Goal: Task Accomplishment & Management: Complete application form

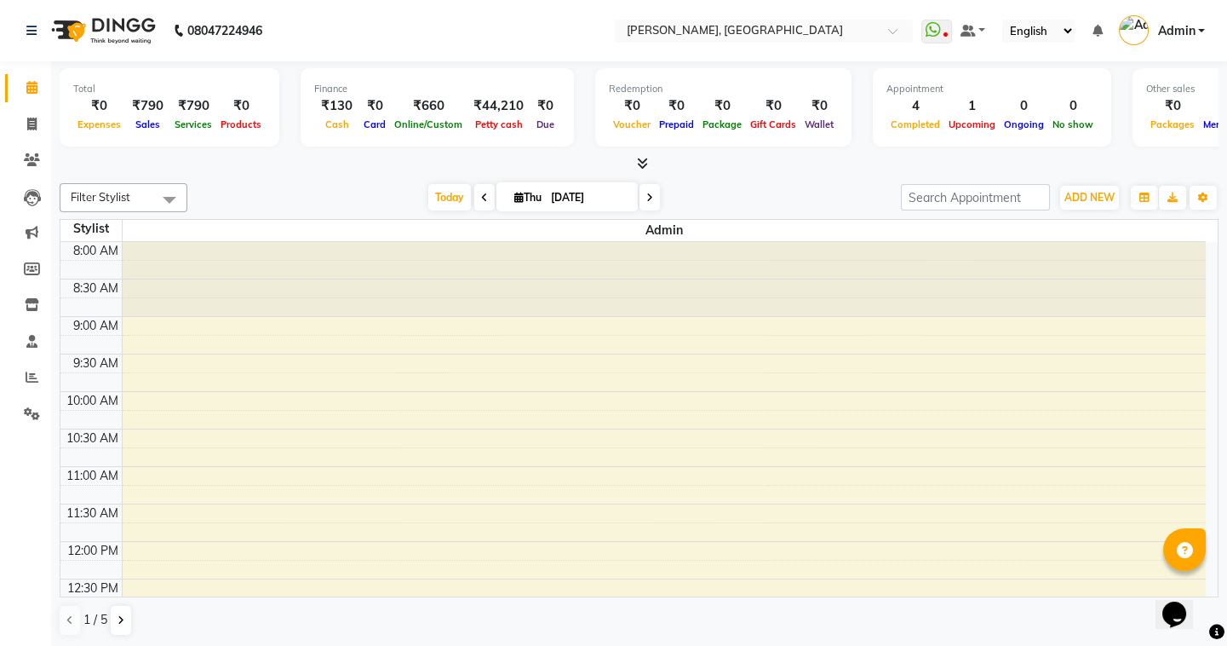
scroll to position [383, 0]
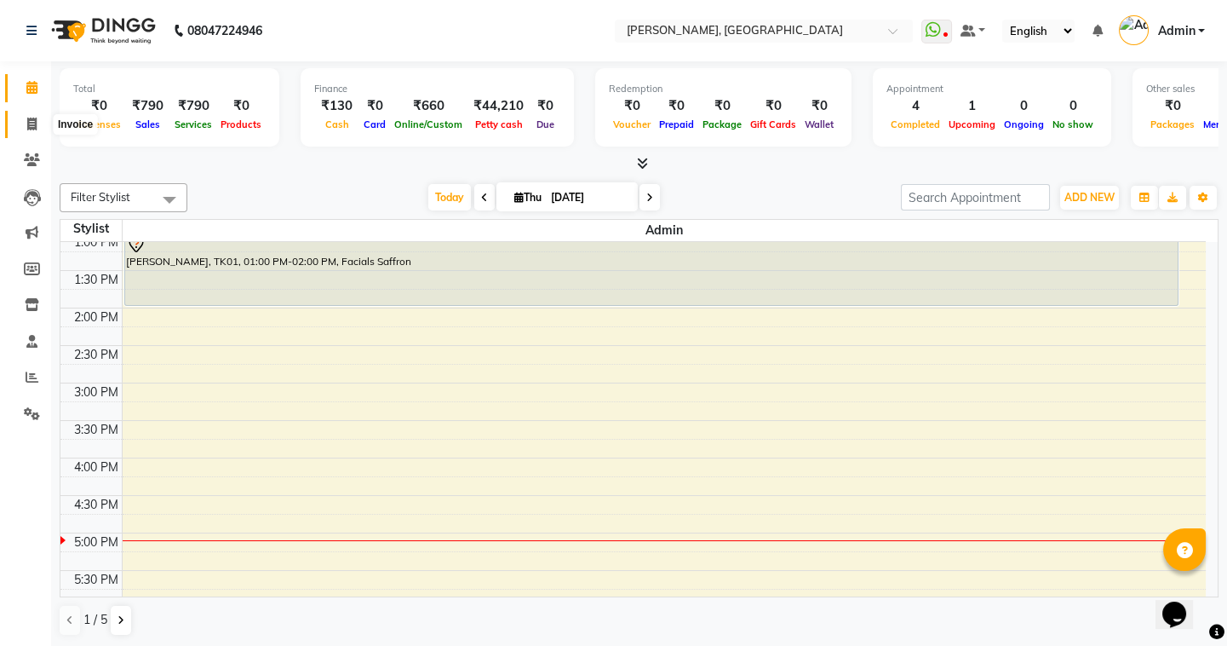
click at [29, 118] on icon at bounding box center [31, 124] width 9 height 13
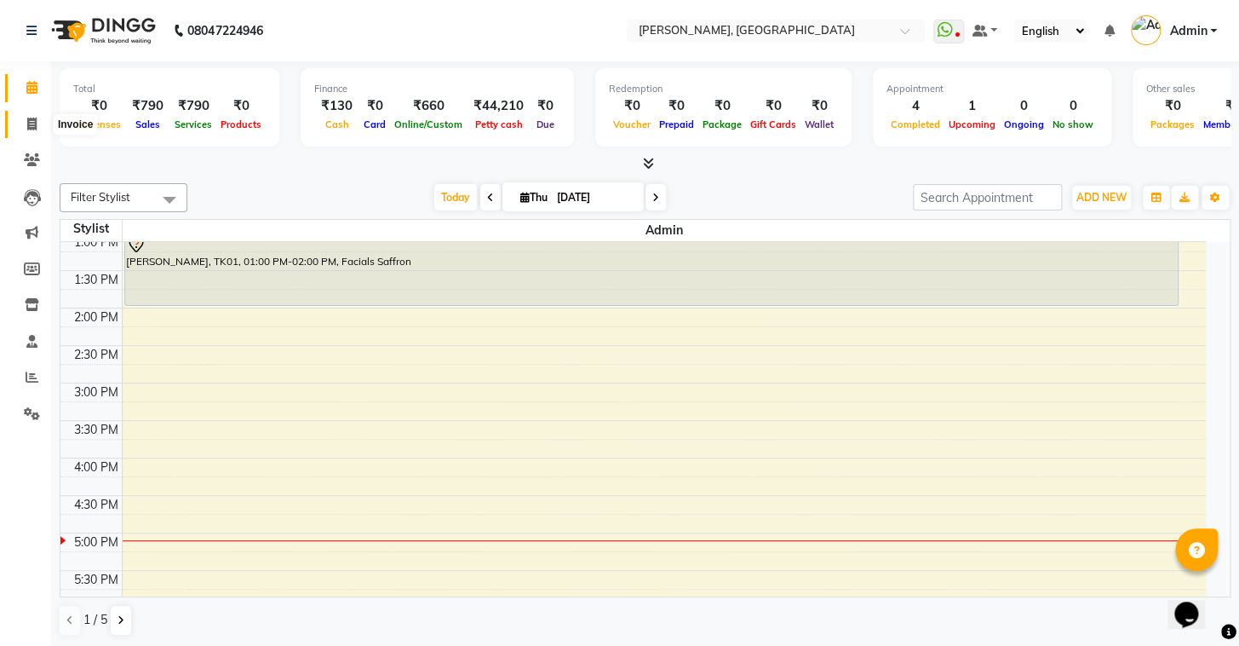
select select "8667"
select select "service"
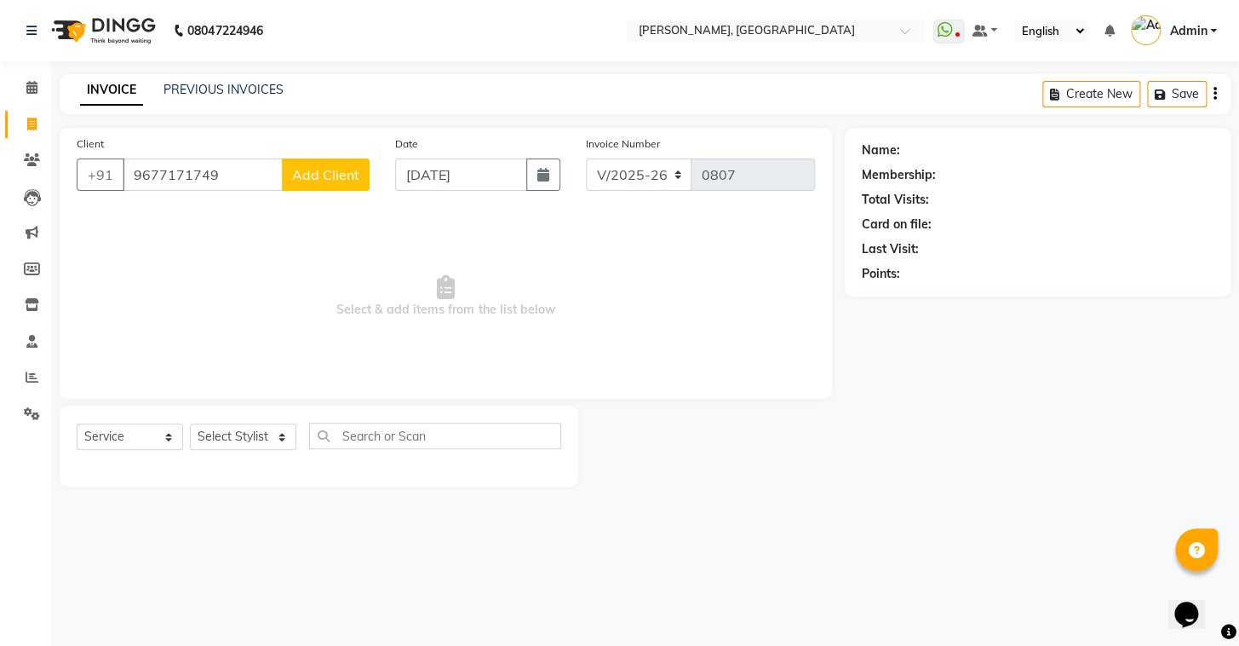
type input "9677171749"
click at [359, 179] on button "Add Client" at bounding box center [326, 174] width 88 height 32
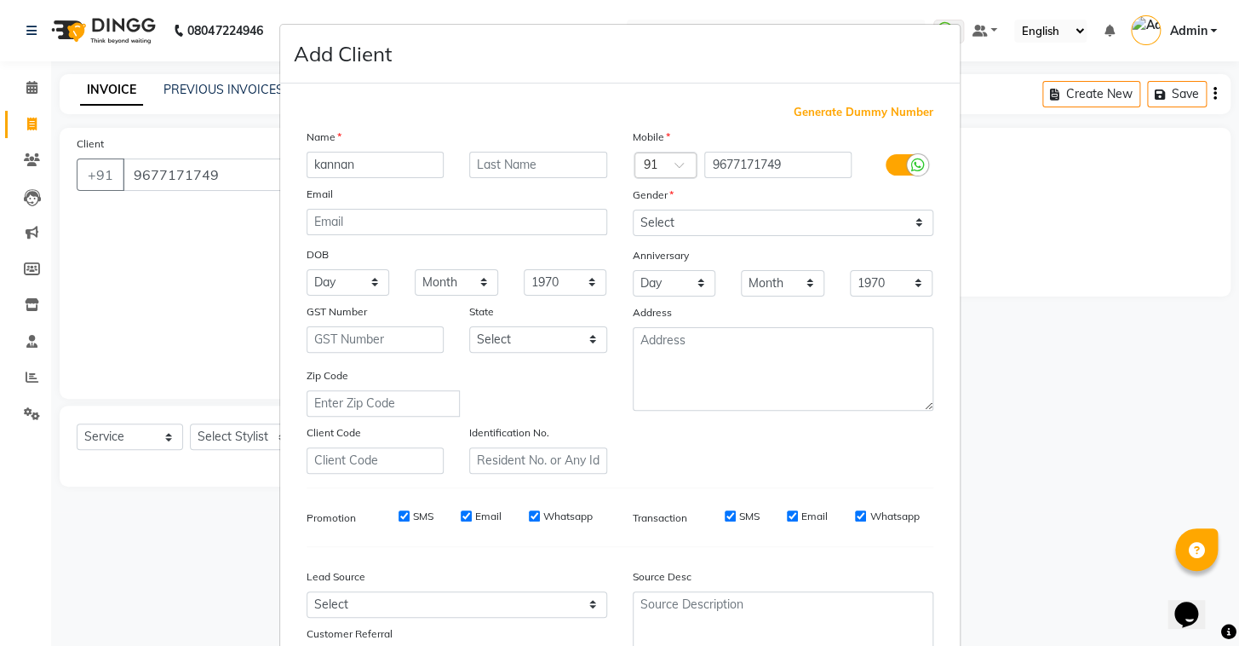
type input "kannan"
drag, startPoint x: 776, startPoint y: 221, endPoint x: 779, endPoint y: 230, distance: 9.2
click at [776, 221] on select "Select Male Female Other Prefer Not To Say" at bounding box center [783, 223] width 301 height 26
select select "male"
click at [633, 210] on select "Select Male Female Other Prefer Not To Say" at bounding box center [783, 223] width 301 height 26
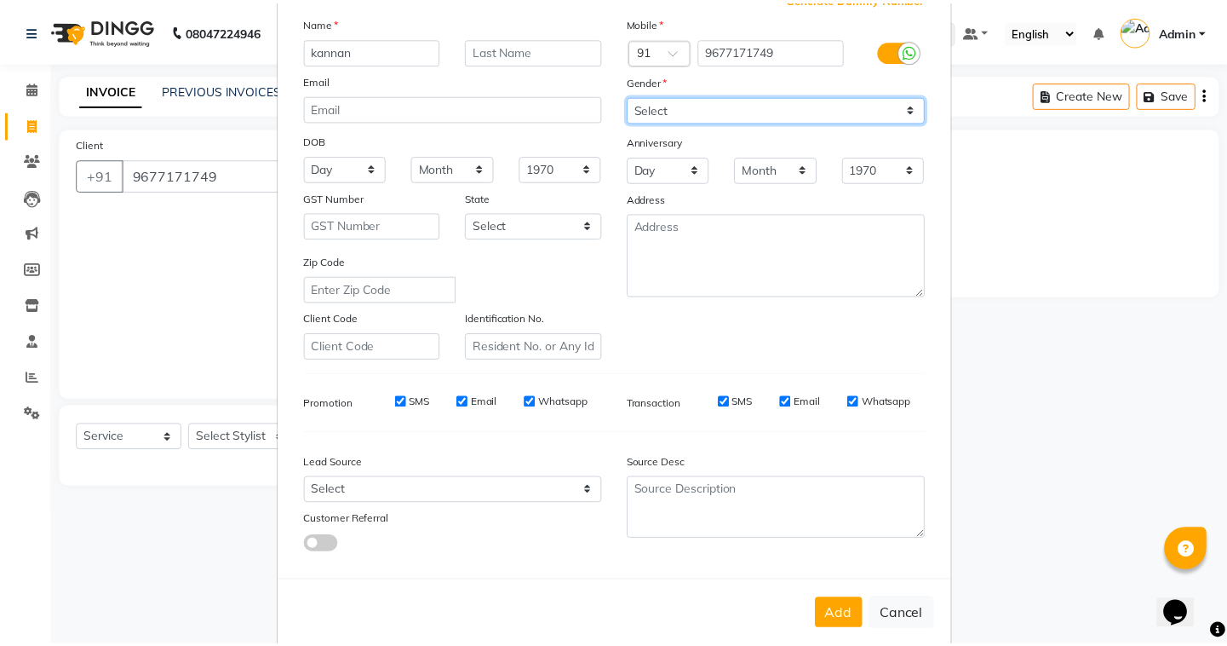
scroll to position [145, 0]
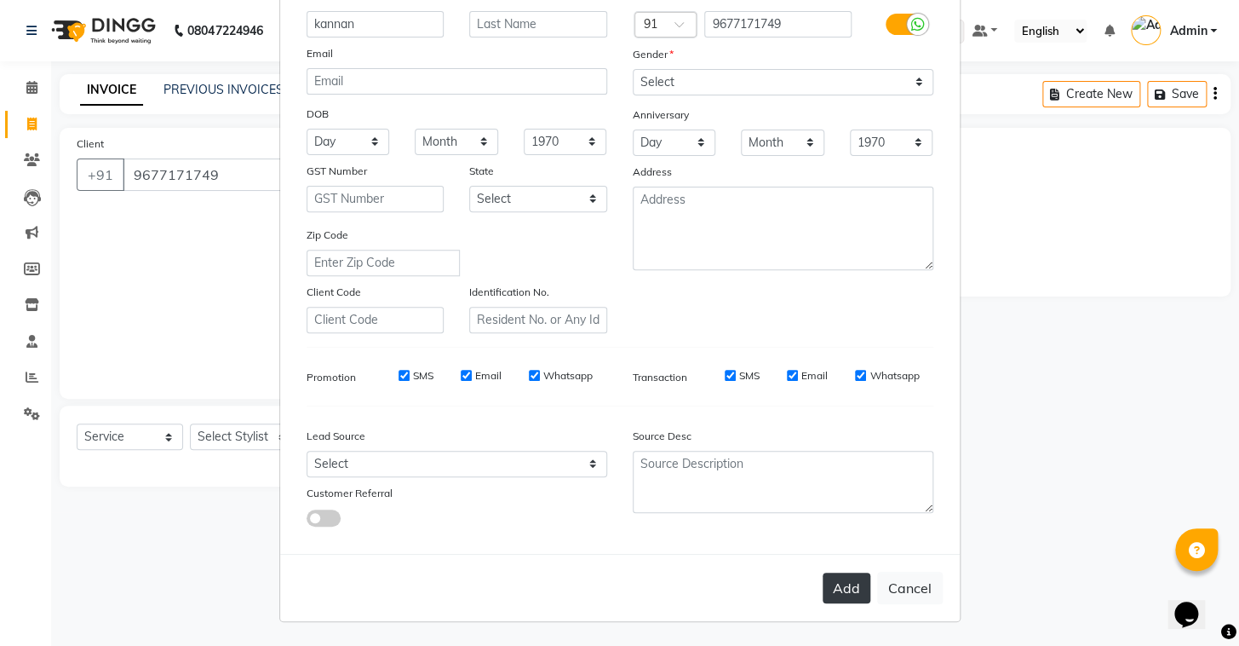
click at [855, 580] on button "Add" at bounding box center [847, 587] width 48 height 31
select select
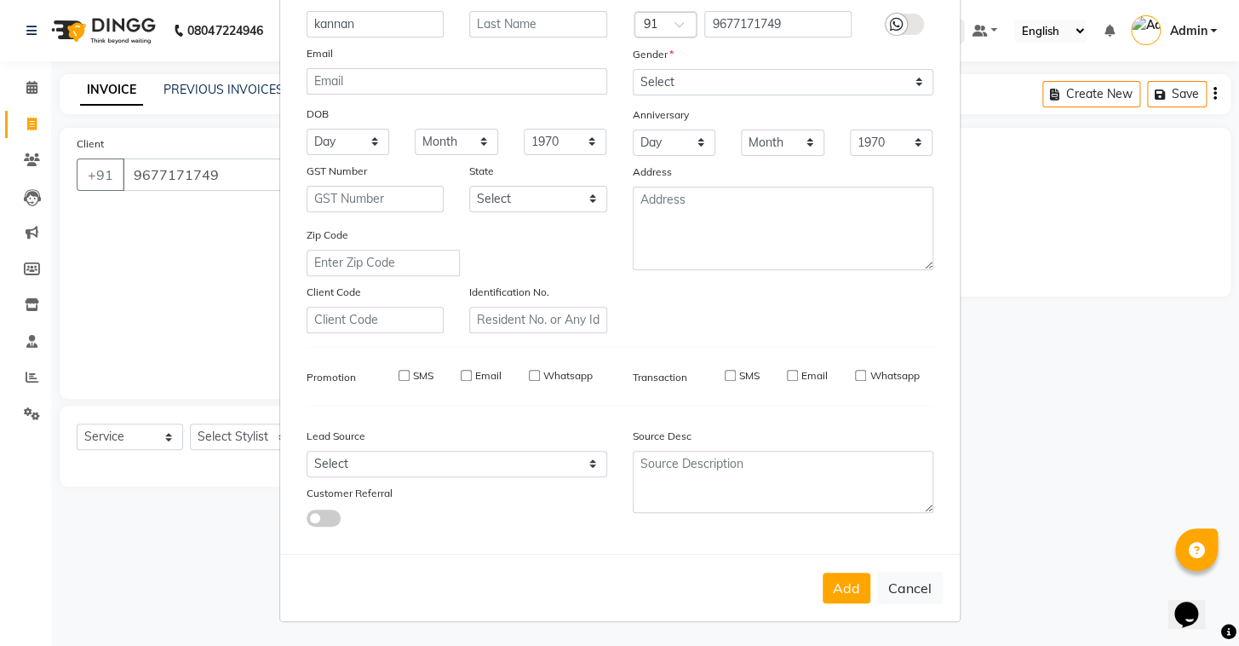
select select
checkbox input "false"
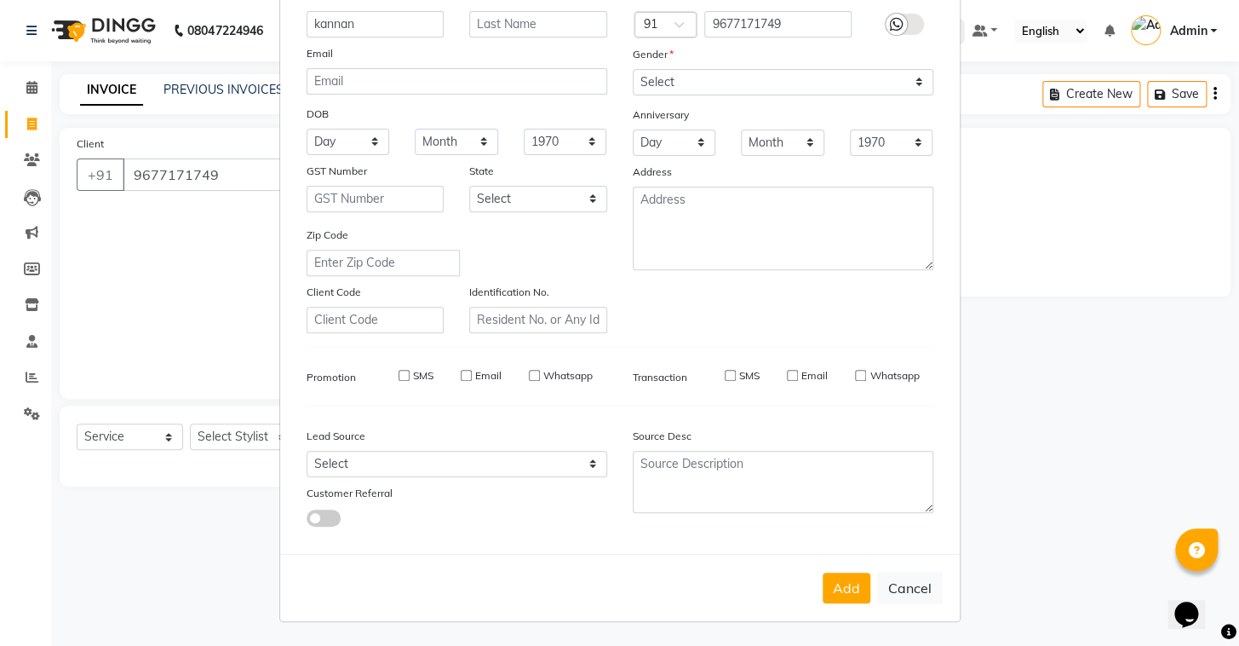
checkbox input "false"
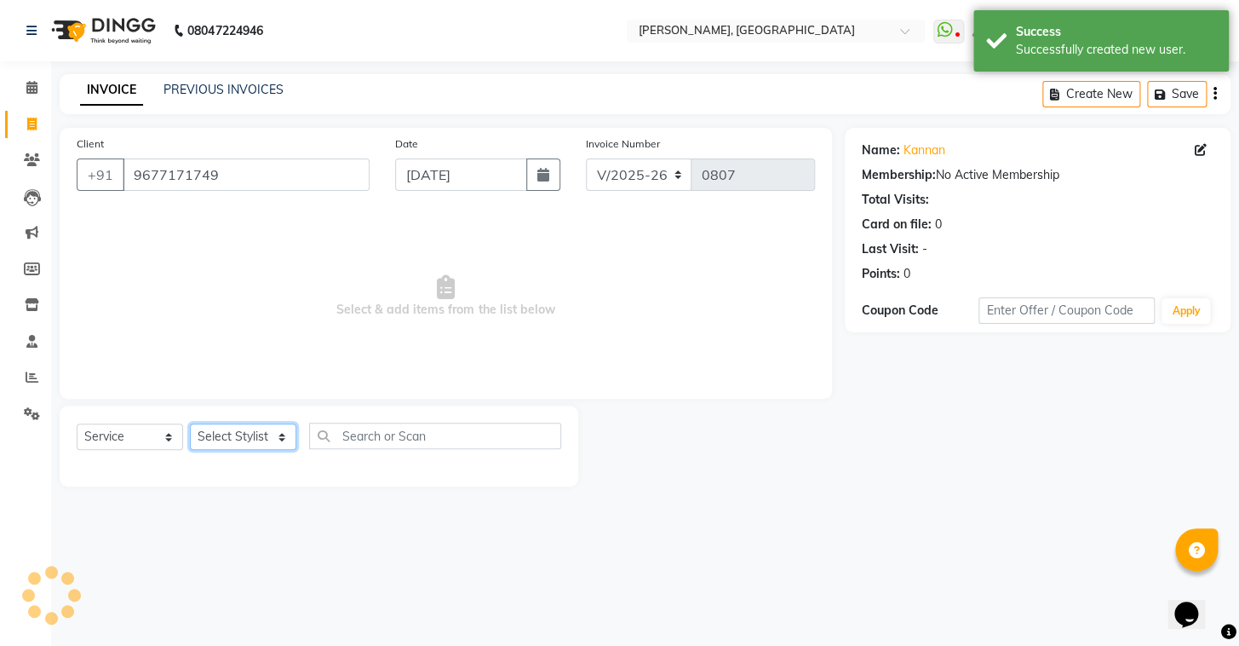
drag, startPoint x: 272, startPoint y: 440, endPoint x: 278, endPoint y: 447, distance: 9.1
click at [272, 440] on select "Select Stylist Admin AMEER AHMAD MOHAMMED NAVAJISH MOHAMMED SANIR SHIVAM" at bounding box center [243, 436] width 106 height 26
select select "87510"
click at [190, 423] on select "Select Stylist Admin AMEER AHMAD MOHAMMED NAVAJISH MOHAMMED SANIR SHIVAM" at bounding box center [243, 436] width 106 height 26
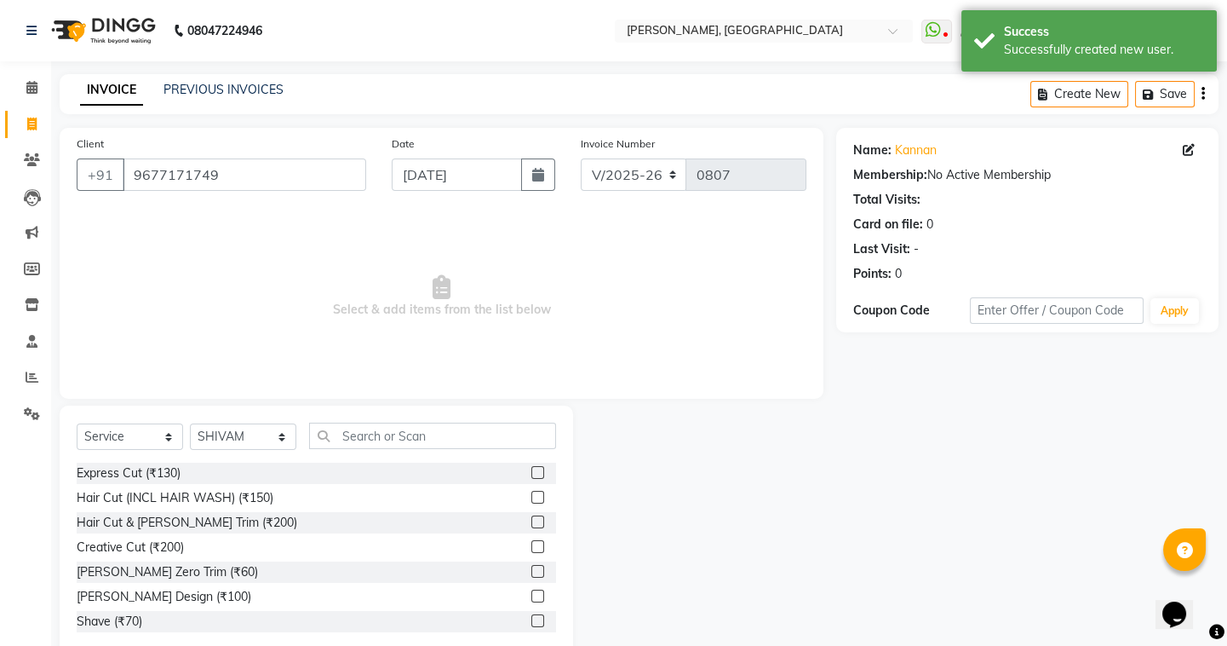
click at [531, 619] on label at bounding box center [537, 620] width 13 height 13
click at [531, 619] on input "checkbox" at bounding box center [536, 621] width 11 height 11
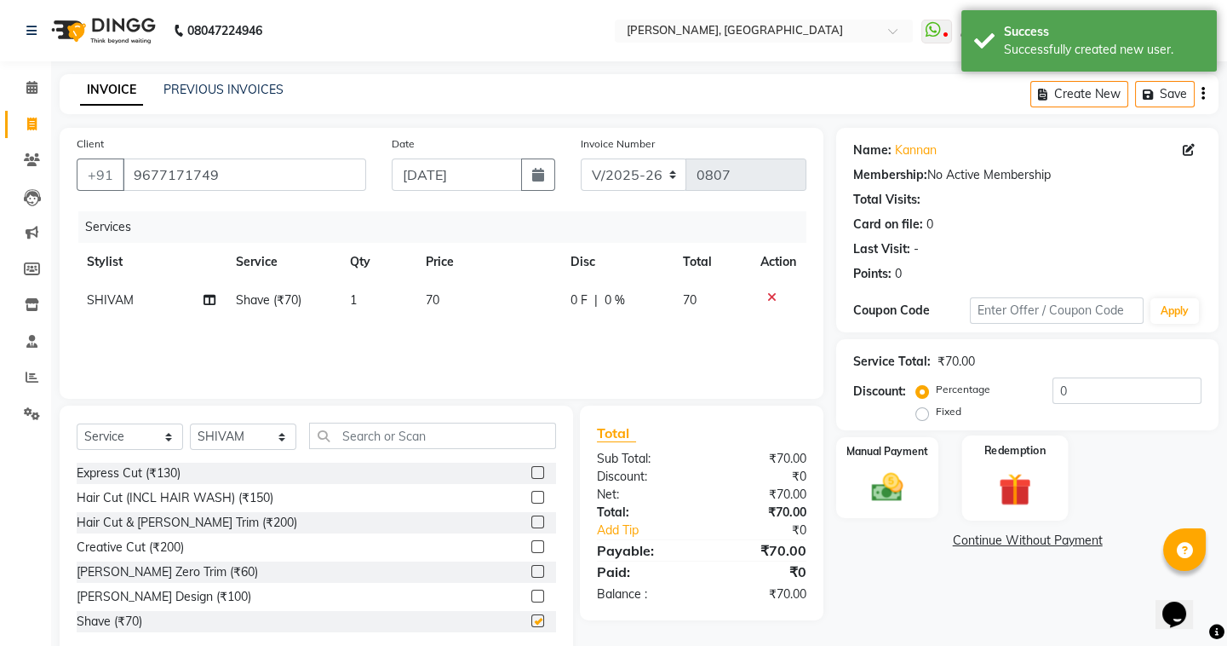
checkbox input "false"
click at [894, 476] on img at bounding box center [887, 486] width 53 height 37
click at [981, 543] on span "UPI" at bounding box center [973, 541] width 26 height 20
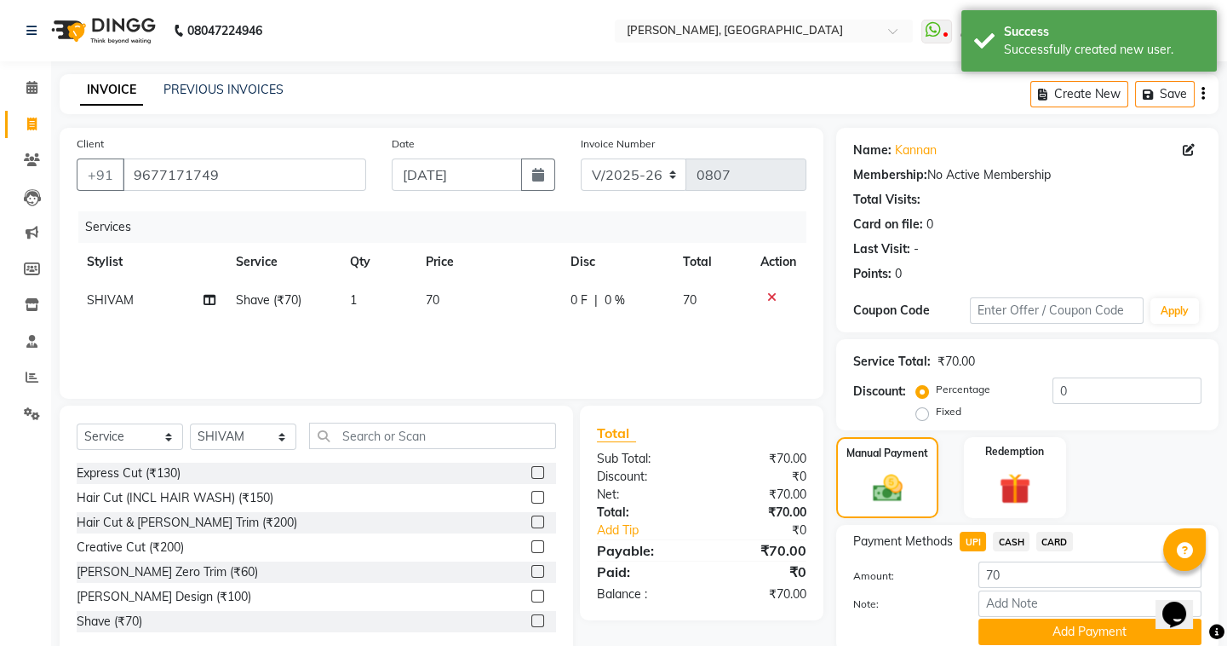
click at [1002, 540] on span "CASH" at bounding box center [1011, 541] width 37 height 20
click at [1022, 628] on button "Add Payment" at bounding box center [1090, 631] width 223 height 26
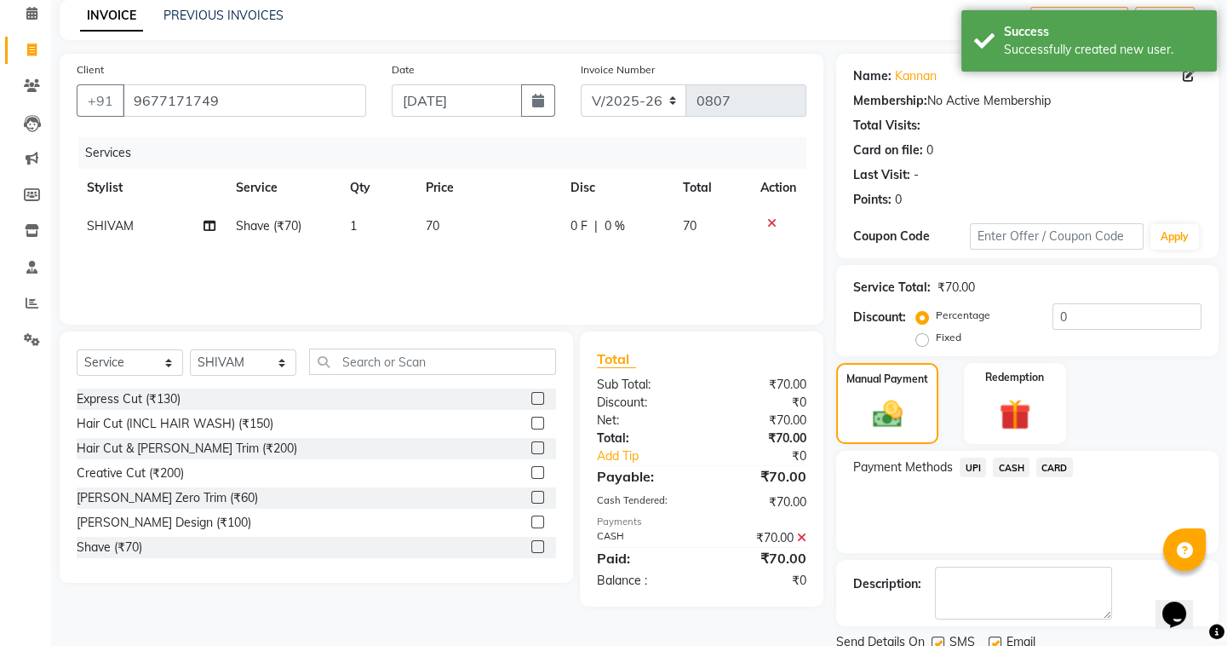
scroll to position [136, 0]
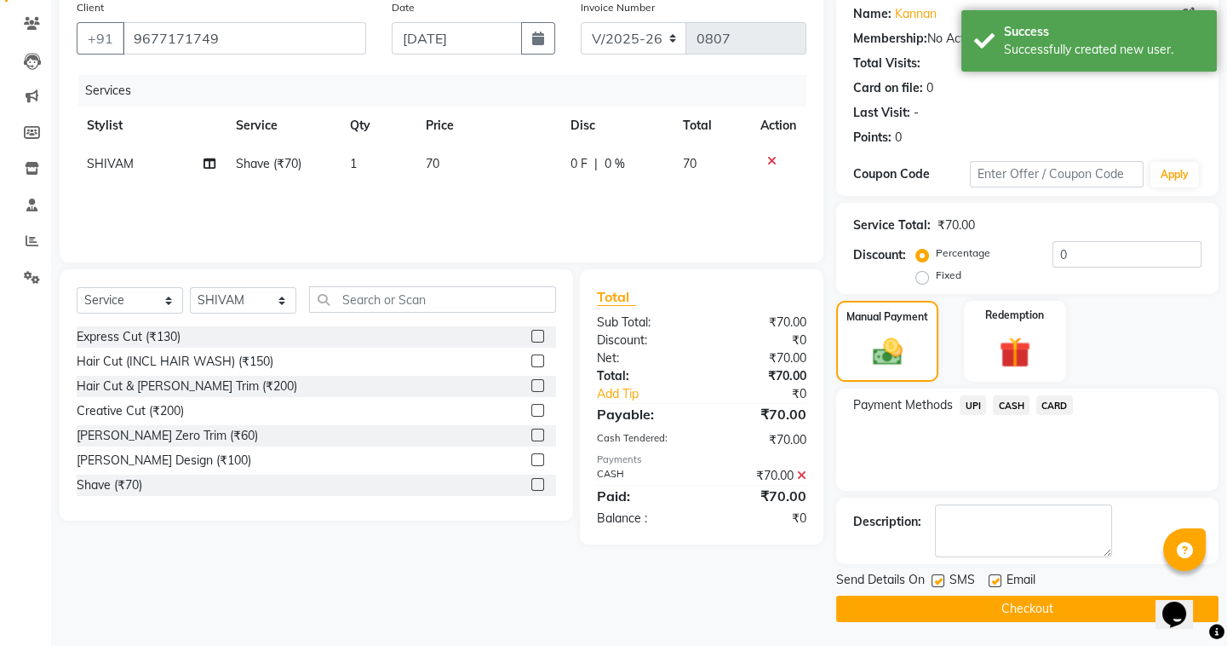
click at [960, 609] on button "Checkout" at bounding box center [1027, 608] width 382 height 26
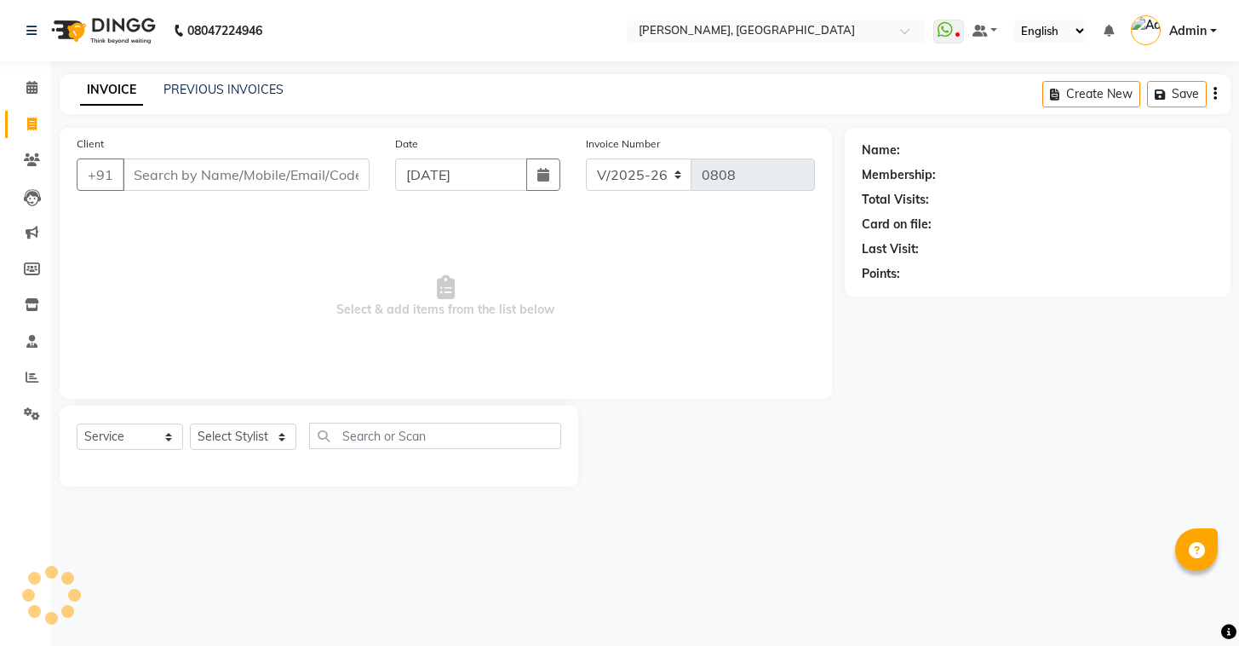
click at [183, 86] on link "PREVIOUS INVOICES" at bounding box center [224, 89] width 120 height 15
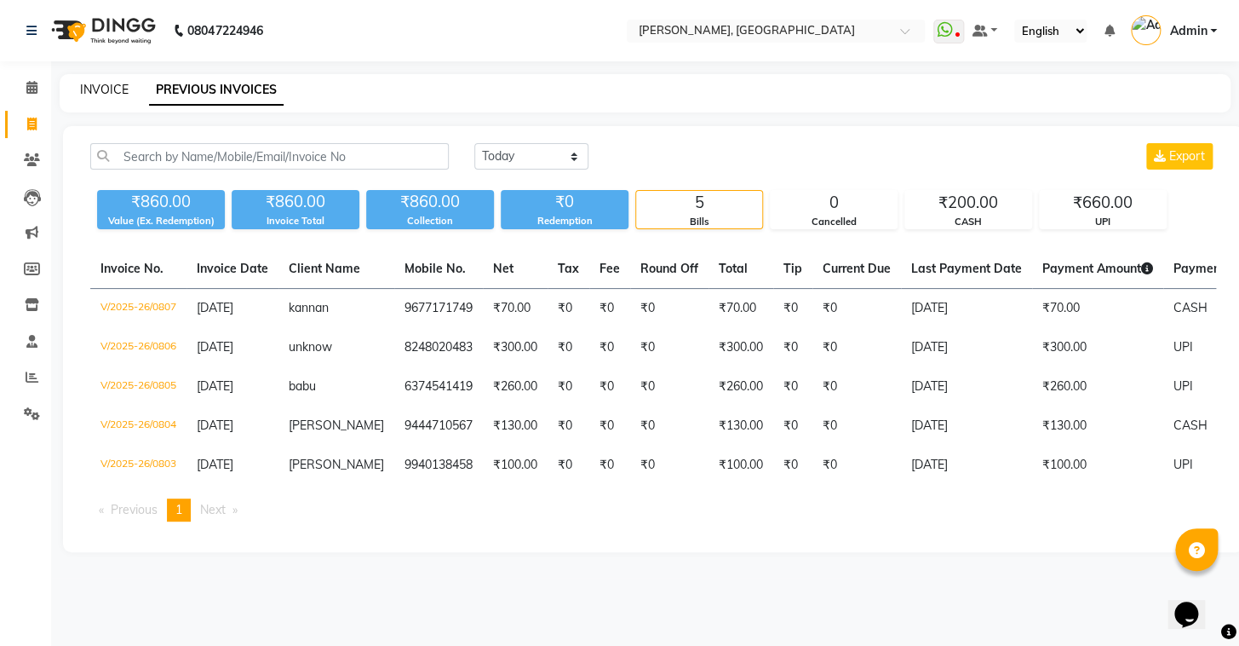
click at [107, 86] on link "INVOICE" at bounding box center [104, 89] width 49 height 15
select select "service"
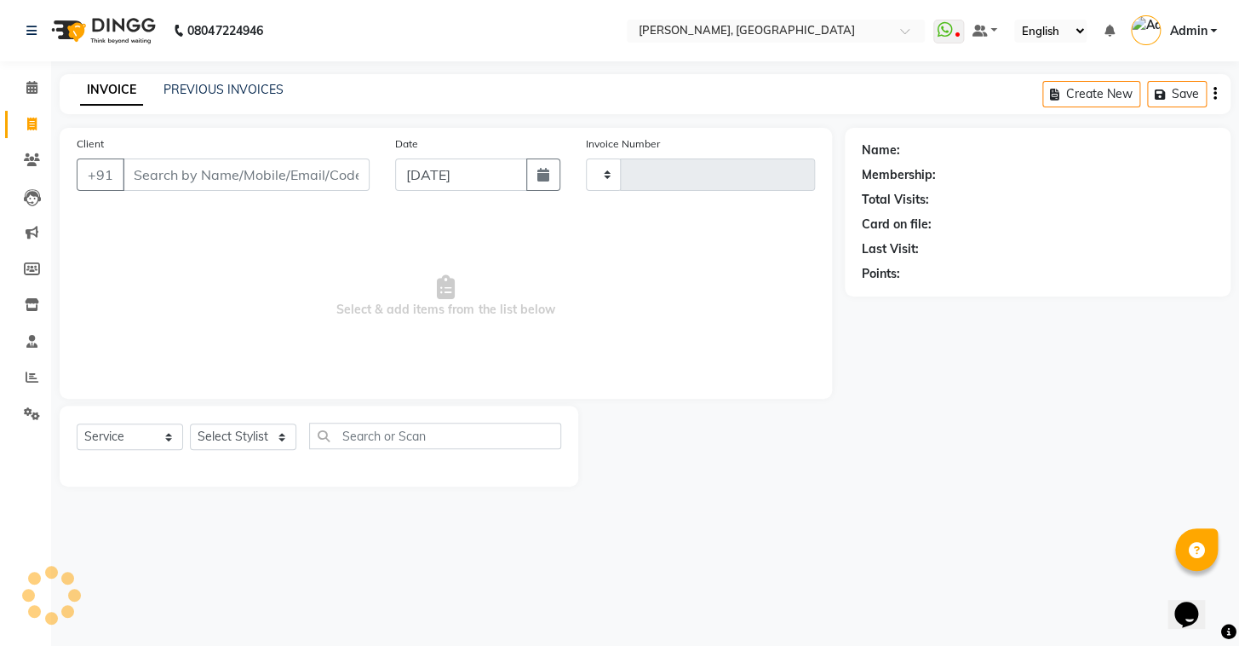
type input "0808"
select select "8667"
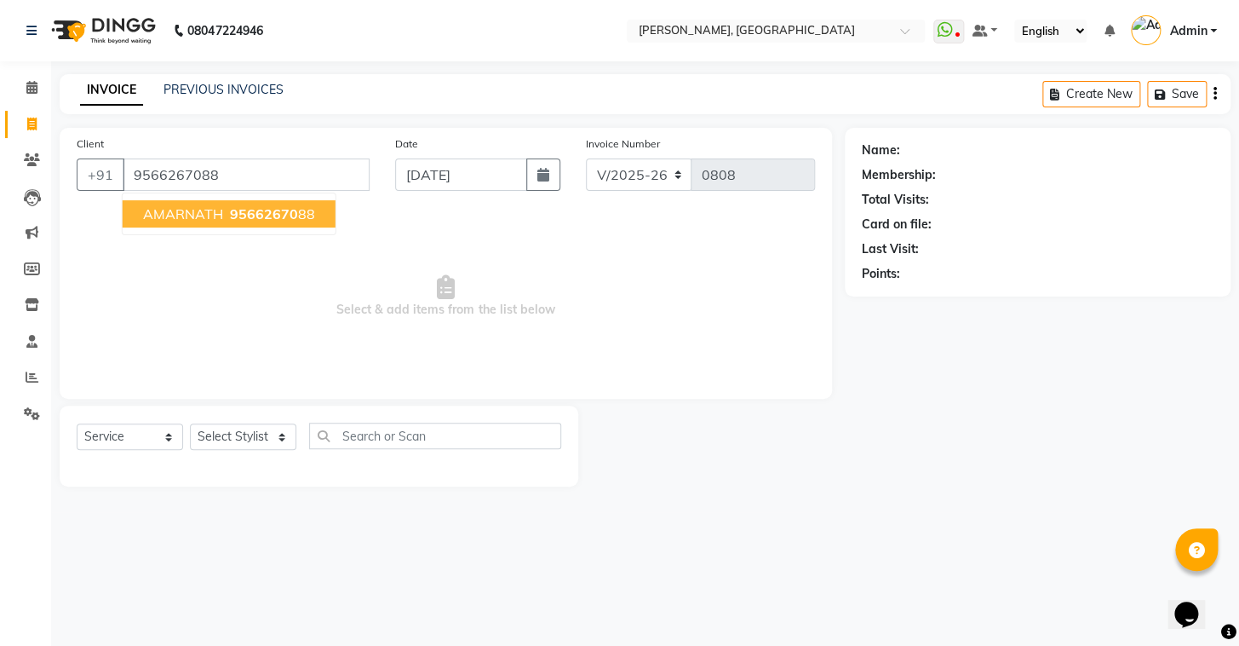
type input "9566267088"
click at [243, 217] on span "95662670" at bounding box center [264, 213] width 68 height 17
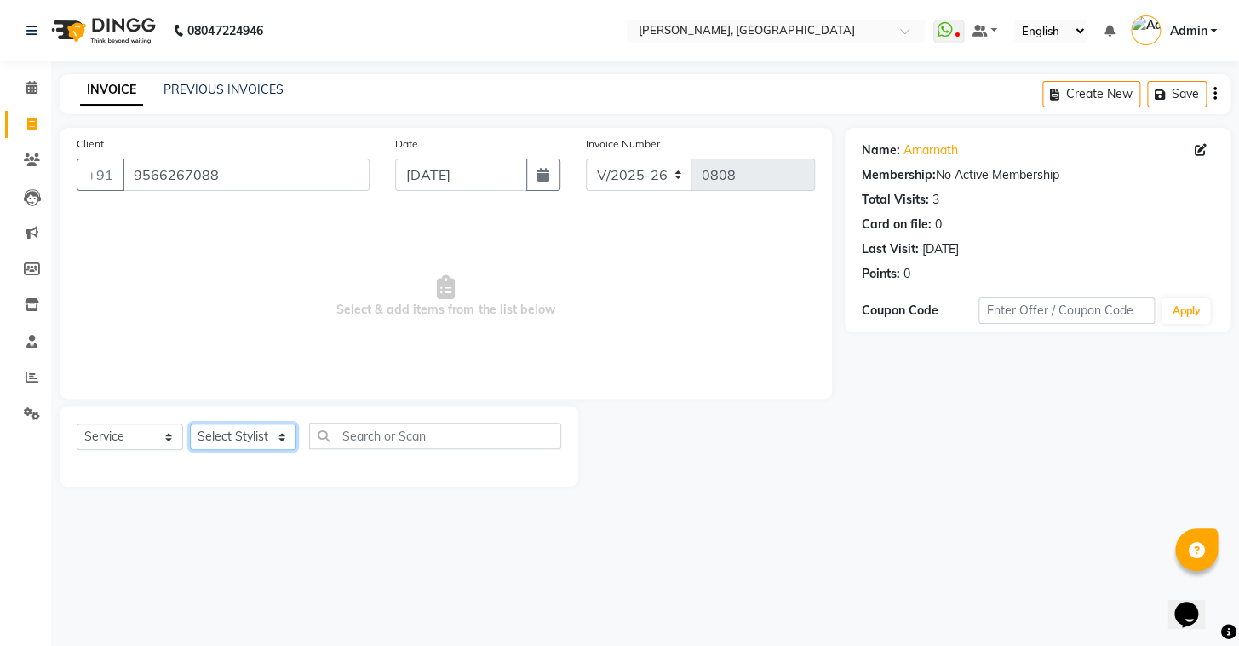
click at [227, 436] on select "Select Stylist Admin AMEER AHMAD MOHAMMED NAVAJISH MOHAMMED SANIR SHIVAM" at bounding box center [243, 436] width 106 height 26
select select "87510"
click at [190, 423] on select "Select Stylist Admin AMEER AHMAD MOHAMMED NAVAJISH MOHAMMED SANIR SHIVAM" at bounding box center [243, 436] width 106 height 26
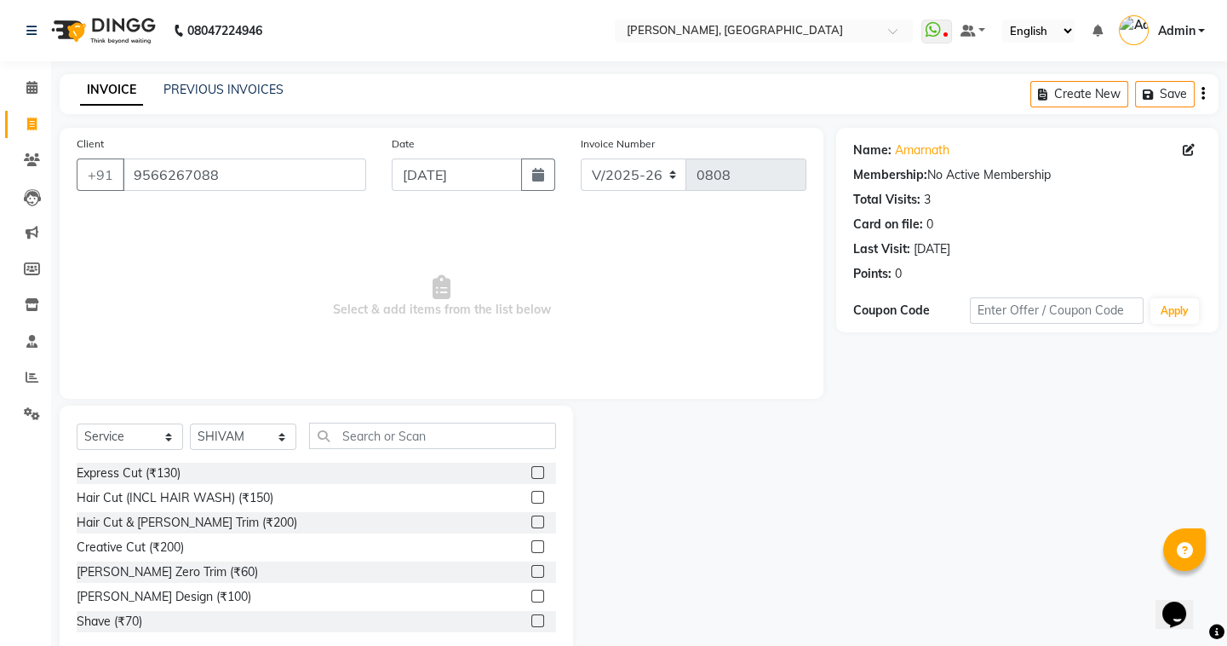
click at [531, 596] on label at bounding box center [537, 595] width 13 height 13
click at [531, 596] on input "checkbox" at bounding box center [536, 596] width 11 height 11
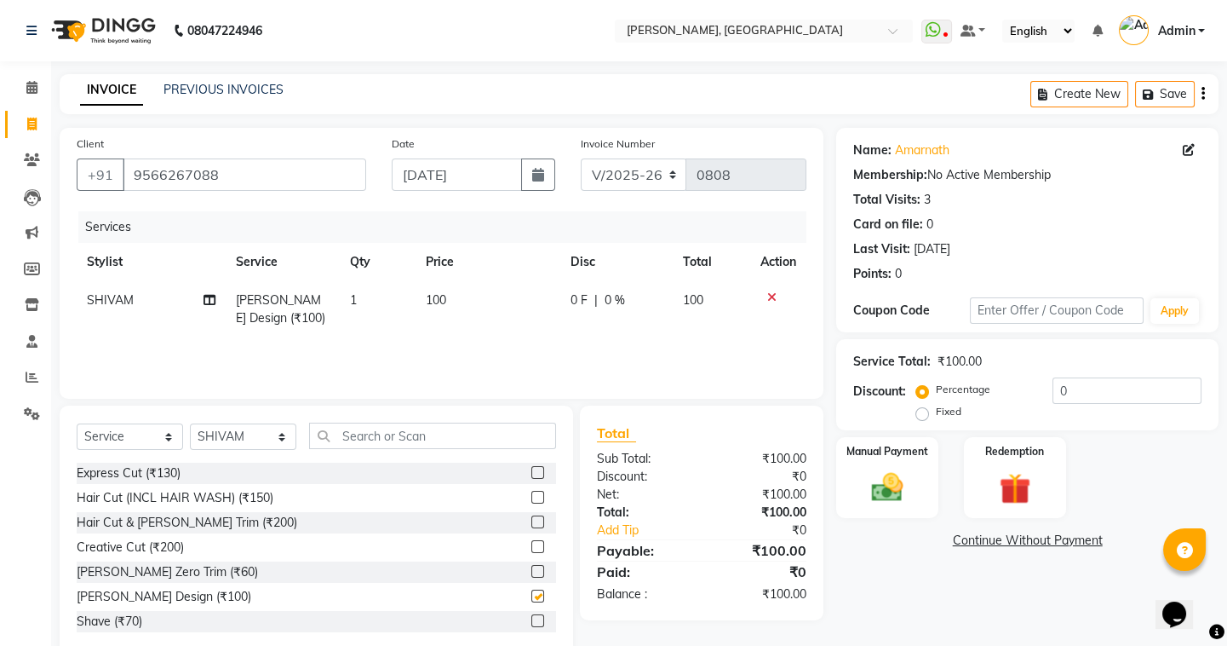
checkbox input "false"
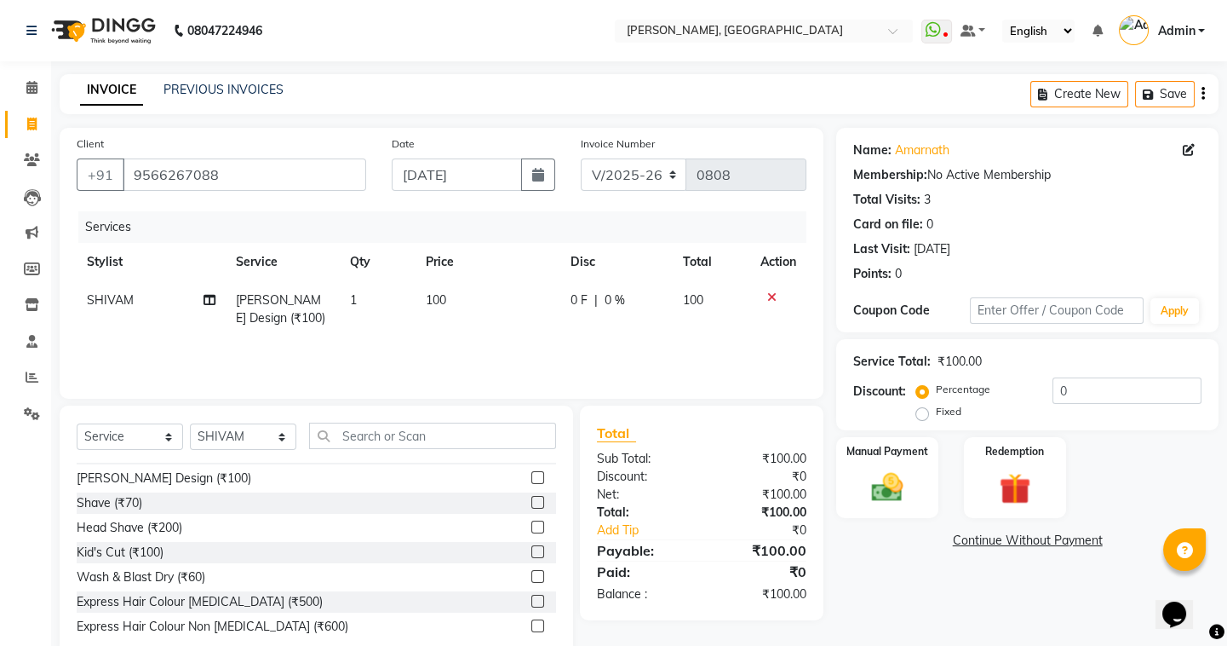
scroll to position [309, 0]
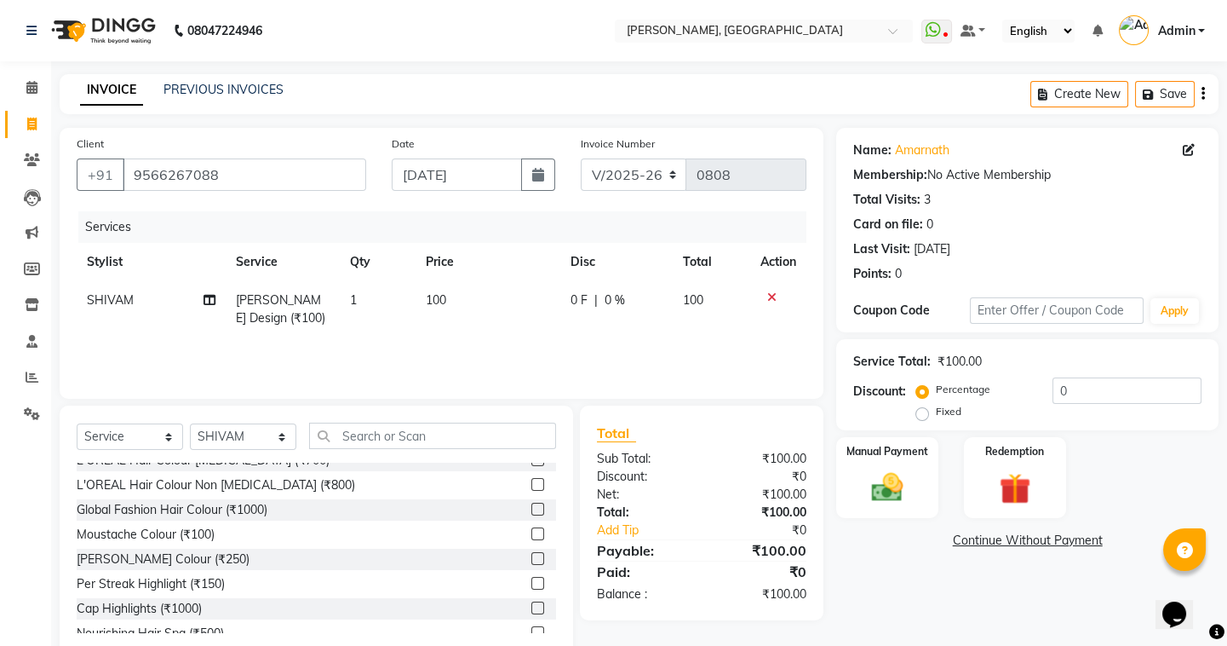
click at [531, 555] on label at bounding box center [537, 558] width 13 height 13
click at [531, 555] on input "checkbox" at bounding box center [536, 559] width 11 height 11
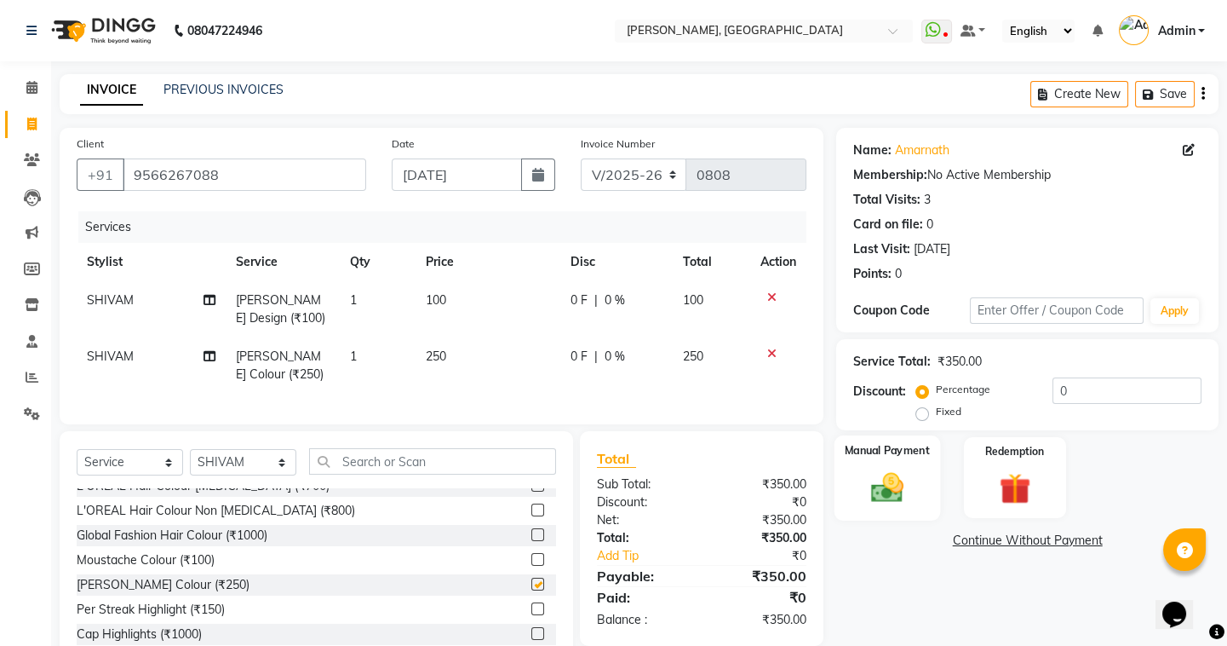
checkbox input "false"
click at [867, 486] on img at bounding box center [887, 486] width 53 height 37
click at [1014, 536] on span "CASH" at bounding box center [1011, 541] width 37 height 20
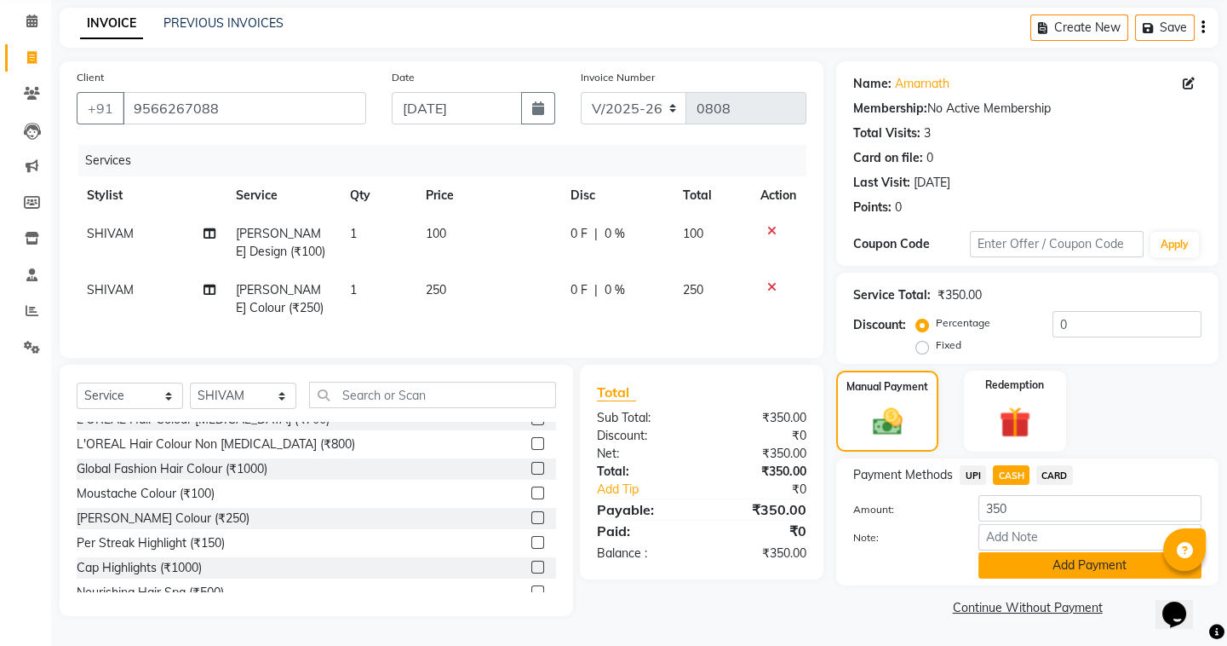
click at [1014, 552] on button "Add Payment" at bounding box center [1090, 565] width 223 height 26
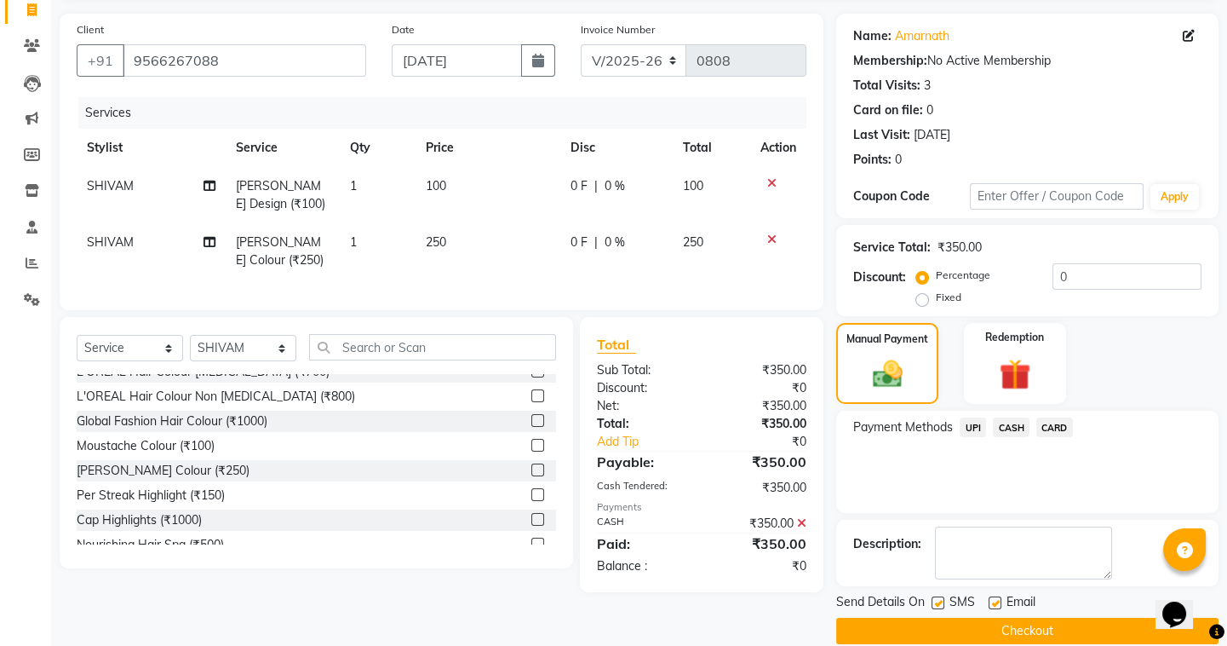
scroll to position [136, 0]
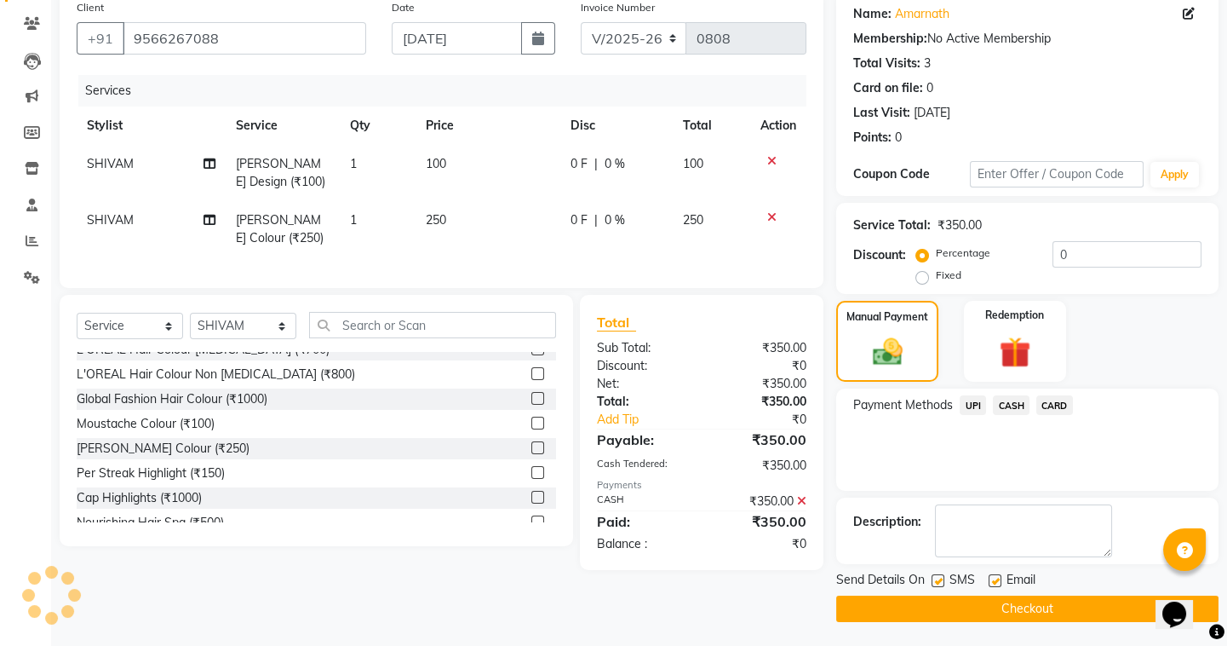
click at [866, 610] on button "Checkout" at bounding box center [1027, 608] width 382 height 26
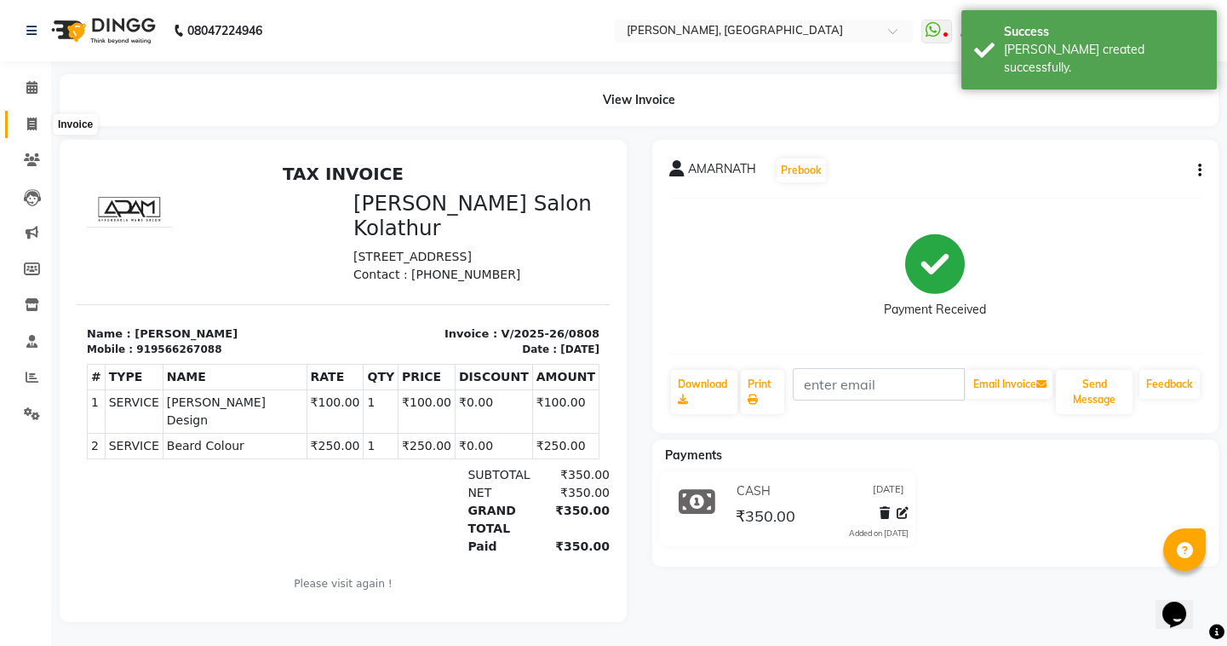
click at [33, 122] on icon at bounding box center [31, 124] width 9 height 13
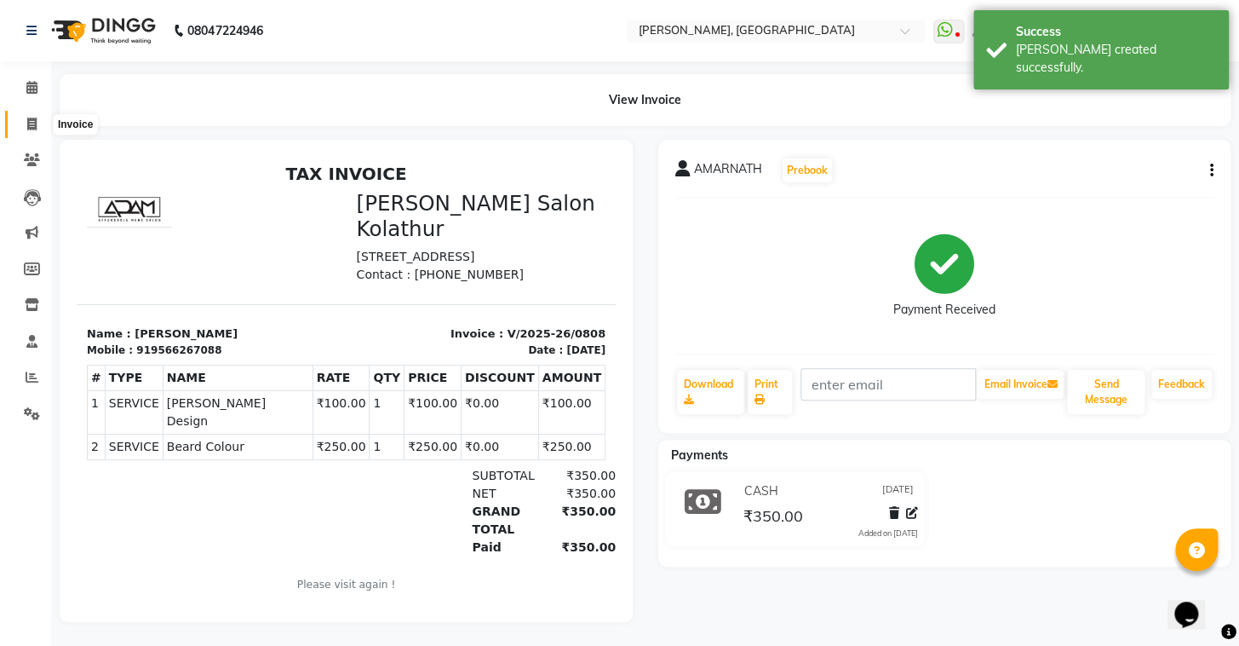
select select "8667"
select select "service"
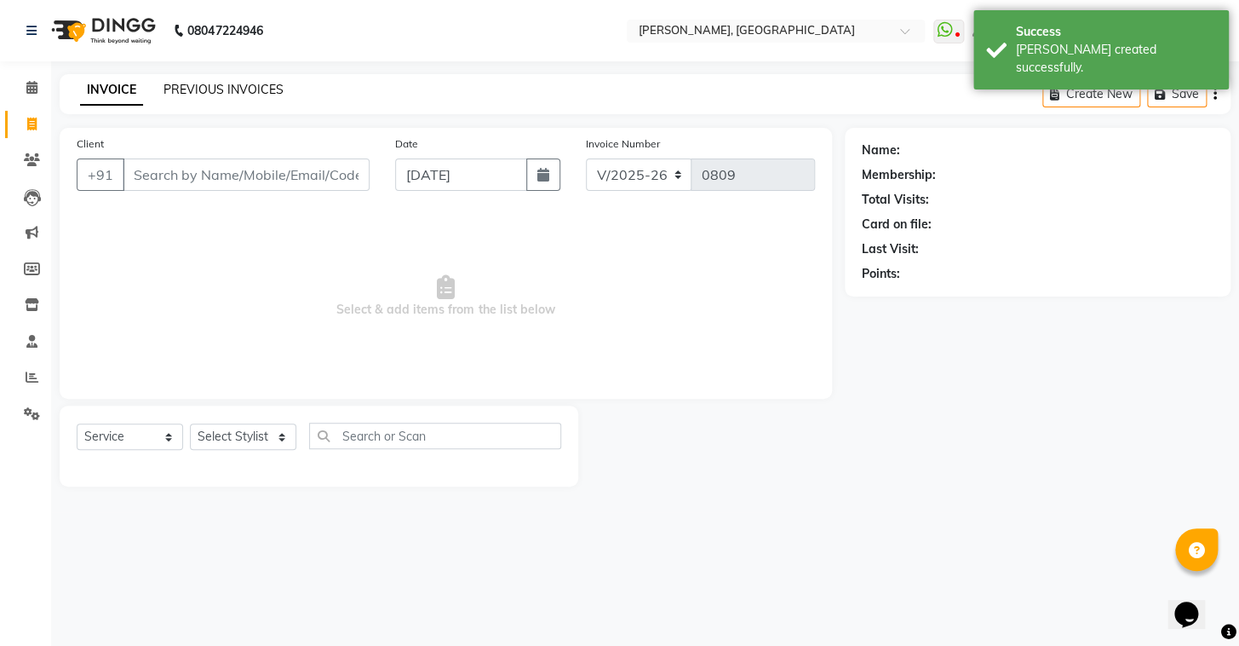
click at [254, 82] on link "PREVIOUS INVOICES" at bounding box center [224, 89] width 120 height 15
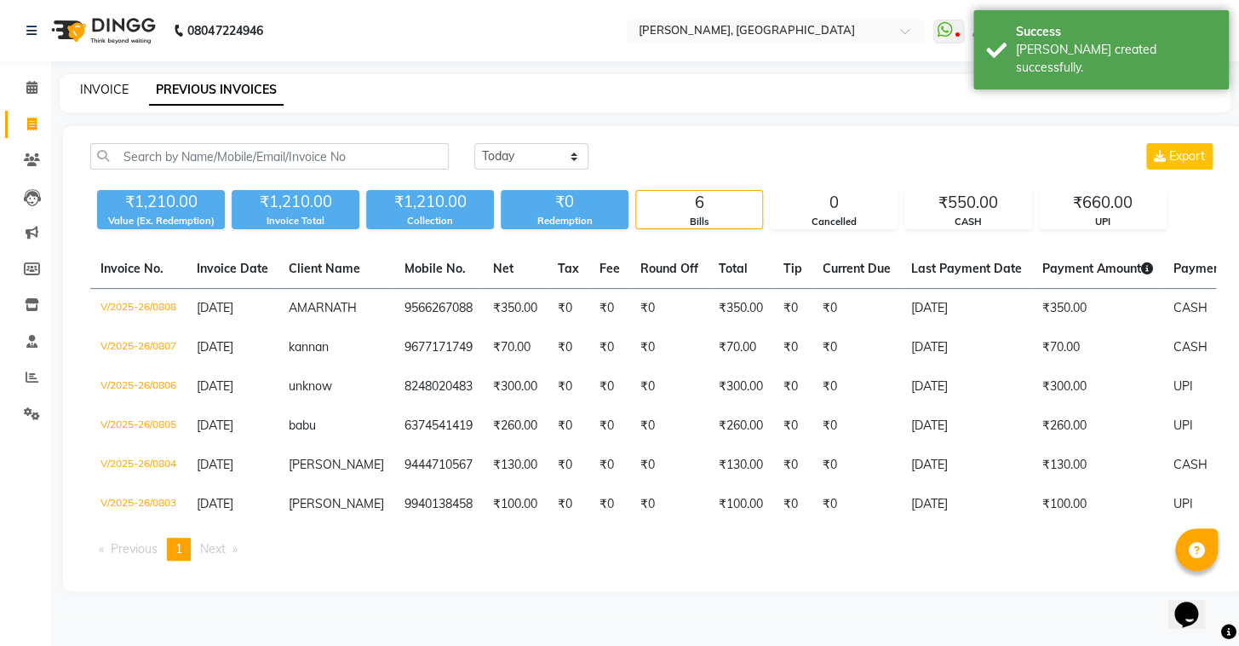
click at [108, 94] on link "INVOICE" at bounding box center [104, 89] width 49 height 15
select select "8667"
select select "service"
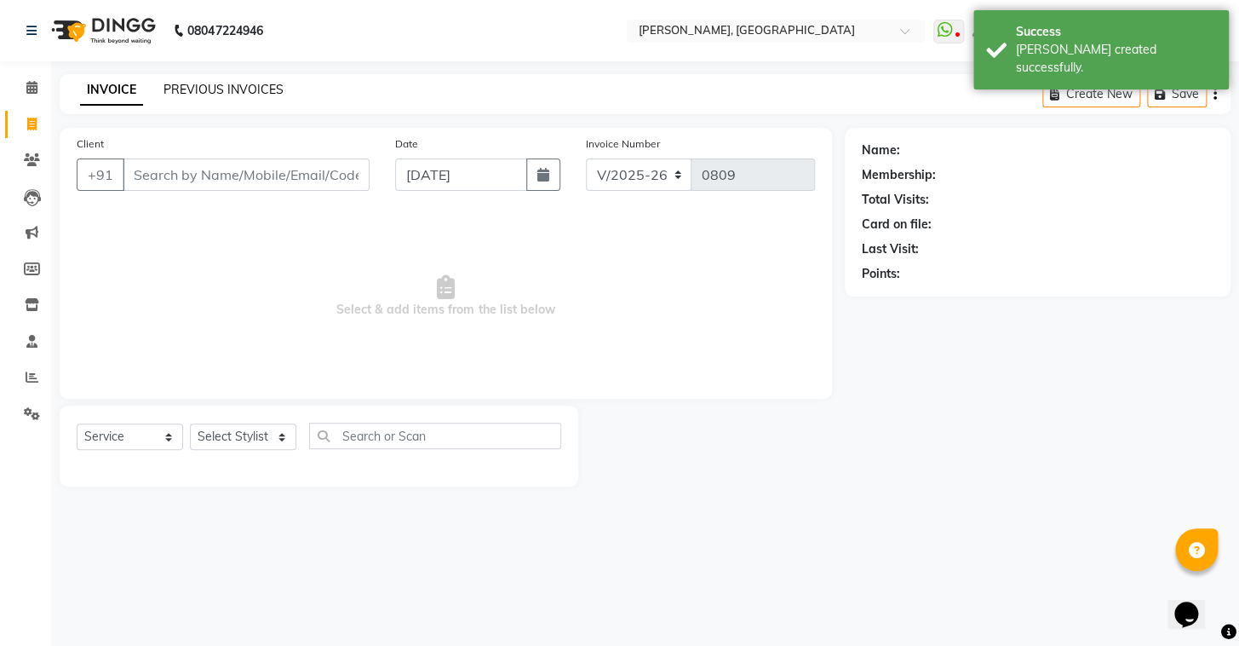
click at [211, 89] on link "PREVIOUS INVOICES" at bounding box center [224, 89] width 120 height 15
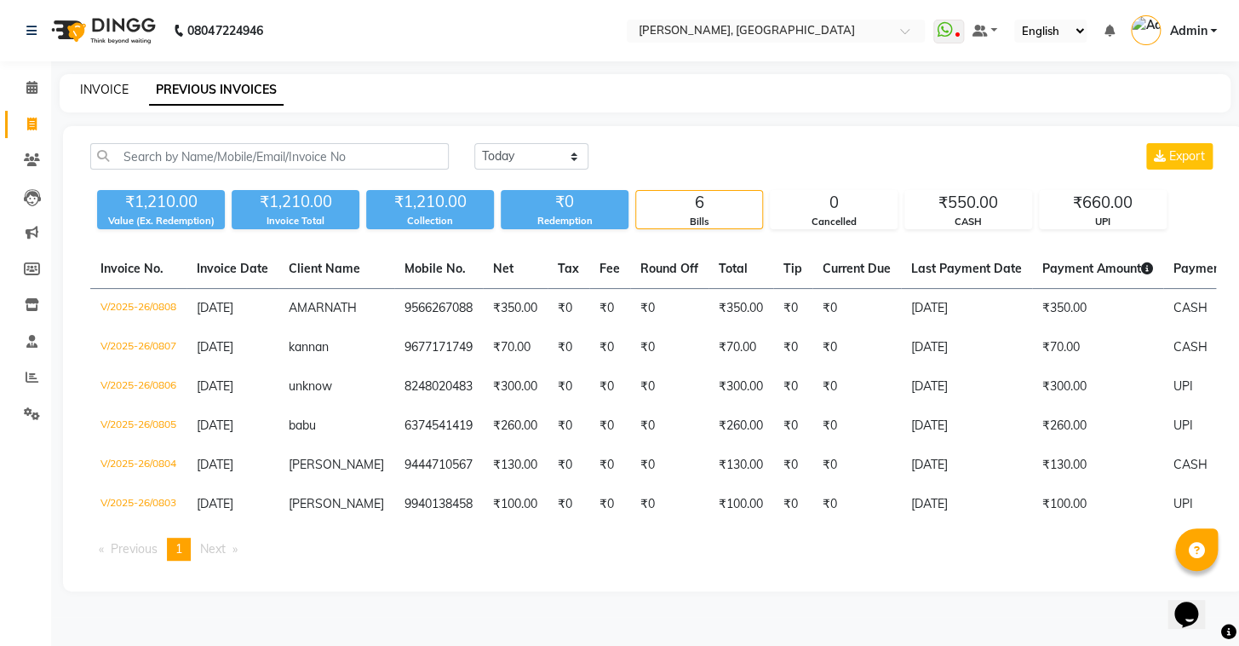
click at [95, 93] on link "INVOICE" at bounding box center [104, 89] width 49 height 15
select select "service"
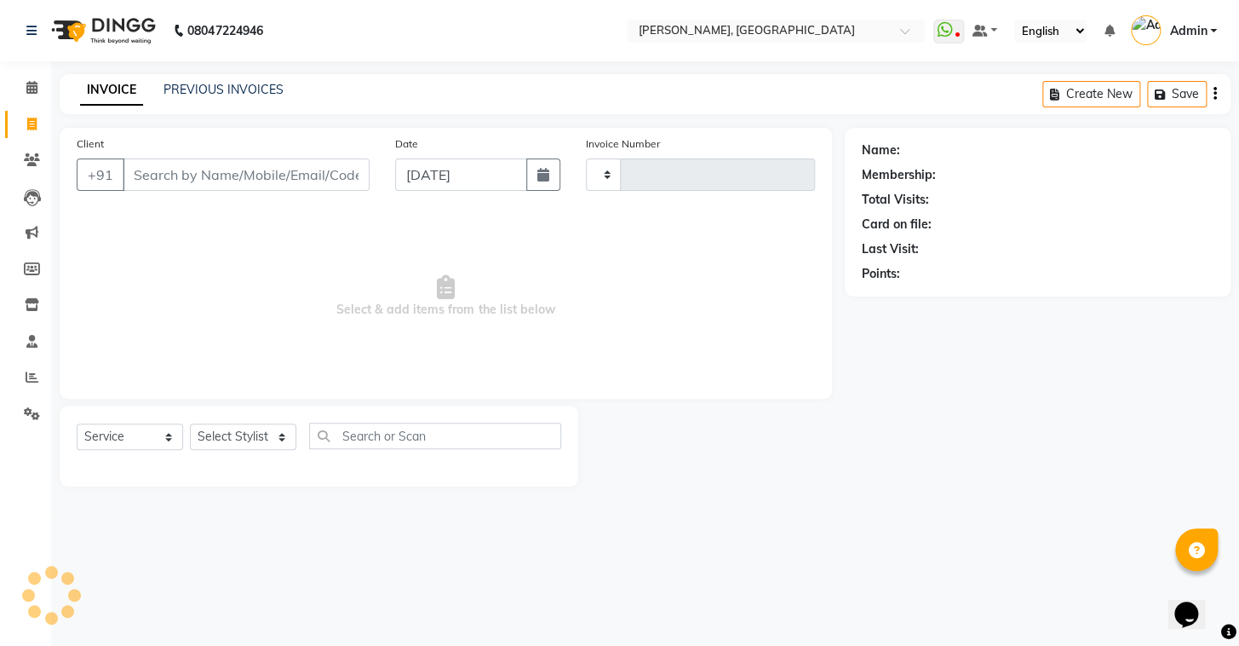
type input "0809"
select select "8667"
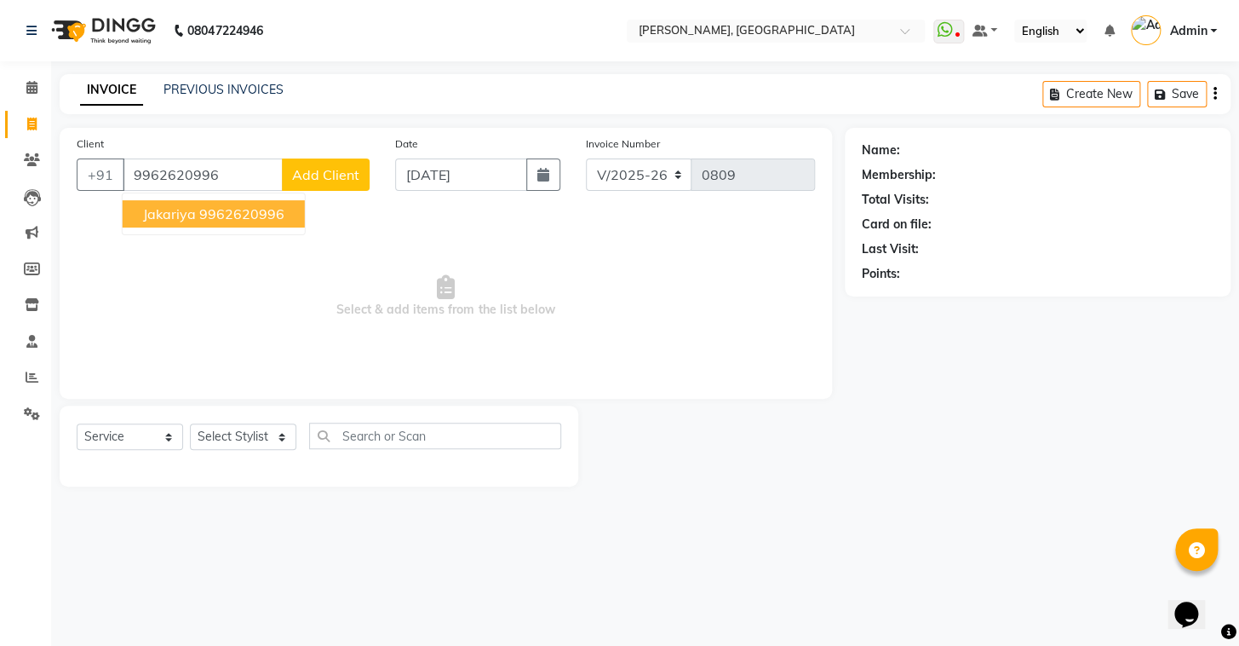
type input "9962620996"
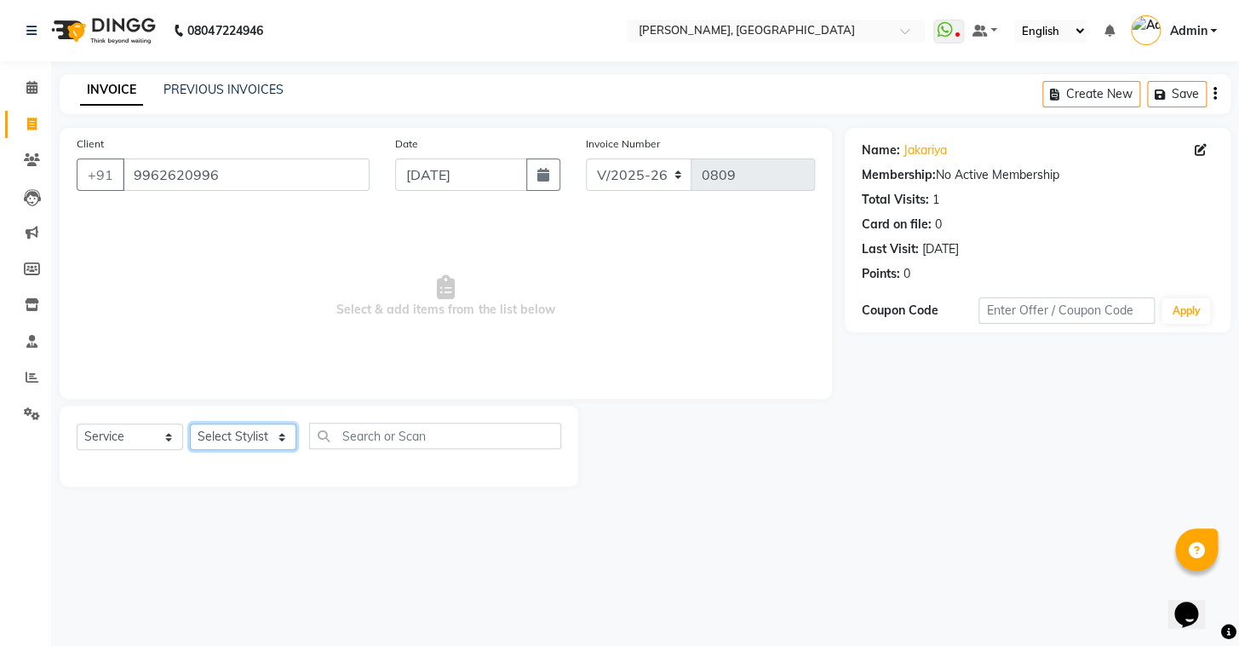
click at [256, 440] on select "Select Stylist Admin AMEER AHMAD MOHAMMED NAVAJISH MOHAMMED SANIR SHIVAM" at bounding box center [243, 436] width 106 height 26
select select "87510"
click at [190, 423] on select "Select Stylist Admin AMEER AHMAD MOHAMMED NAVAJISH MOHAMMED SANIR SHIVAM" at bounding box center [243, 436] width 106 height 26
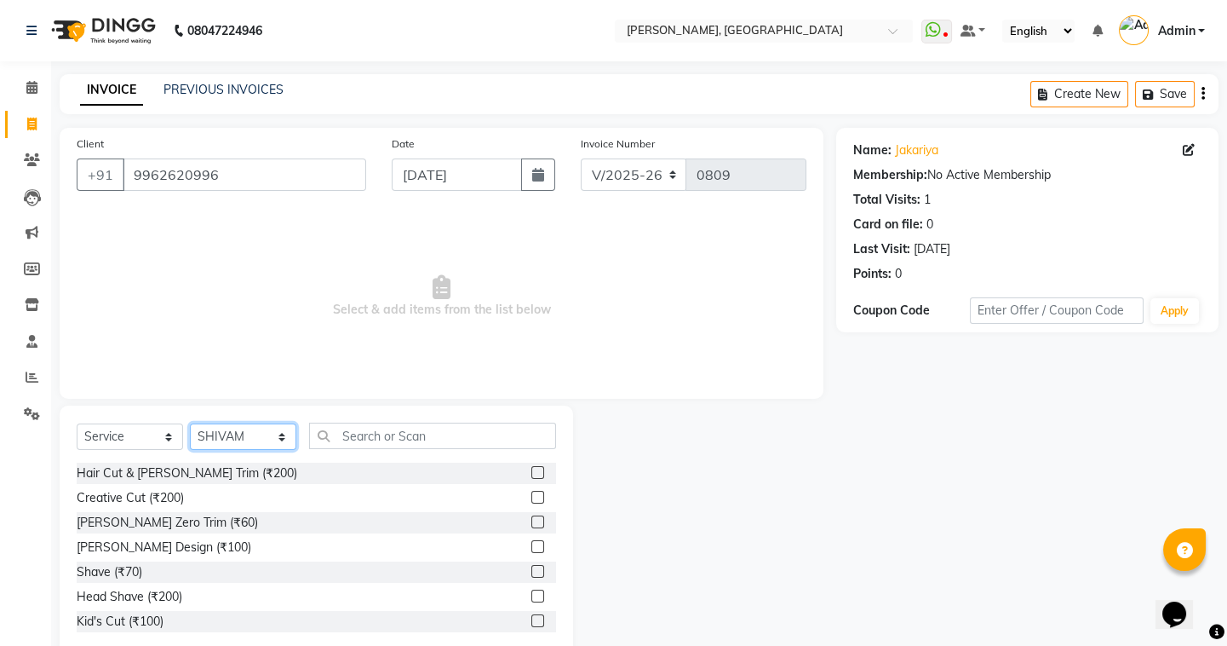
scroll to position [77, 0]
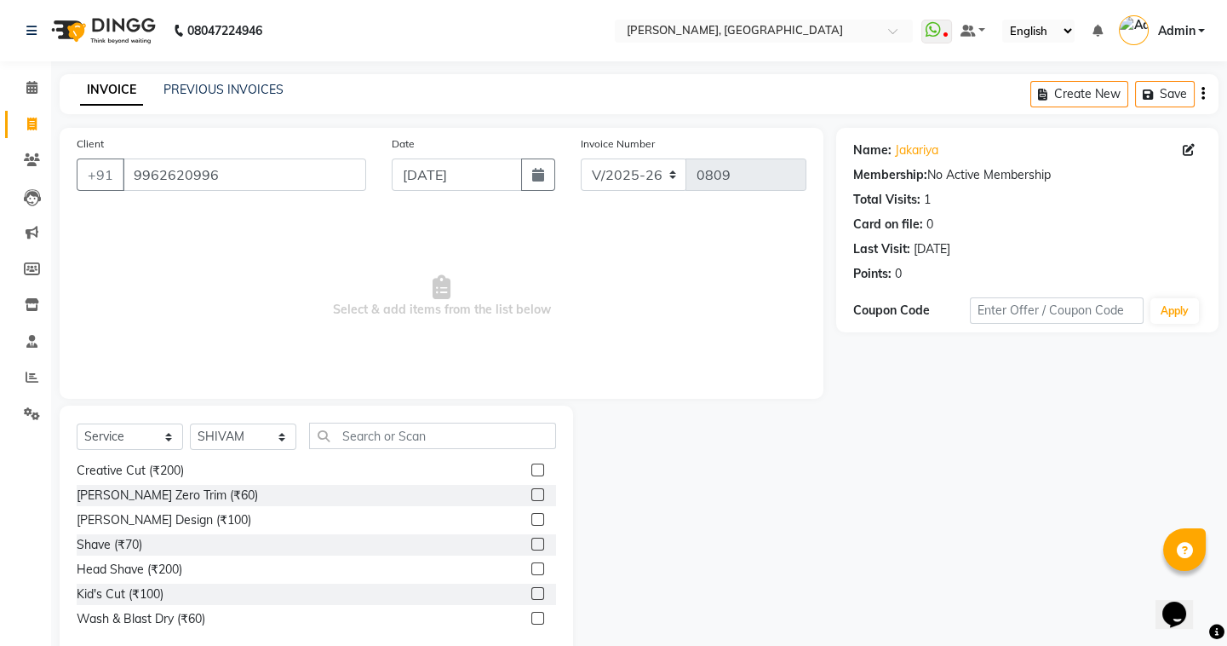
click at [531, 591] on label at bounding box center [537, 593] width 13 height 13
click at [531, 591] on input "checkbox" at bounding box center [536, 594] width 11 height 11
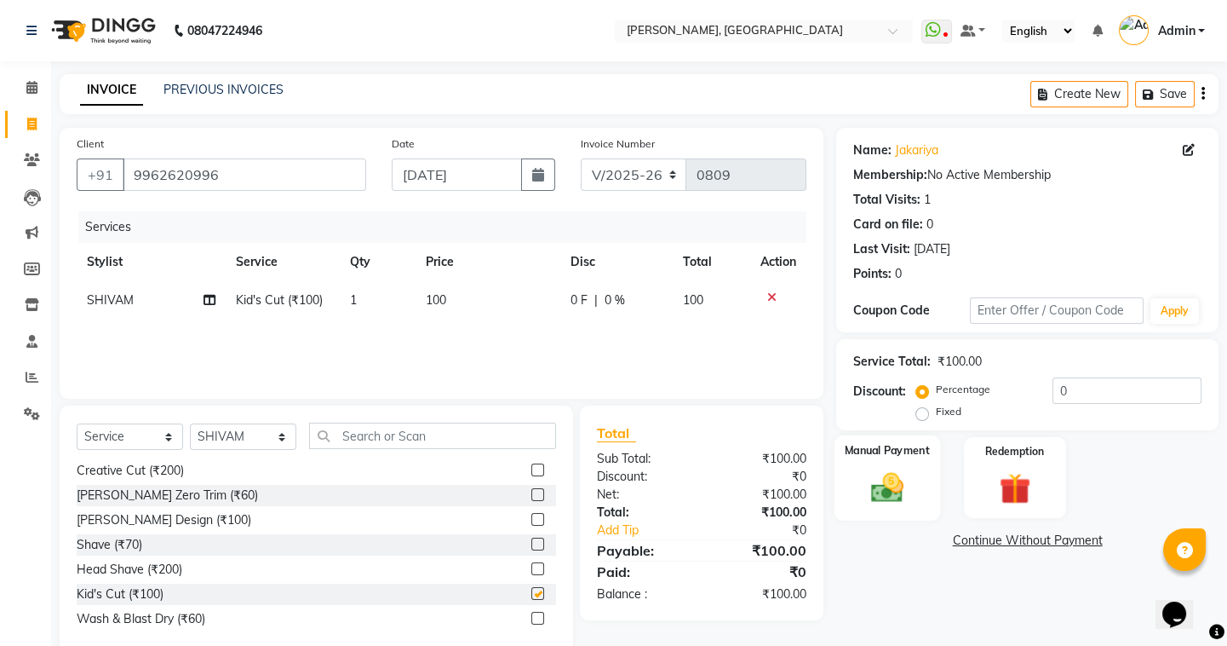
checkbox input "false"
click at [899, 486] on img at bounding box center [887, 486] width 53 height 37
click at [970, 537] on span "UPI" at bounding box center [973, 541] width 26 height 20
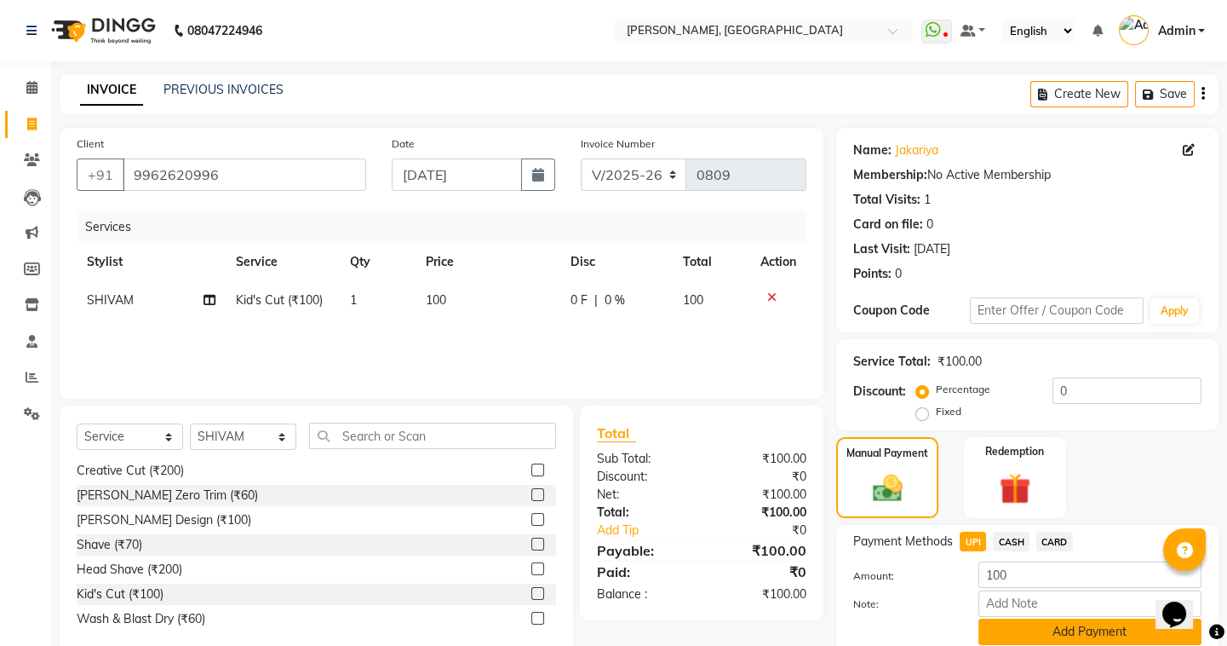
click at [1020, 635] on button "Add Payment" at bounding box center [1090, 631] width 223 height 26
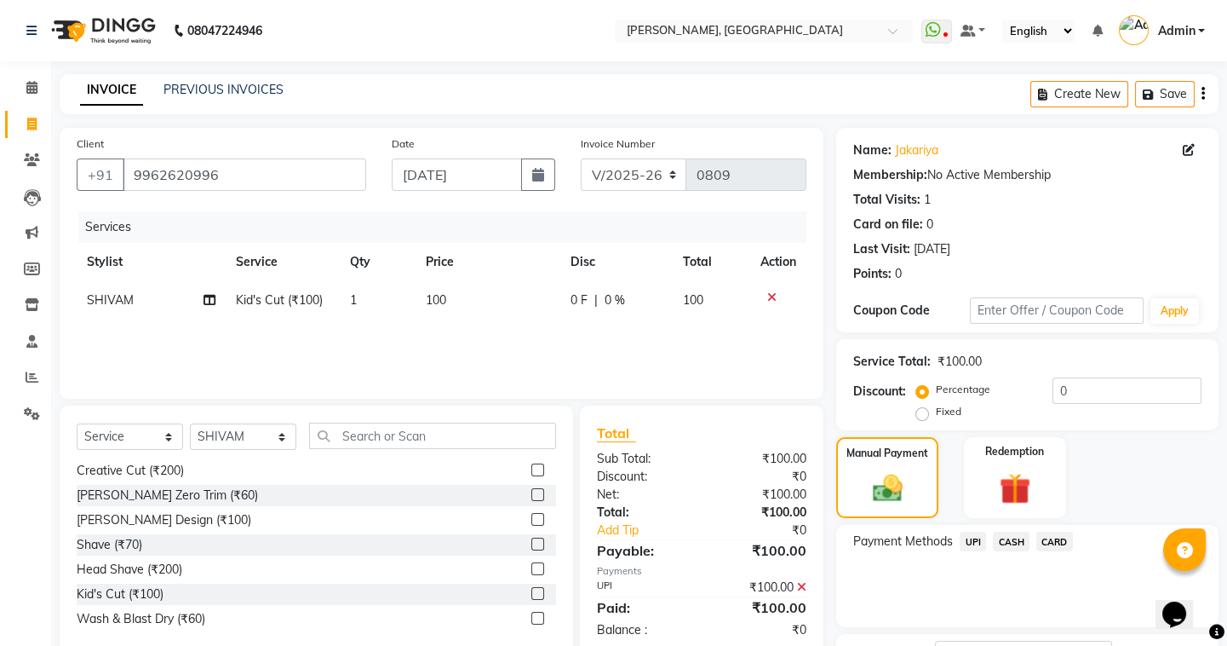
scroll to position [136, 0]
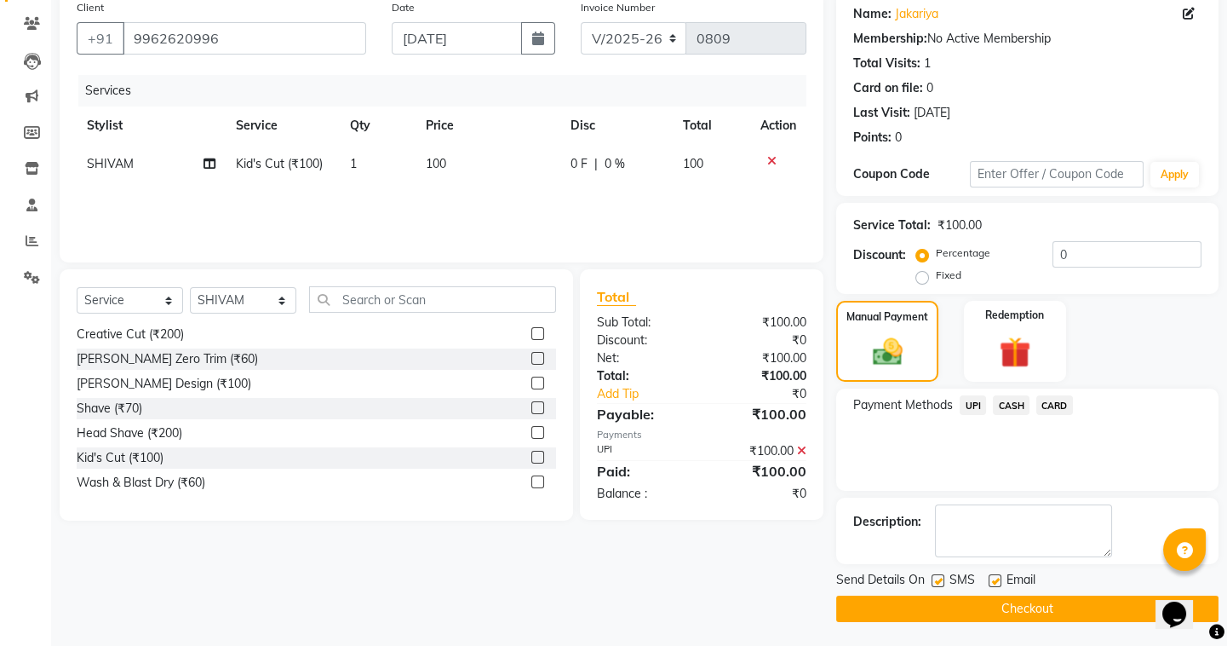
click at [891, 612] on button "Checkout" at bounding box center [1027, 608] width 382 height 26
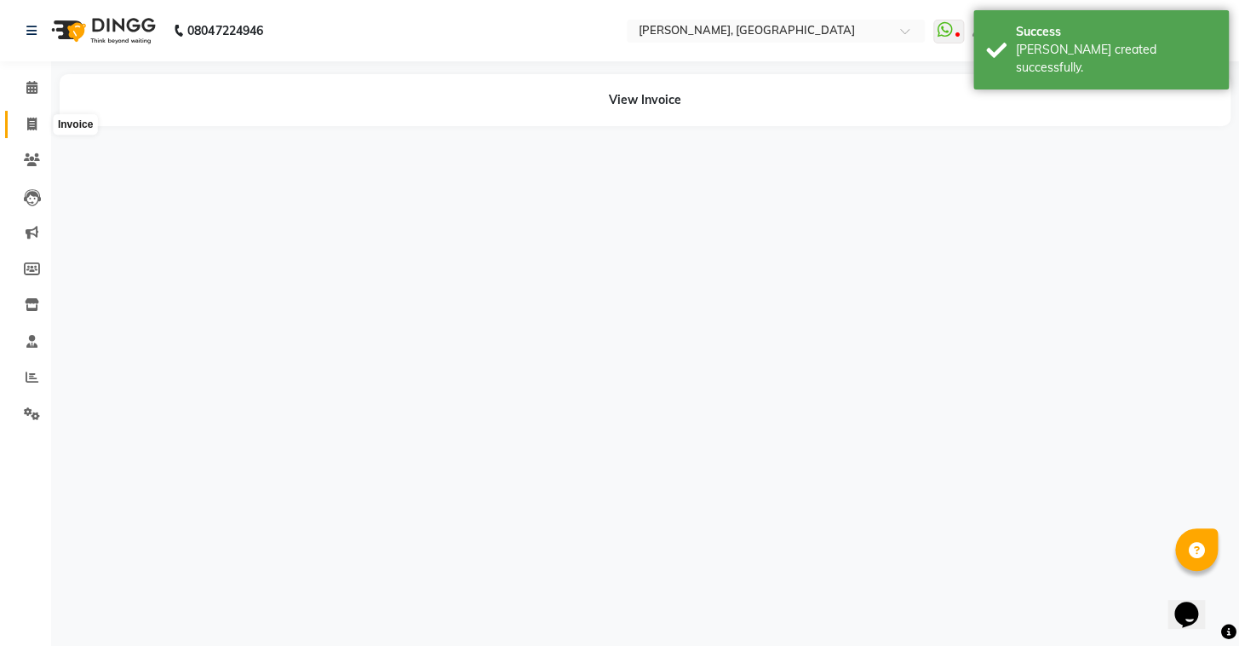
click at [28, 125] on icon at bounding box center [31, 124] width 9 height 13
select select "8667"
select select "service"
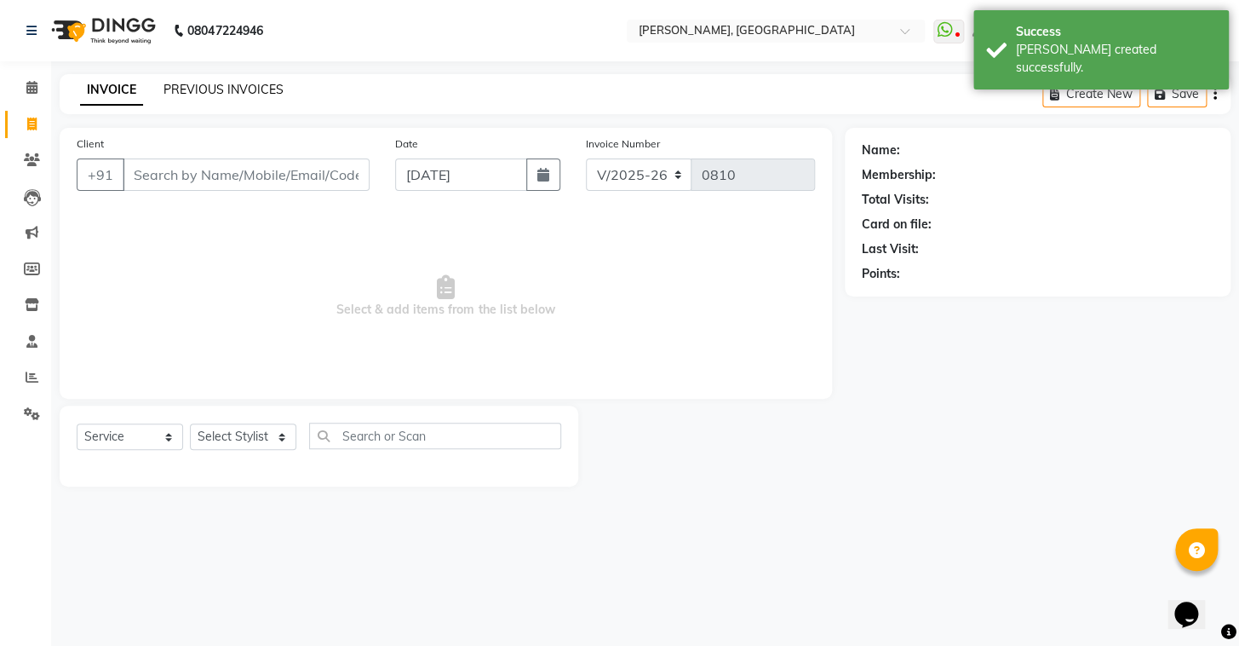
click at [216, 81] on div "PREVIOUS INVOICES" at bounding box center [224, 90] width 120 height 18
click at [217, 87] on link "PREVIOUS INVOICES" at bounding box center [224, 89] width 120 height 15
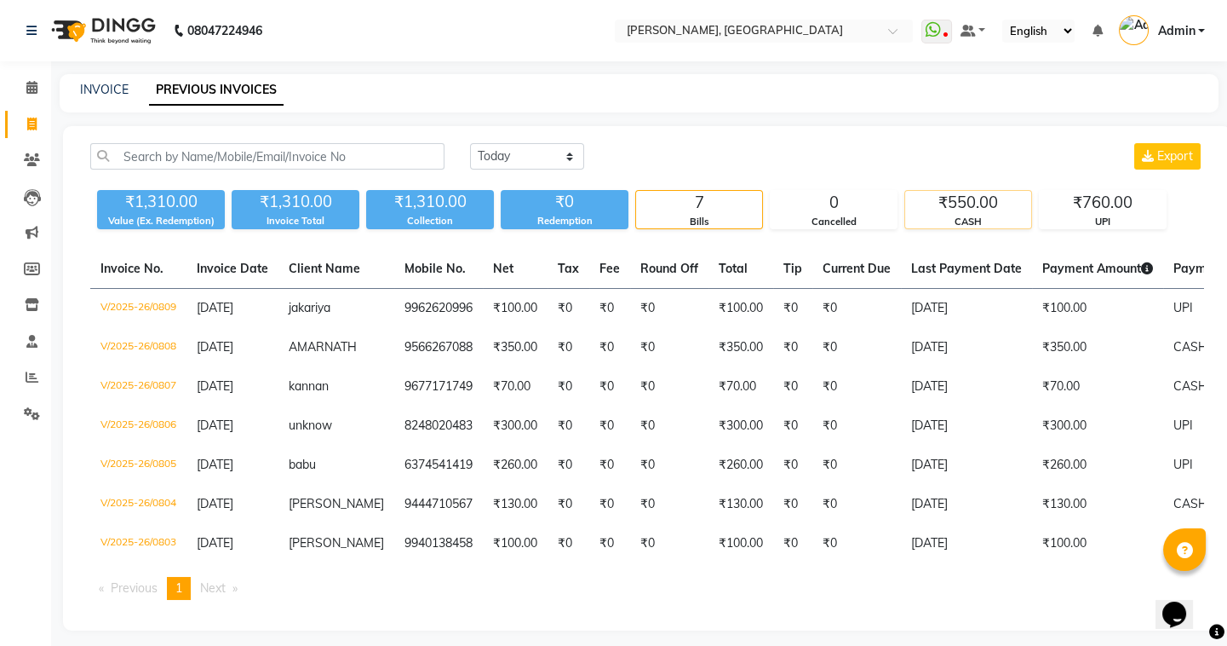
click at [973, 190] on div "₹550.00 CASH" at bounding box center [969, 209] width 128 height 39
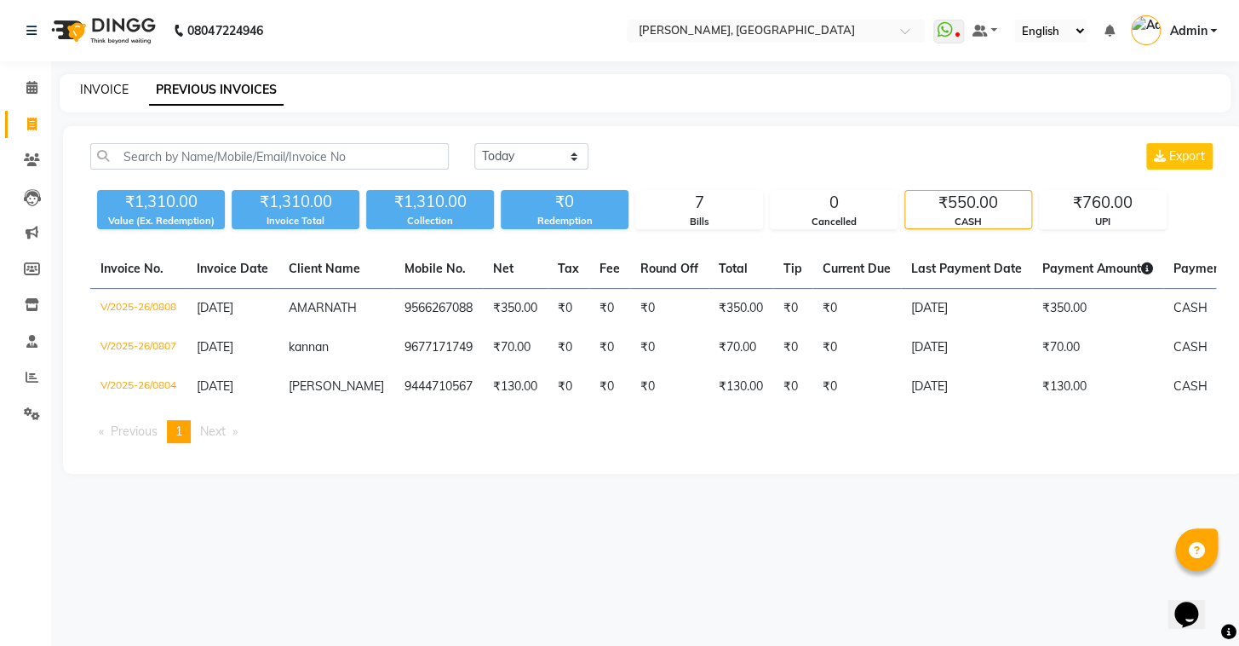
click at [124, 91] on link "INVOICE" at bounding box center [104, 89] width 49 height 15
select select "service"
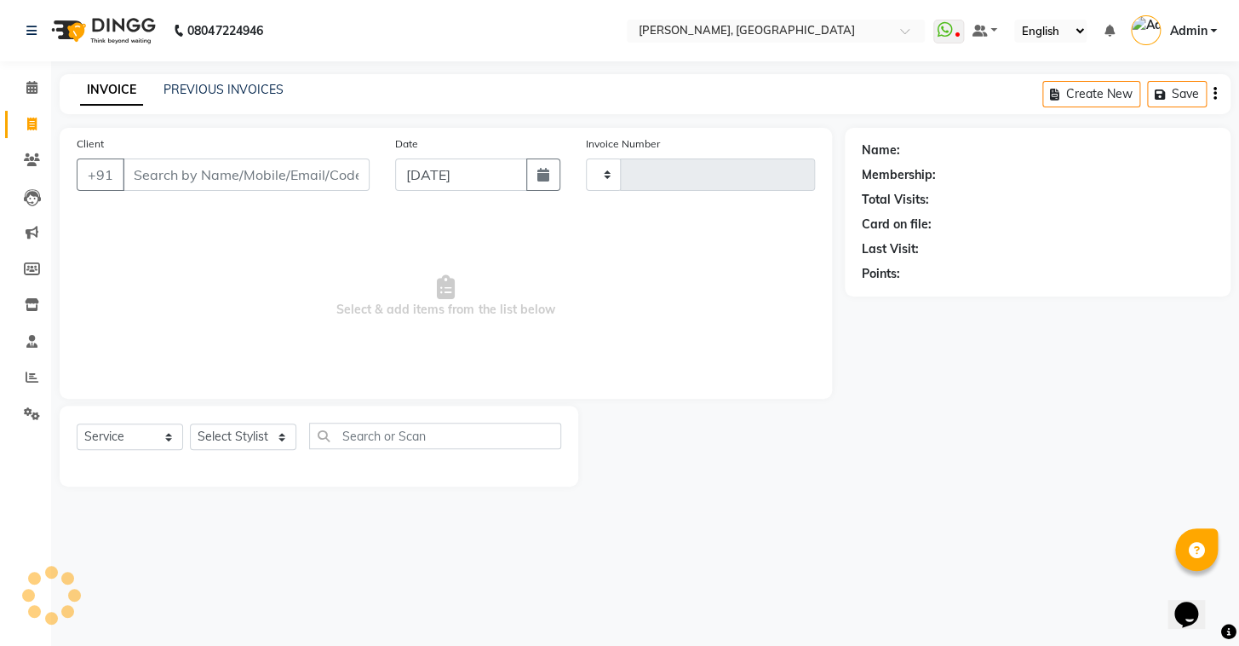
type input "0810"
select select "8667"
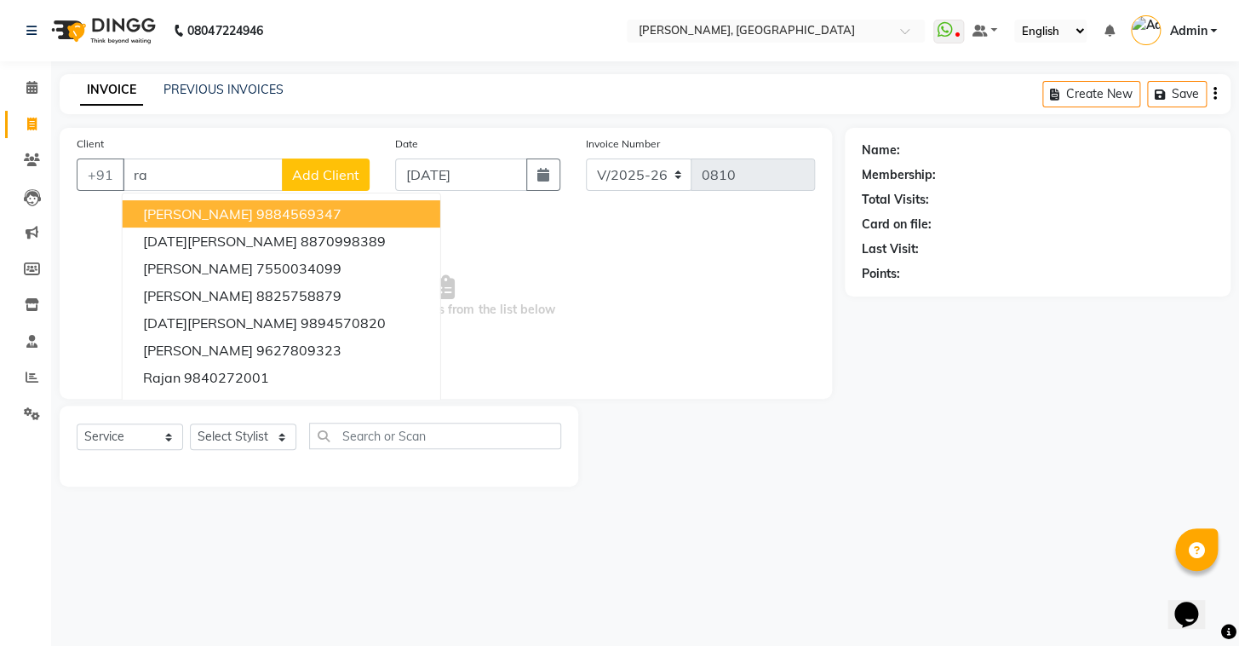
type input "r"
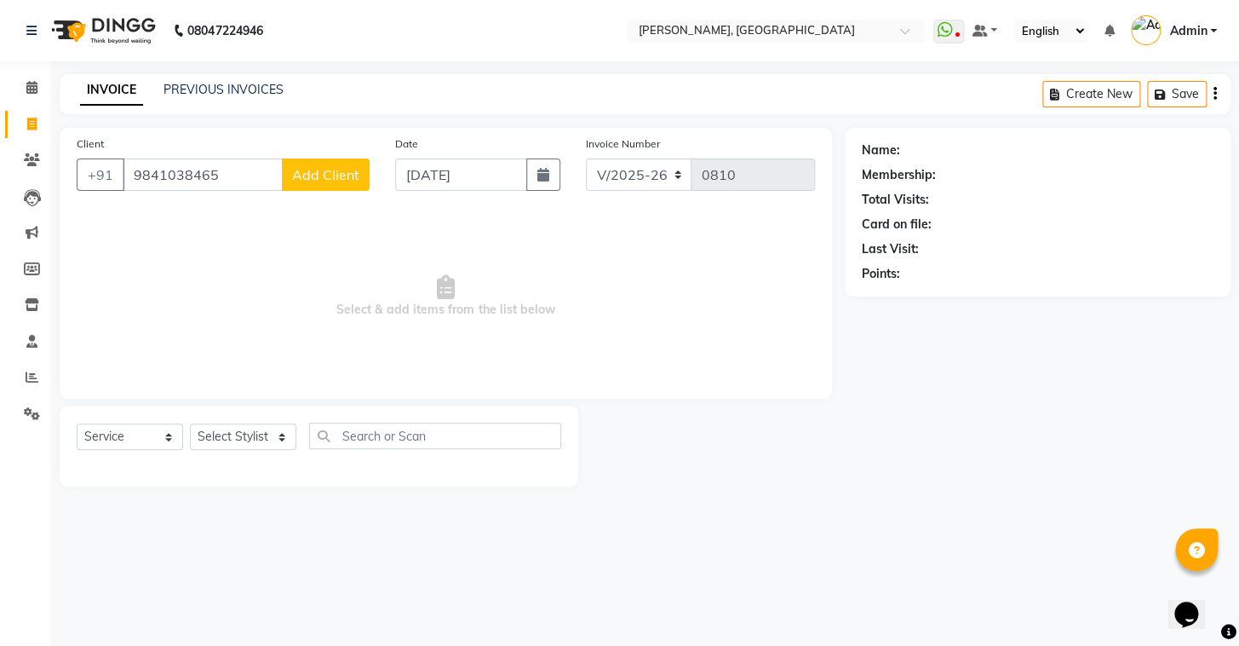
type input "9841038465"
click at [328, 171] on span "Add Client" at bounding box center [325, 174] width 67 height 17
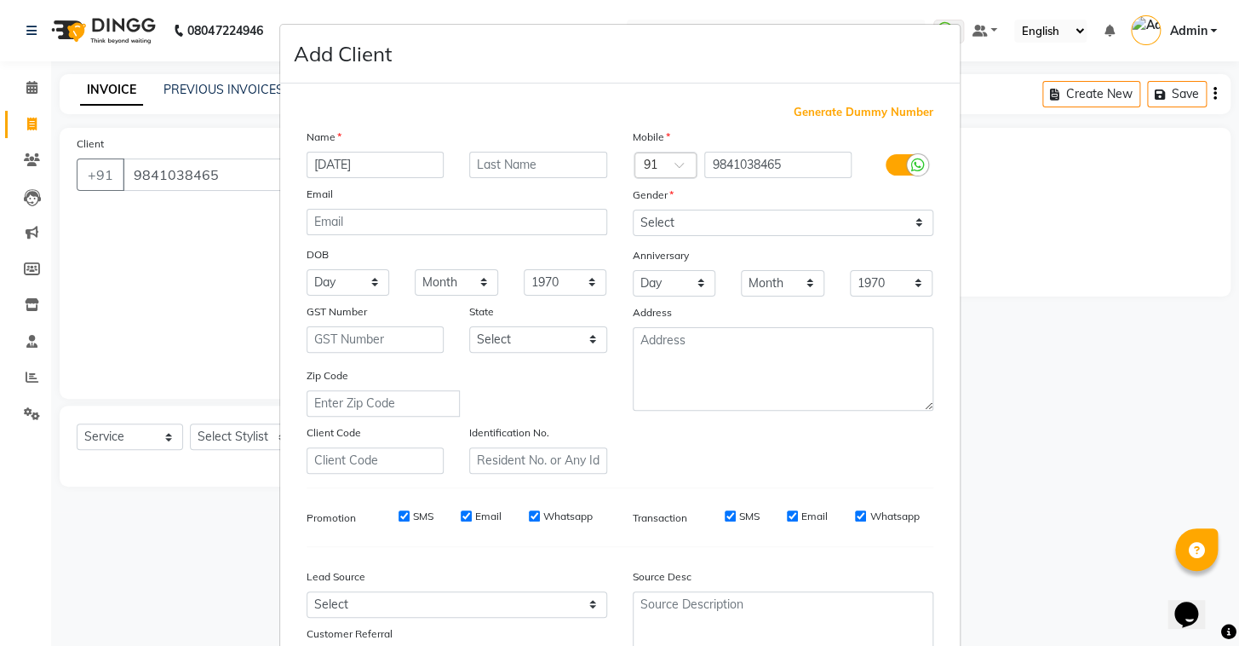
type input "raja"
click at [748, 227] on select "Select Male Female Other Prefer Not To Say" at bounding box center [783, 223] width 301 height 26
select select "male"
click at [633, 210] on select "Select Male Female Other Prefer Not To Say" at bounding box center [783, 223] width 301 height 26
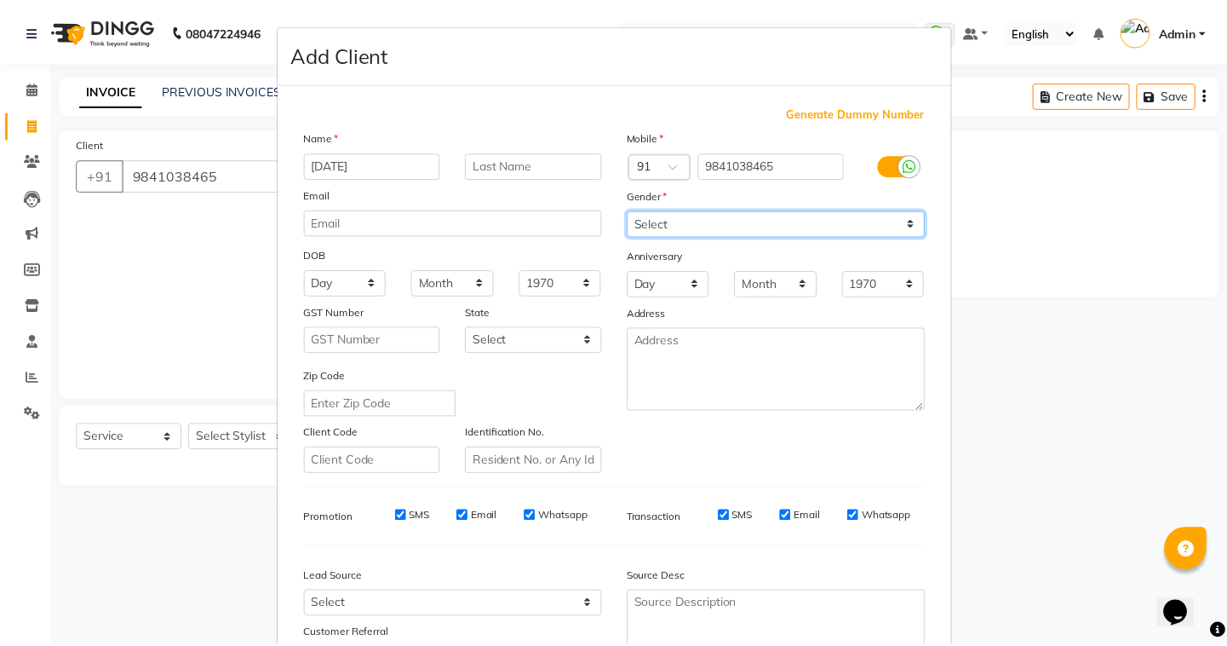
scroll to position [145, 0]
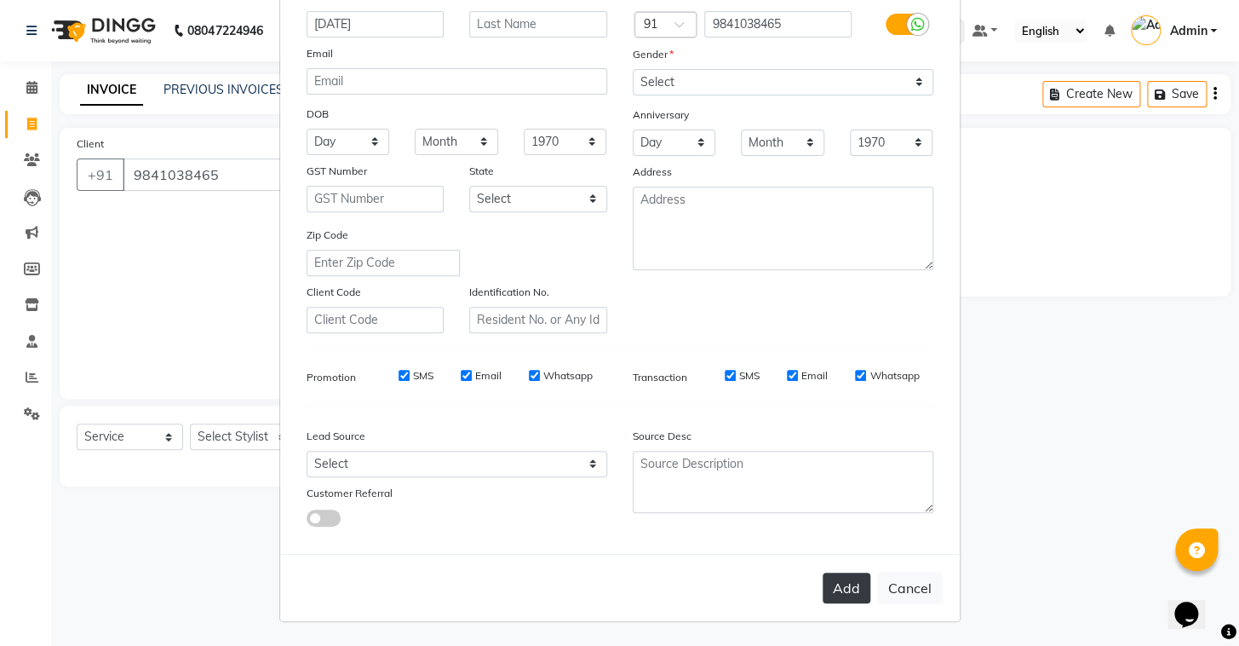
click at [846, 599] on button "Add" at bounding box center [847, 587] width 48 height 31
select select
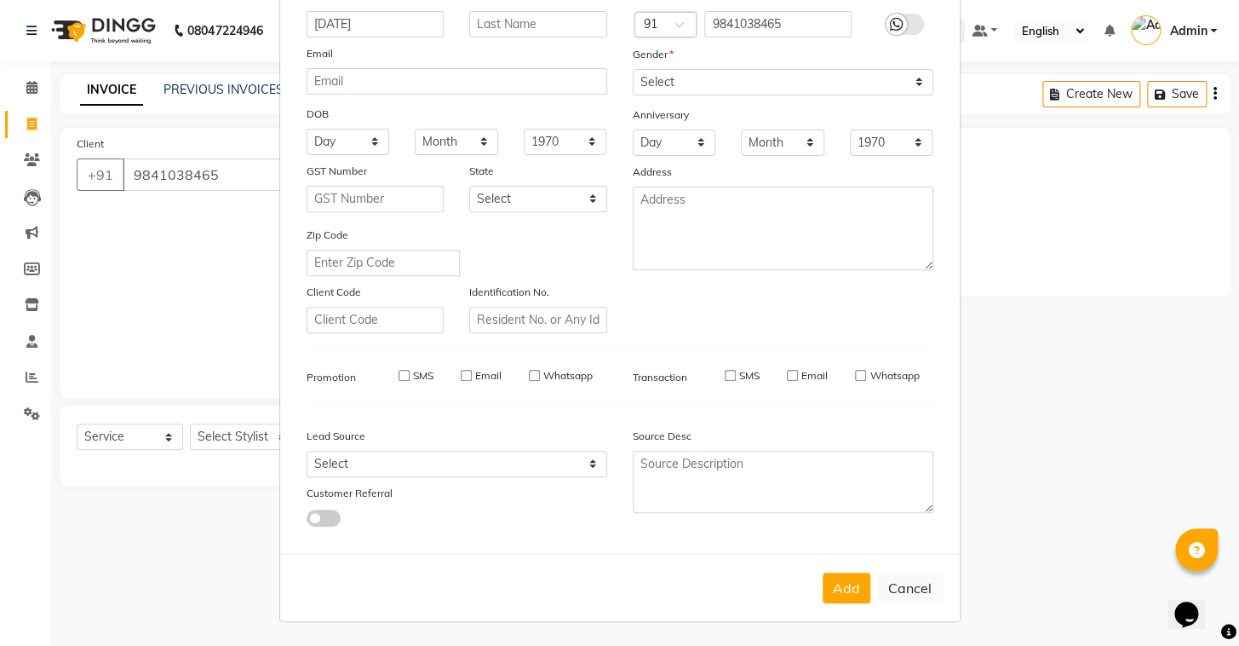
select select
checkbox input "false"
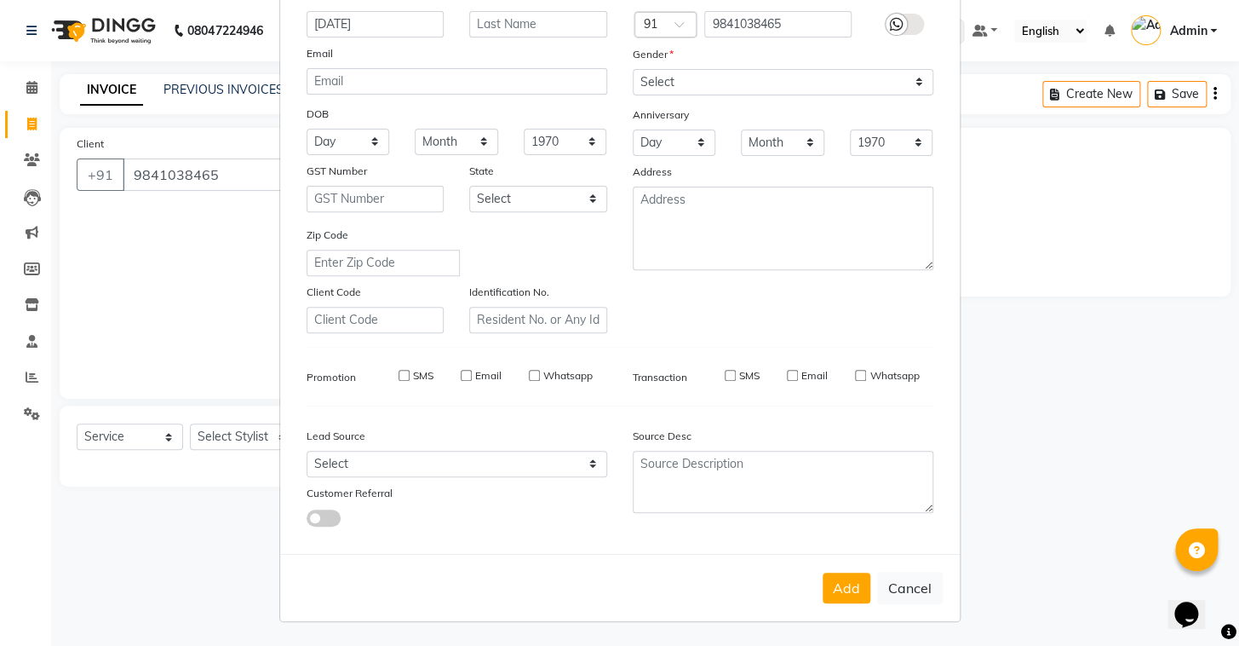
checkbox input "false"
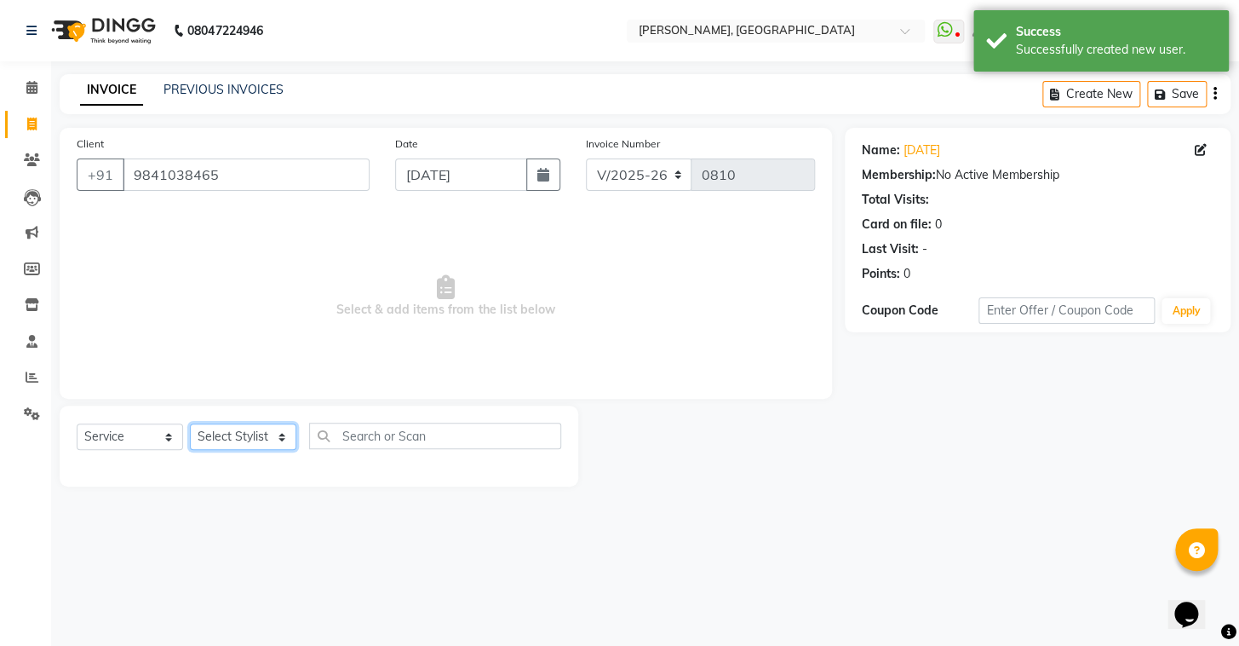
click at [269, 439] on select "Select Stylist Admin AMEER AHMAD MOHAMMED NAVAJISH MOHAMMED SANIR SHIVAM" at bounding box center [243, 436] width 106 height 26
select select "87510"
click at [190, 423] on select "Select Stylist Admin AMEER AHMAD MOHAMMED NAVAJISH MOHAMMED SANIR SHIVAM" at bounding box center [243, 436] width 106 height 26
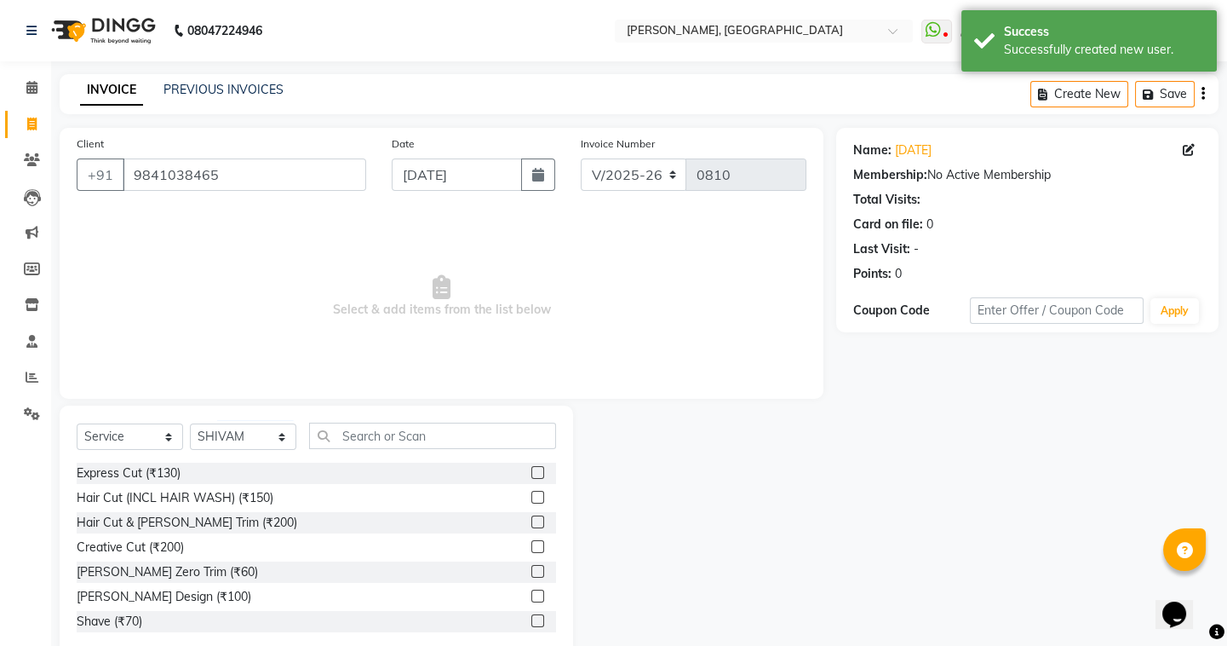
click at [534, 469] on div at bounding box center [543, 472] width 25 height 21
click at [531, 468] on label at bounding box center [537, 472] width 13 height 13
click at [531, 468] on input "checkbox" at bounding box center [536, 473] width 11 height 11
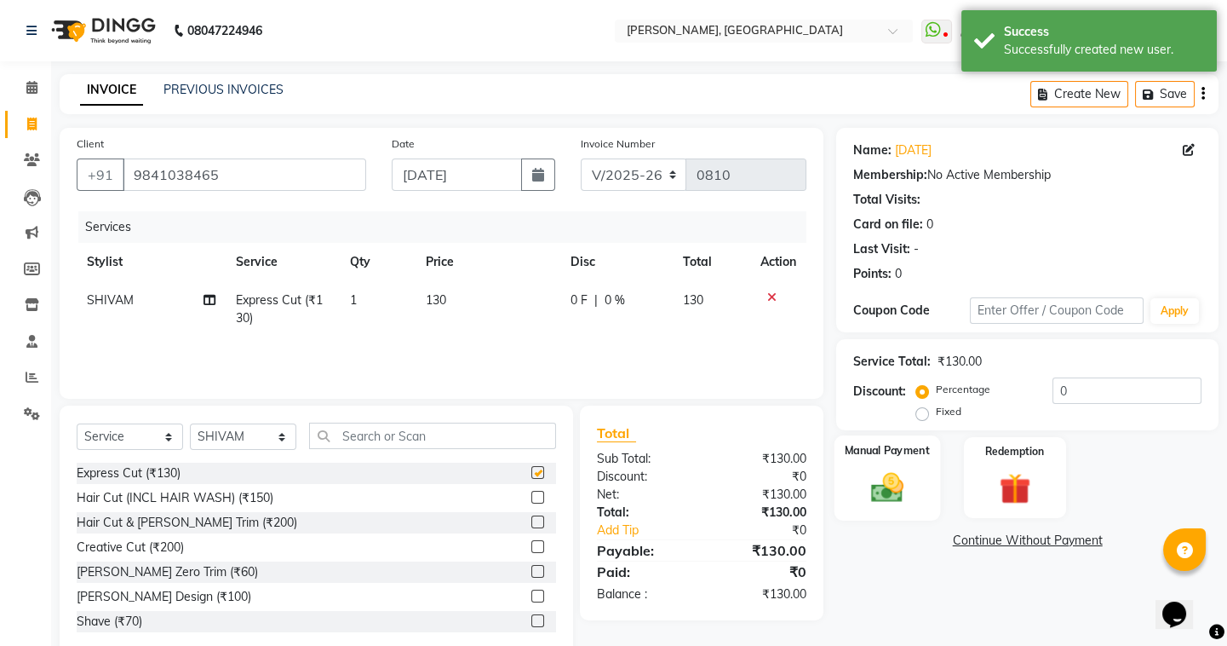
checkbox input "false"
click at [915, 451] on label "Manual Payment" at bounding box center [887, 450] width 85 height 16
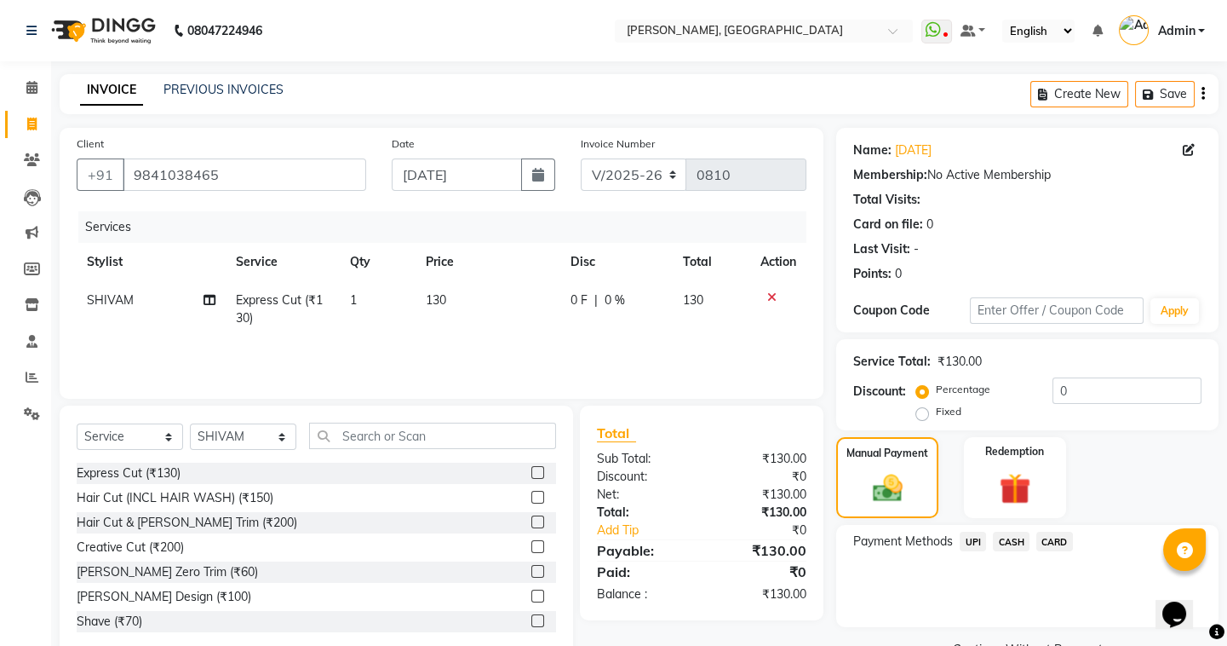
click at [1014, 544] on span "CASH" at bounding box center [1011, 541] width 37 height 20
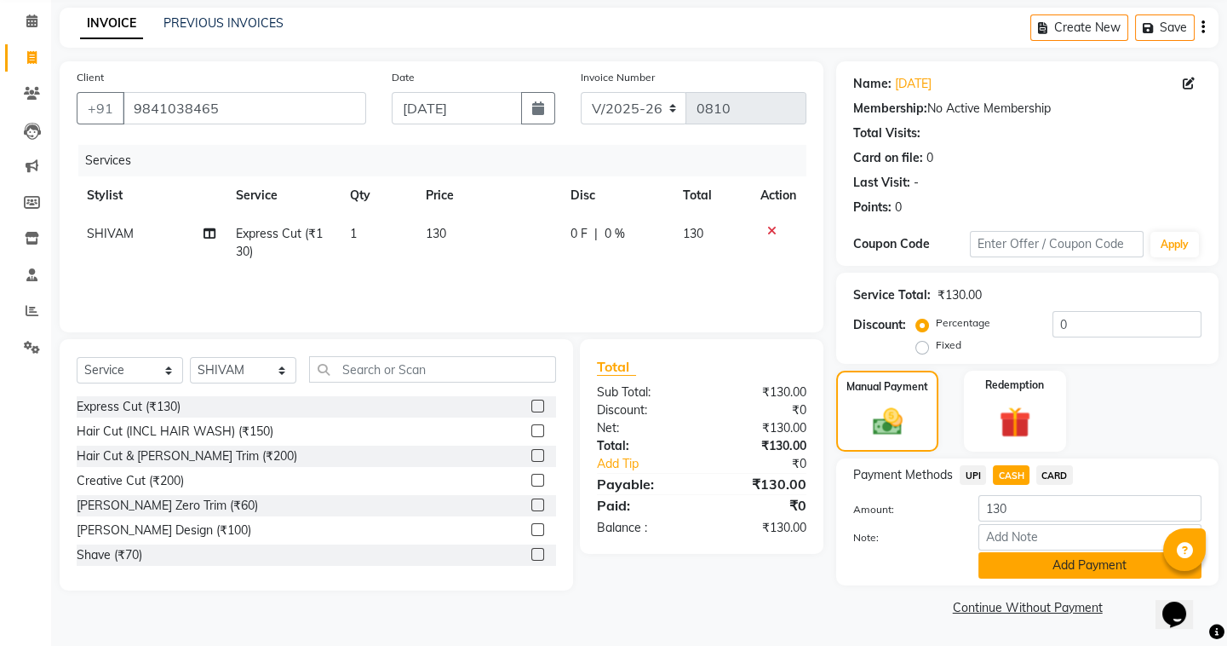
click at [1000, 559] on button "Add Payment" at bounding box center [1090, 565] width 223 height 26
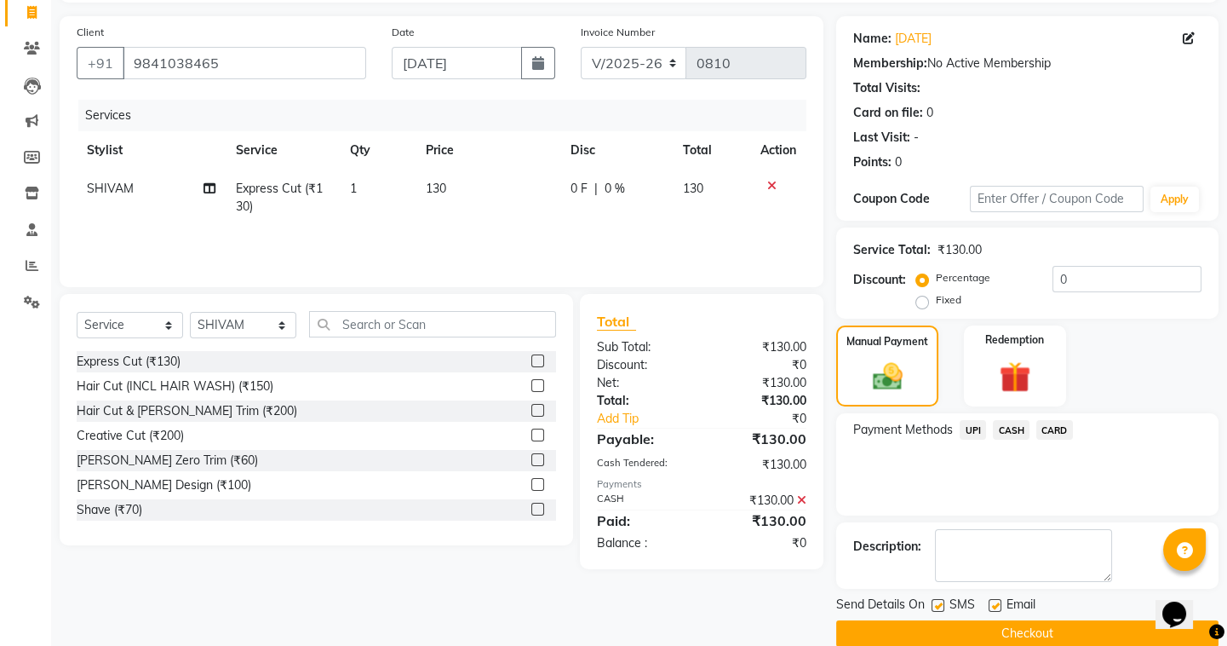
scroll to position [136, 0]
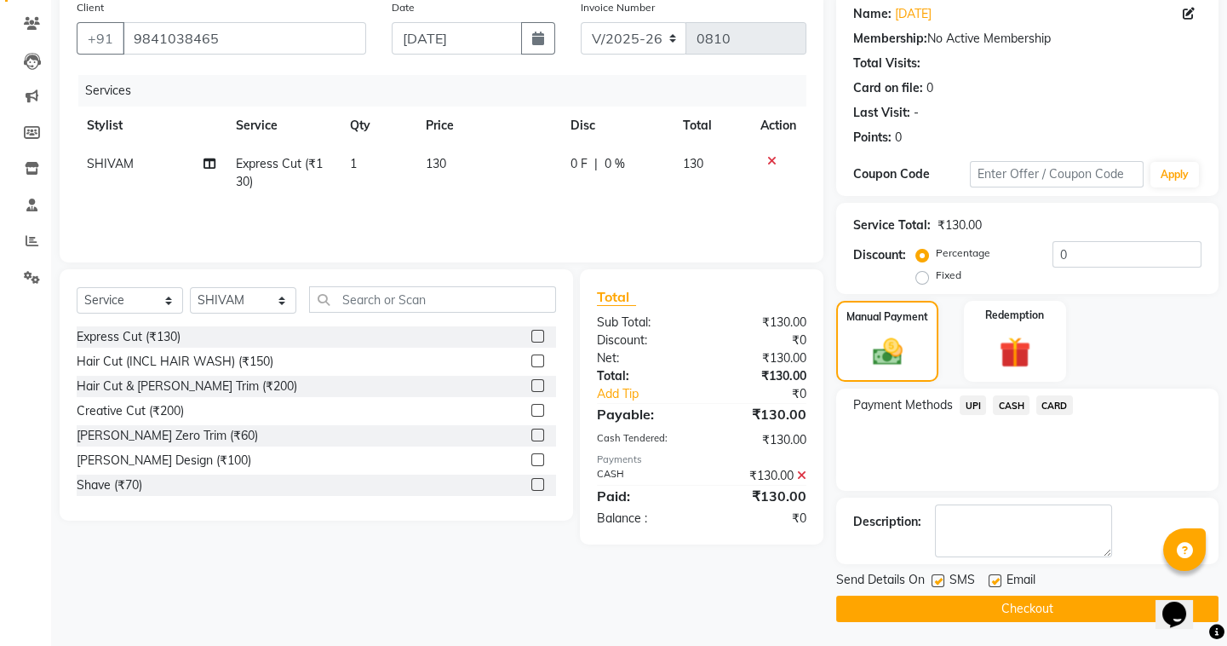
click at [913, 596] on button "Checkout" at bounding box center [1027, 608] width 382 height 26
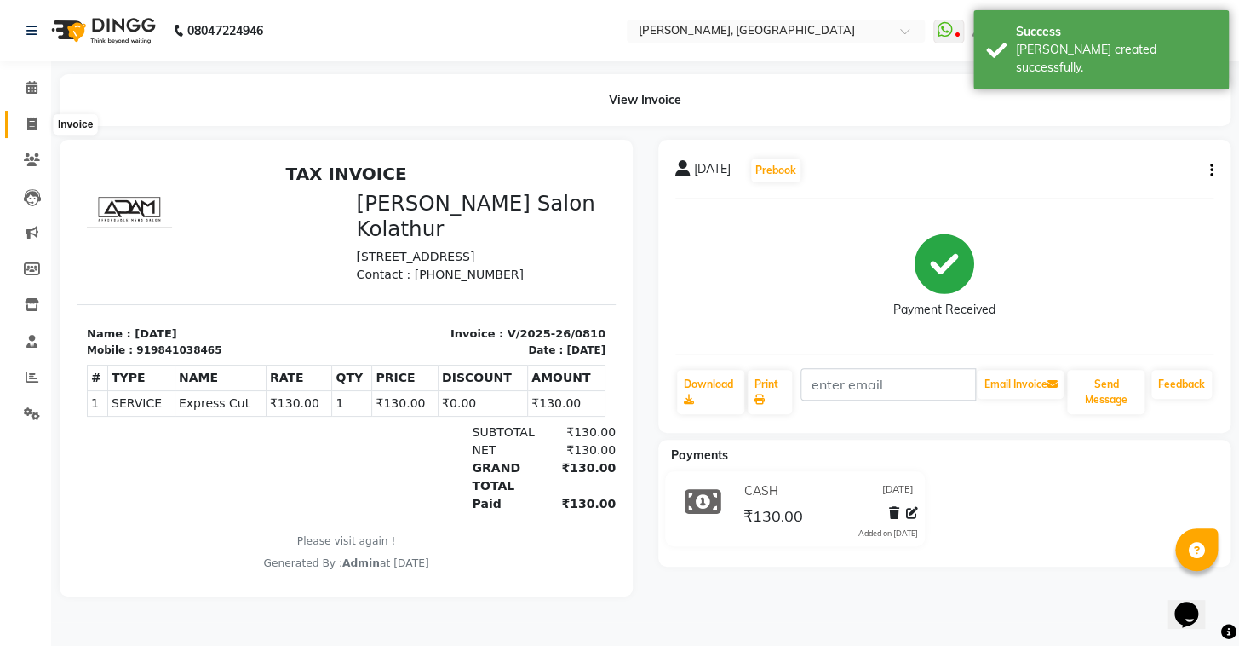
click at [27, 125] on icon at bounding box center [31, 124] width 9 height 13
select select "service"
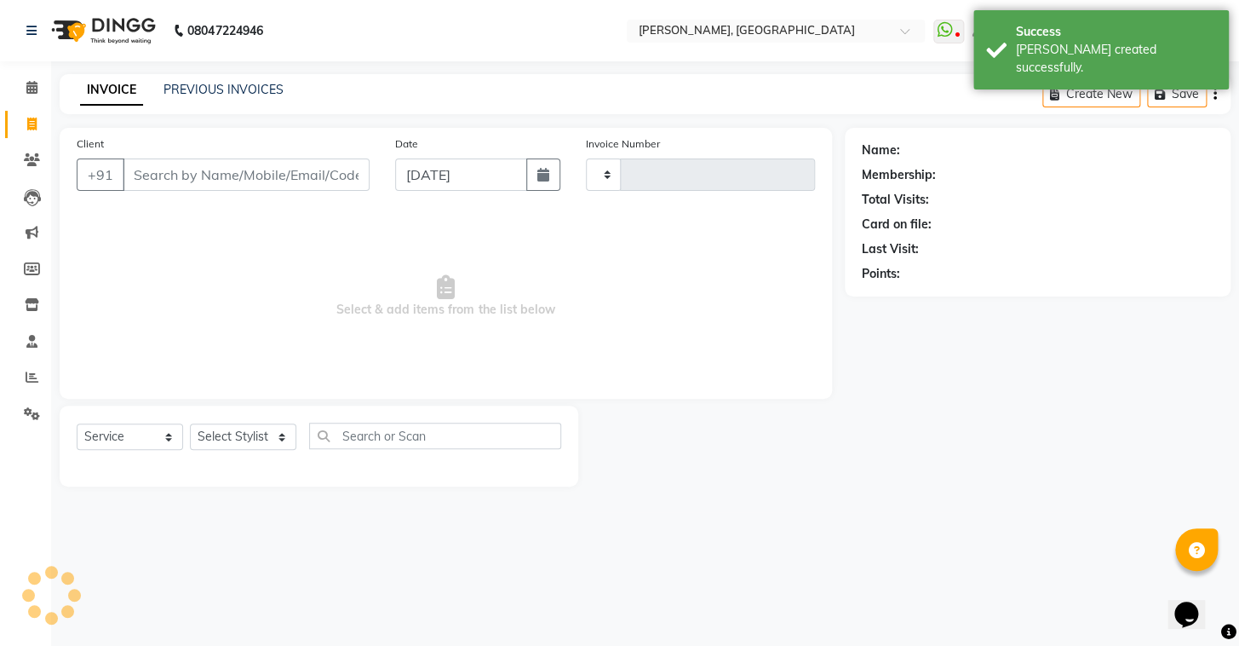
type input "0811"
select select "8667"
click at [230, 92] on link "PREVIOUS INVOICES" at bounding box center [224, 89] width 120 height 15
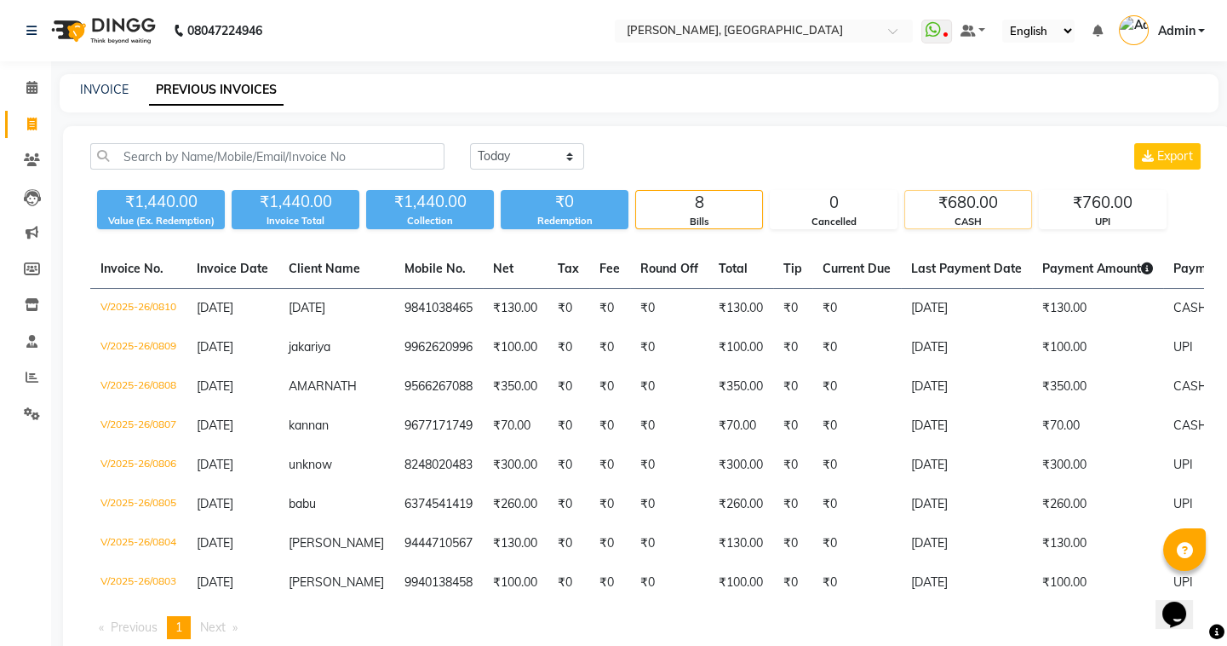
click at [950, 192] on div "₹680.00" at bounding box center [968, 203] width 126 height 24
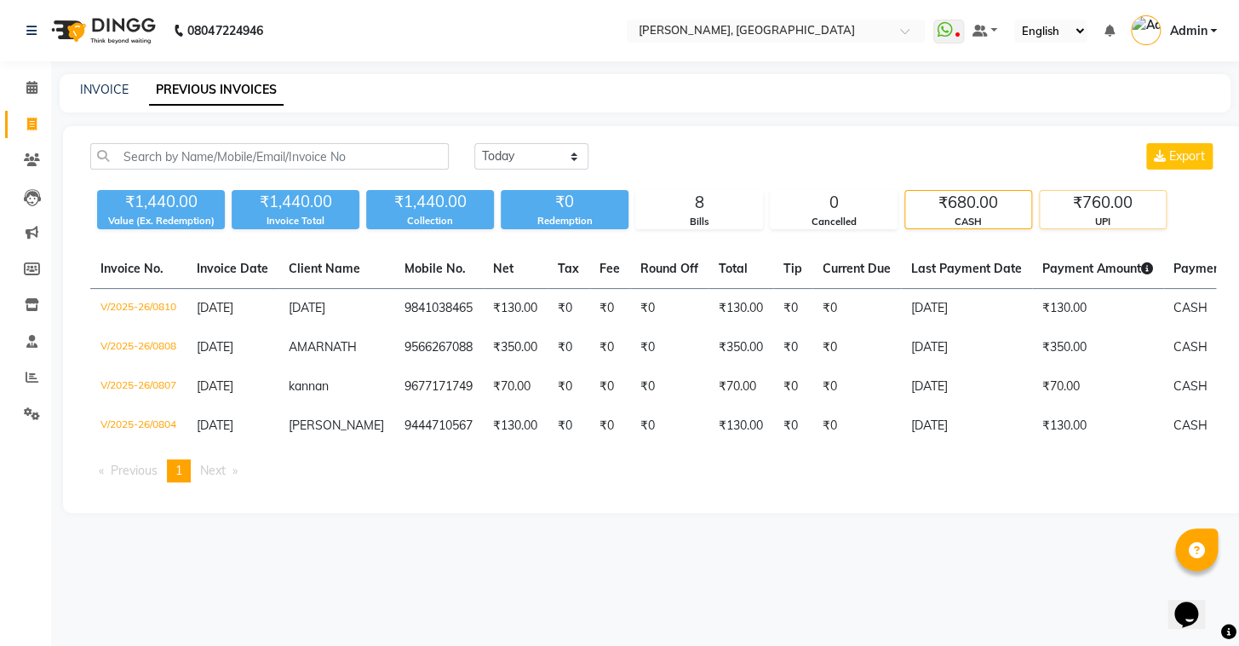
click at [1119, 217] on div "UPI" at bounding box center [1103, 222] width 126 height 14
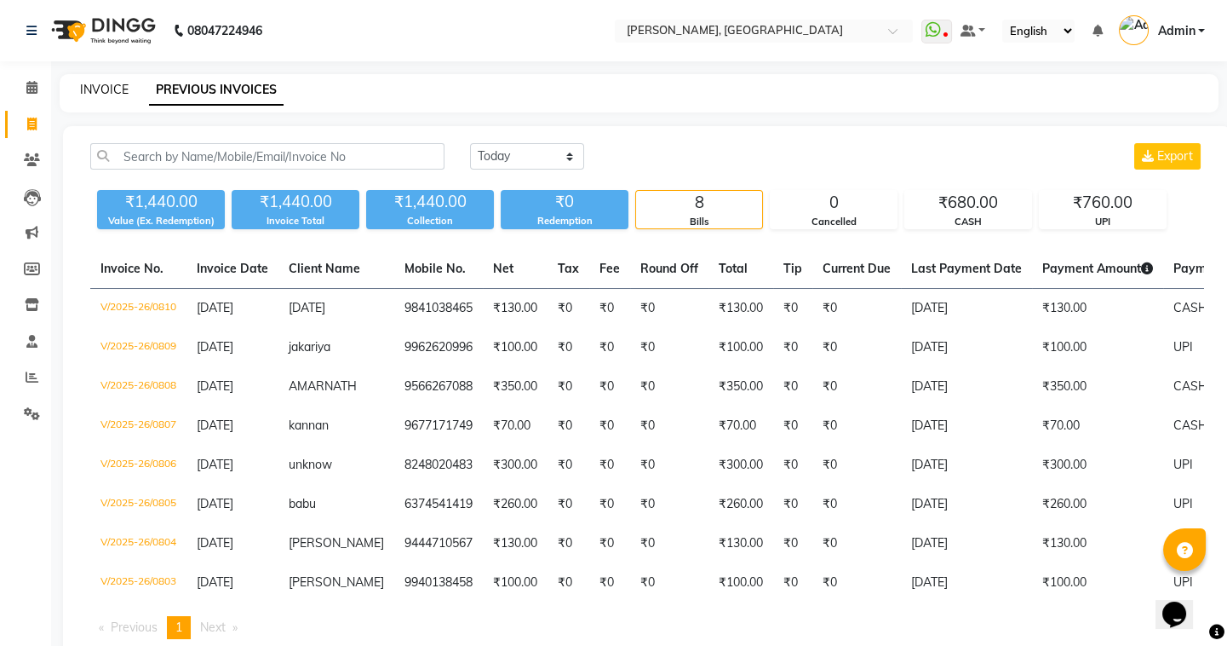
click at [108, 96] on link "INVOICE" at bounding box center [104, 89] width 49 height 15
select select "8667"
select select "service"
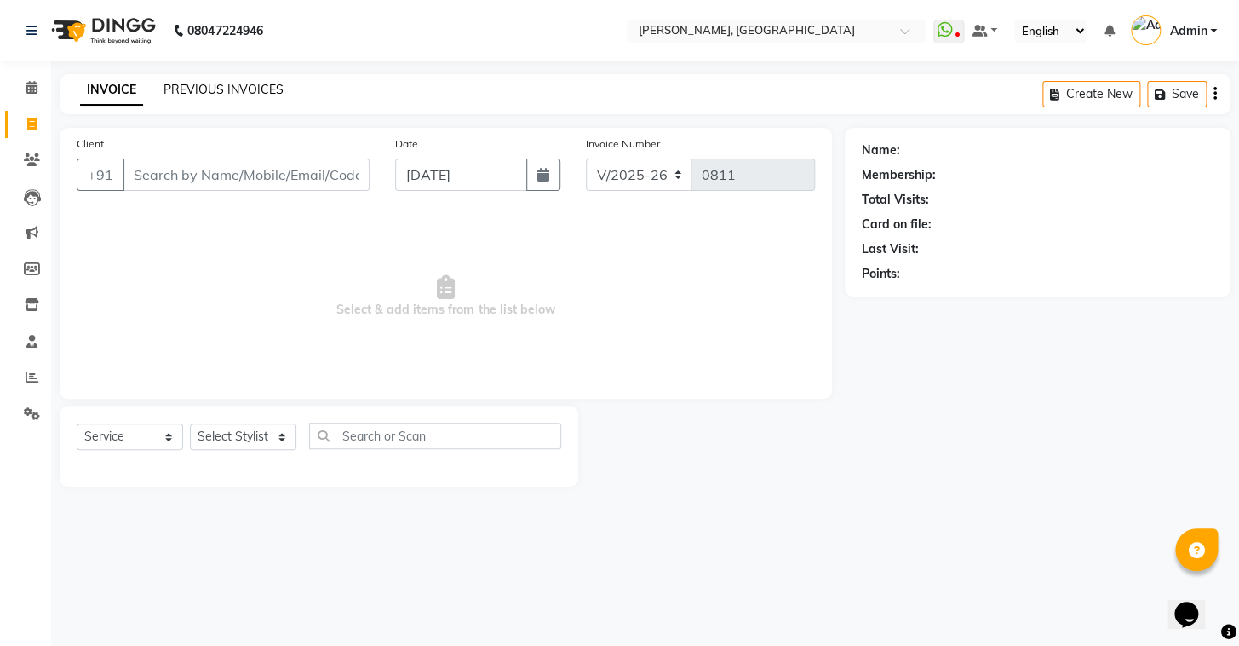
click at [218, 85] on link "PREVIOUS INVOICES" at bounding box center [224, 89] width 120 height 15
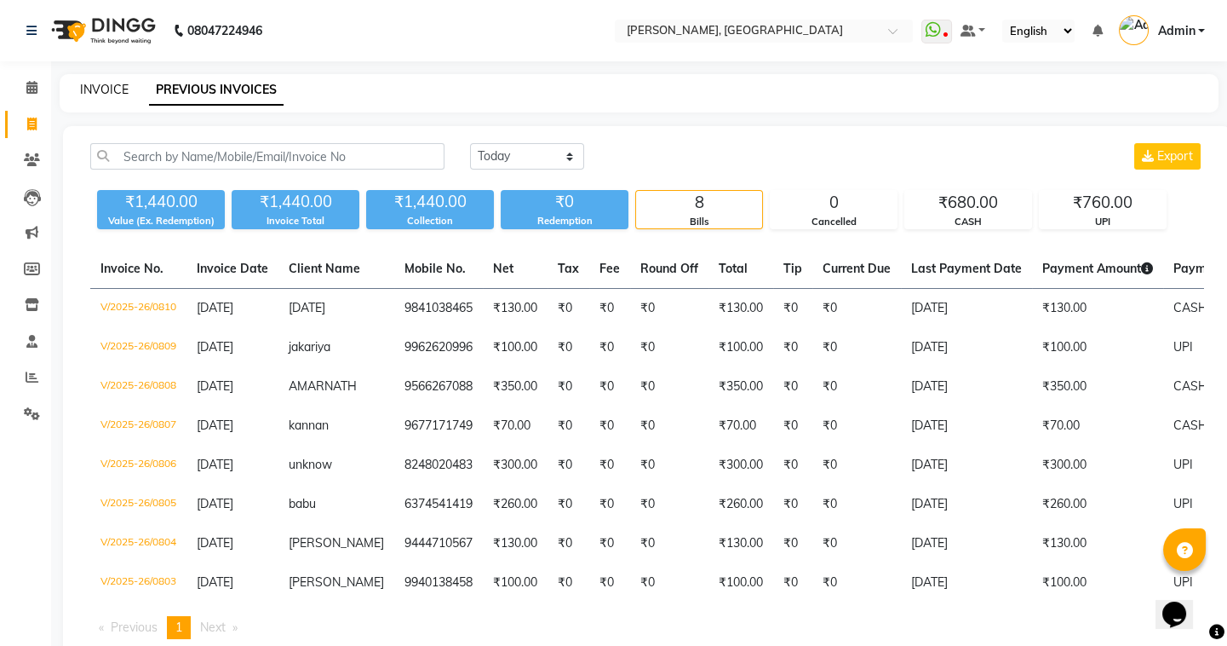
click at [99, 90] on link "INVOICE" at bounding box center [104, 89] width 49 height 15
select select "8667"
select select "service"
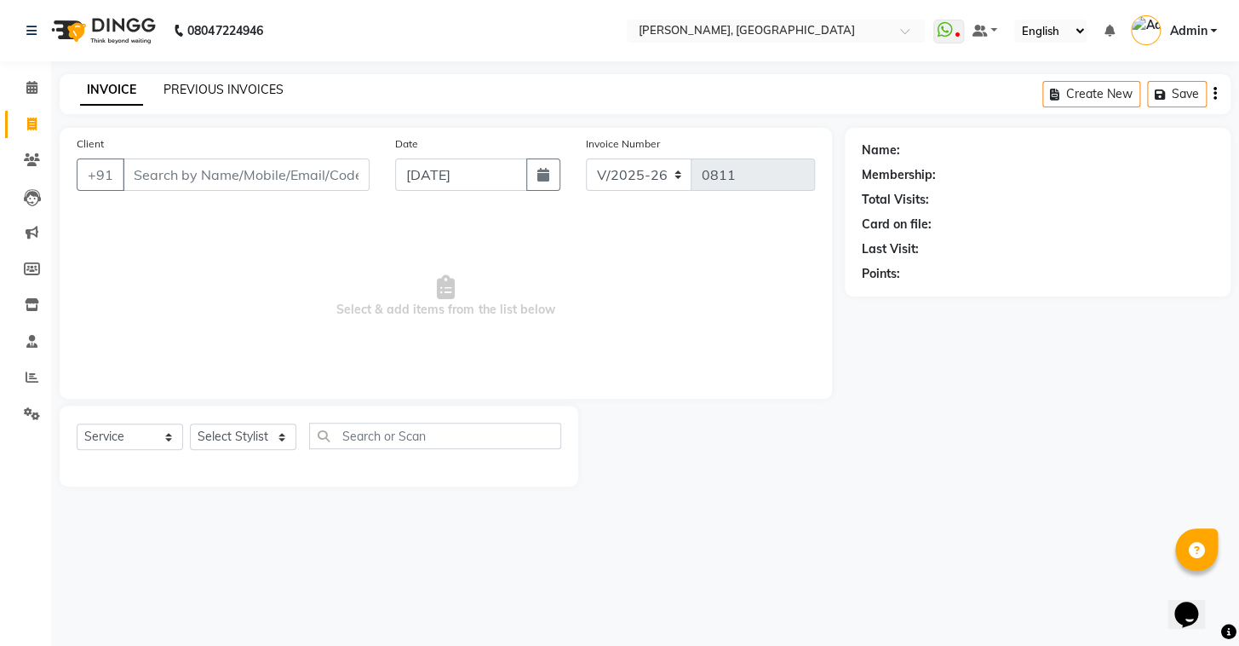
click at [232, 84] on link "PREVIOUS INVOICES" at bounding box center [224, 89] width 120 height 15
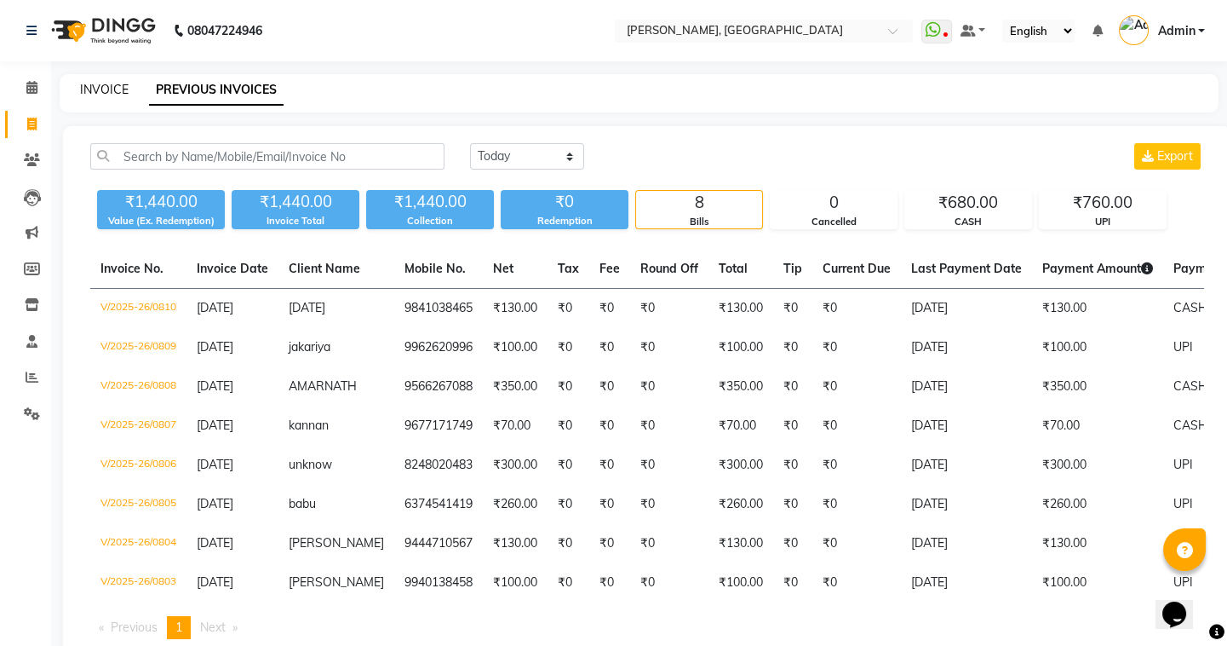
click at [87, 86] on link "INVOICE" at bounding box center [104, 89] width 49 height 15
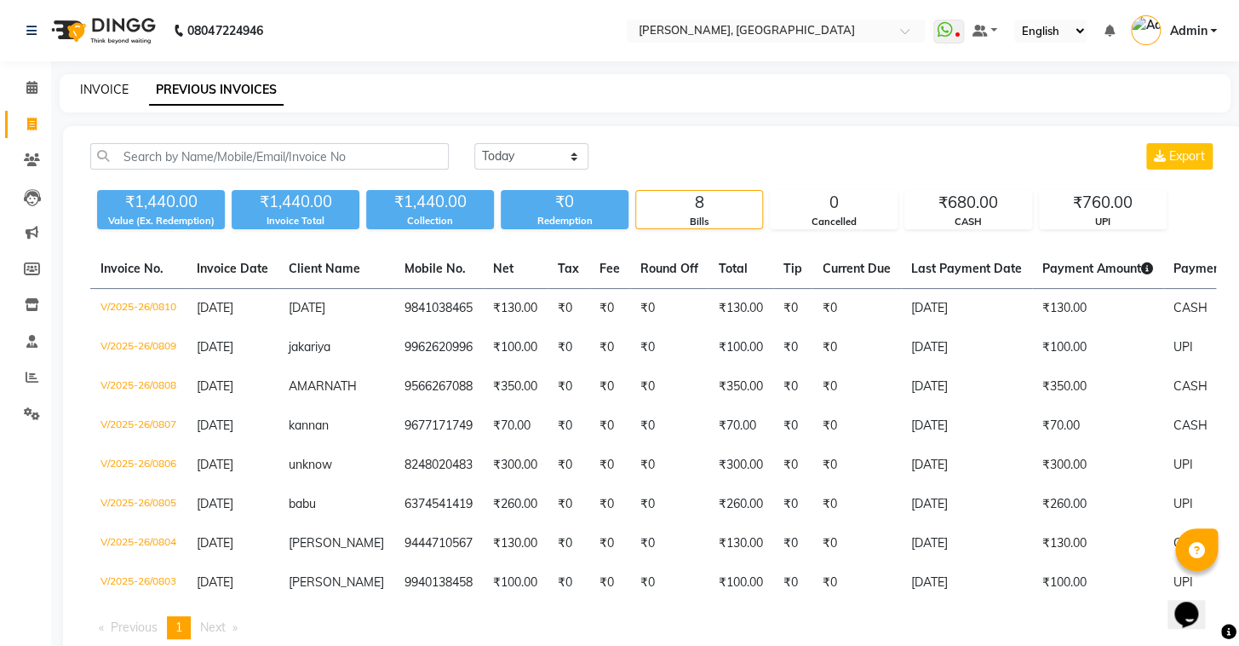
select select "8667"
select select "service"
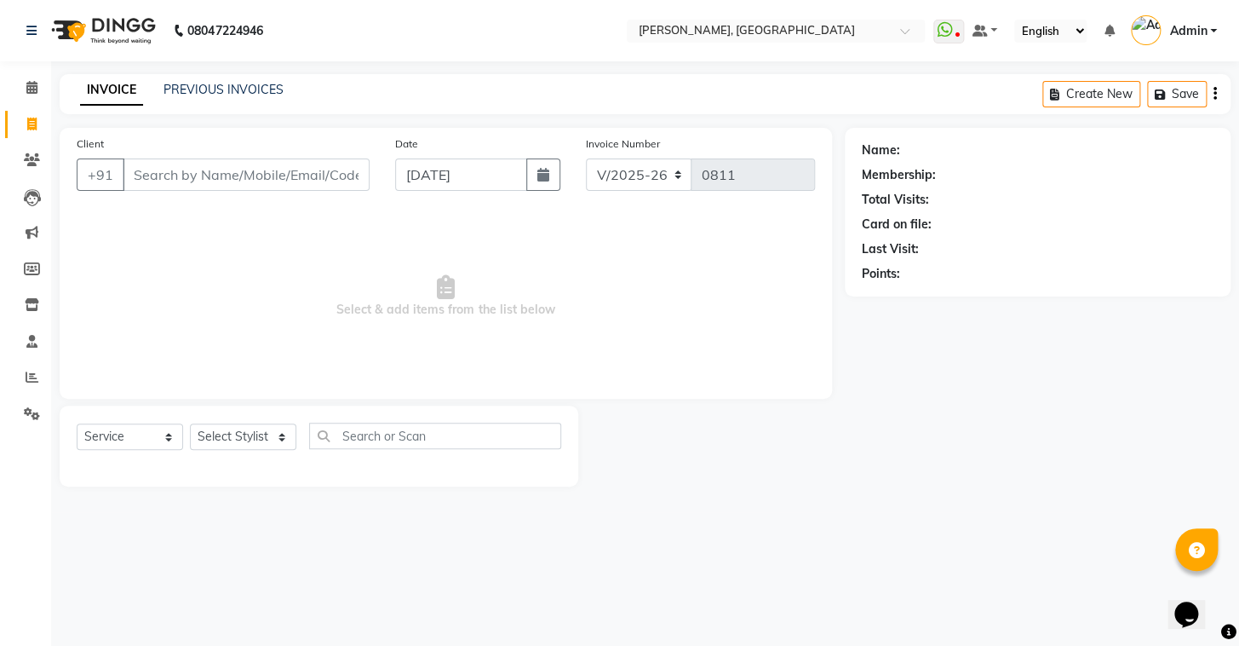
drag, startPoint x: 170, startPoint y: 179, endPoint x: 147, endPoint y: 180, distance: 23.0
click at [161, 179] on input "Client" at bounding box center [246, 174] width 247 height 32
type input "8056079796"
click at [333, 181] on span "Add Client" at bounding box center [325, 174] width 67 height 17
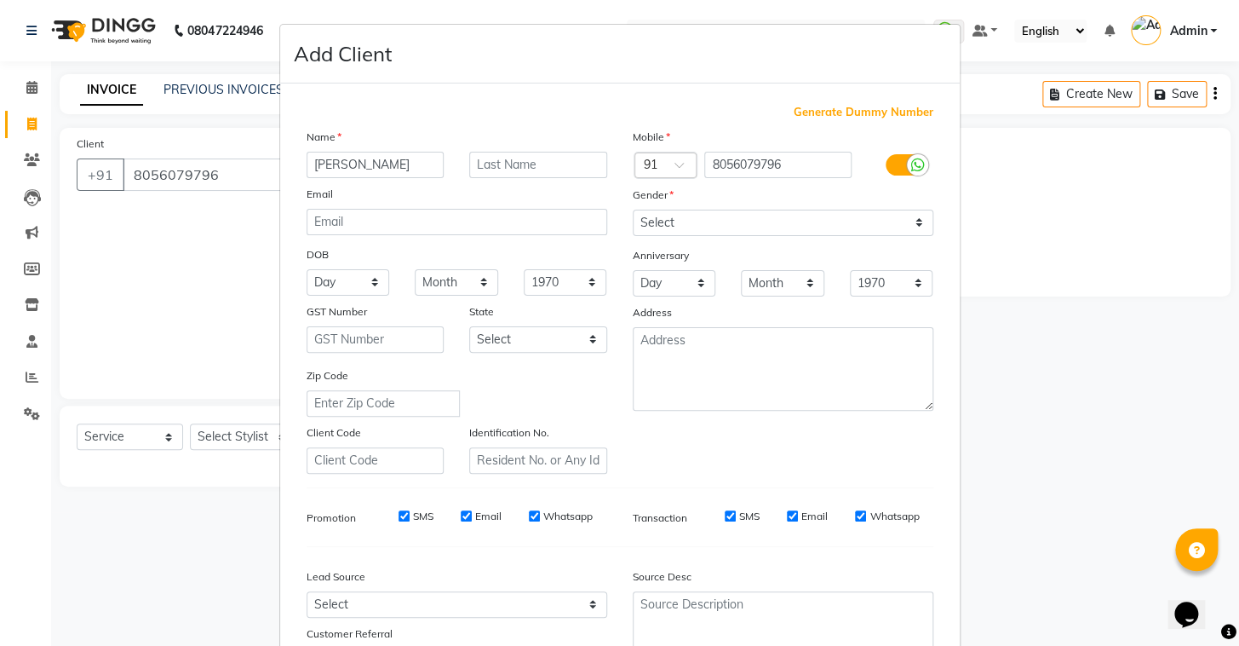
type input "[PERSON_NAME]"
click at [543, 169] on input "text" at bounding box center [538, 165] width 138 height 26
type input "jovit"
click at [713, 222] on select "Select Male Female Other Prefer Not To Say" at bounding box center [783, 223] width 301 height 26
select select "male"
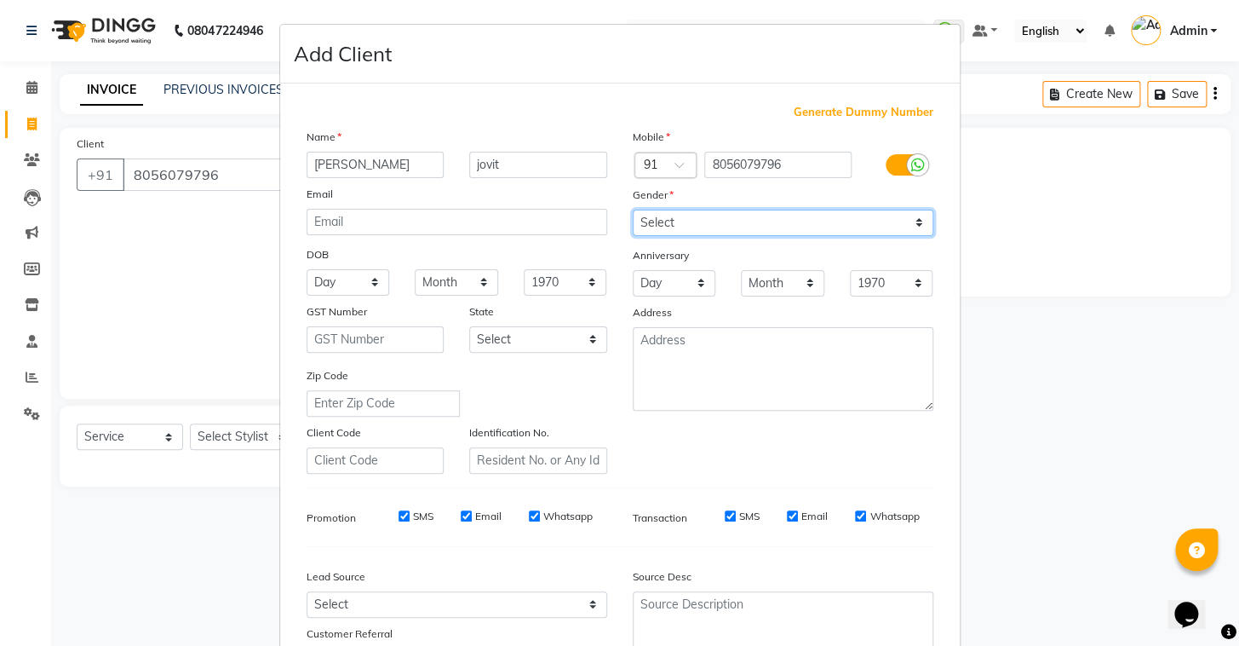
click at [633, 210] on select "Select Male Female Other Prefer Not To Say" at bounding box center [783, 223] width 301 height 26
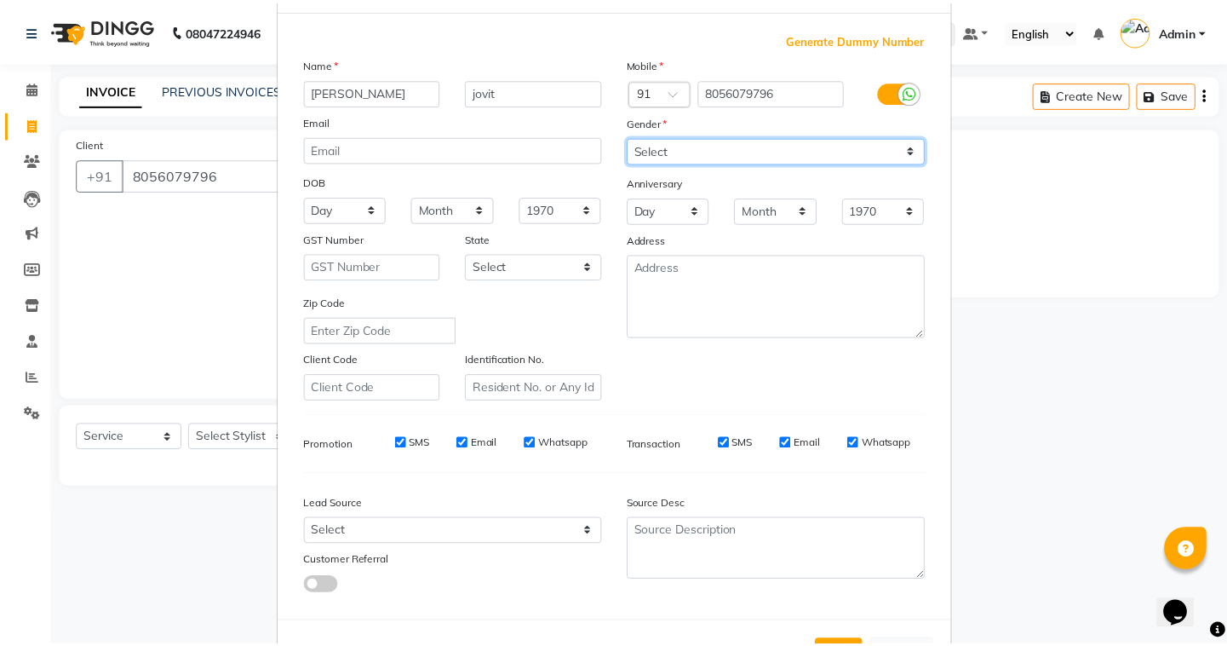
scroll to position [145, 0]
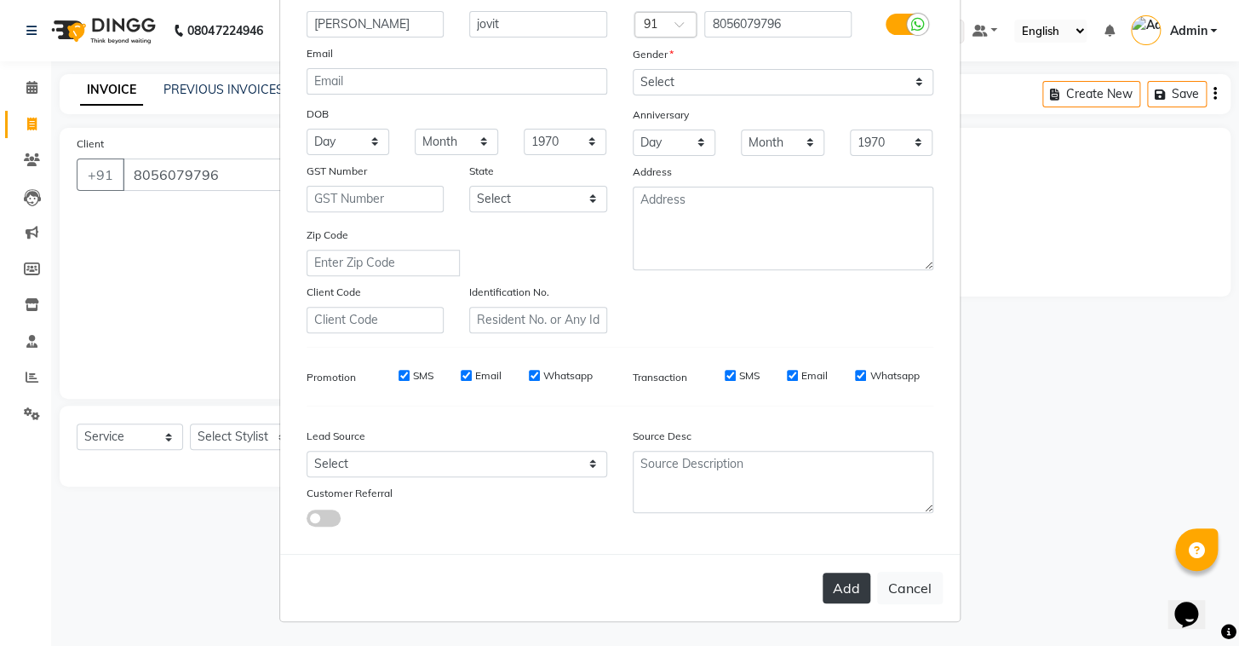
click at [851, 589] on button "Add" at bounding box center [847, 587] width 48 height 31
select select
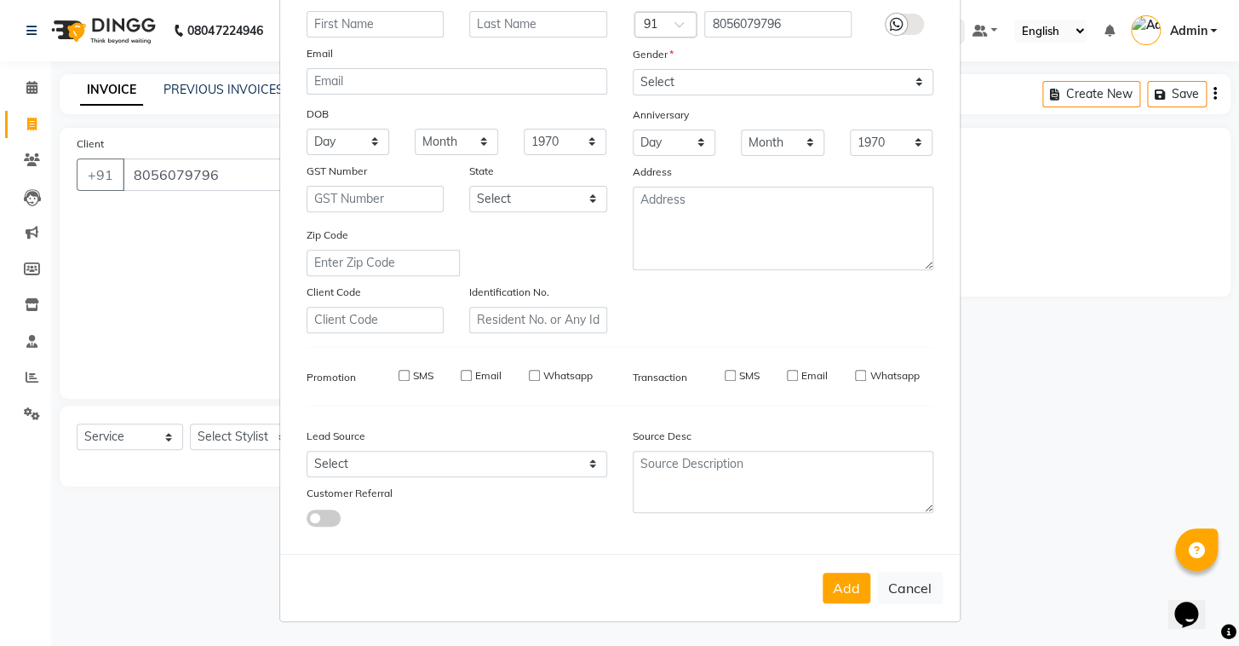
select select
checkbox input "false"
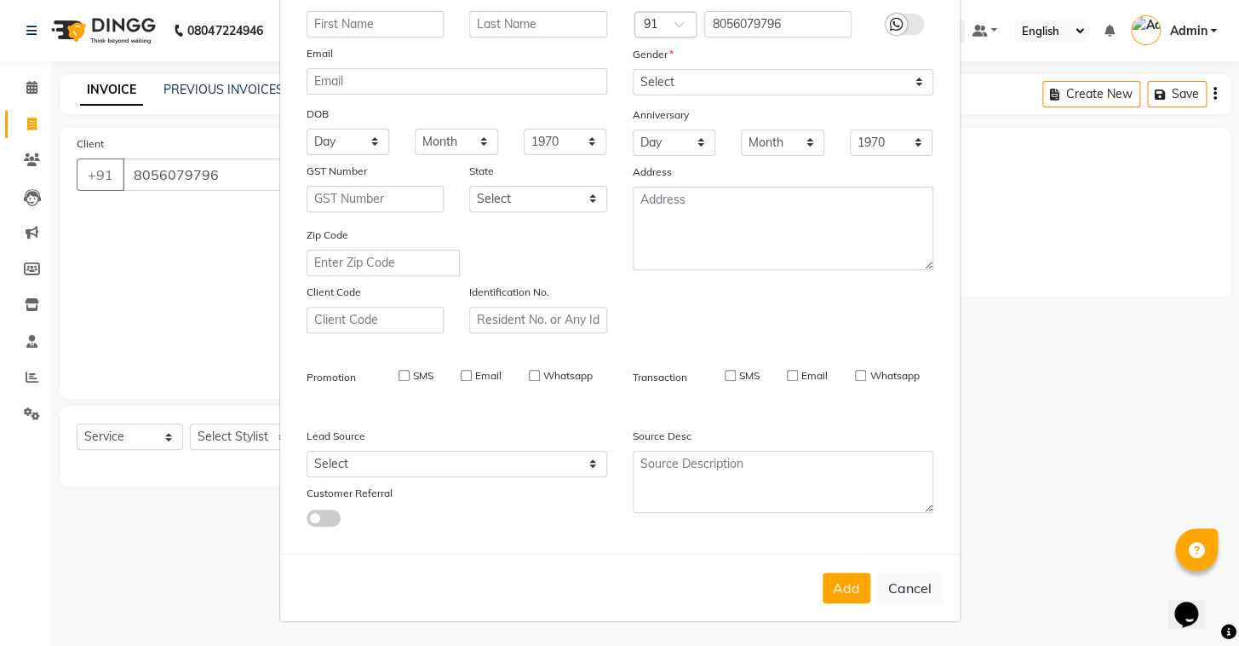
checkbox input "false"
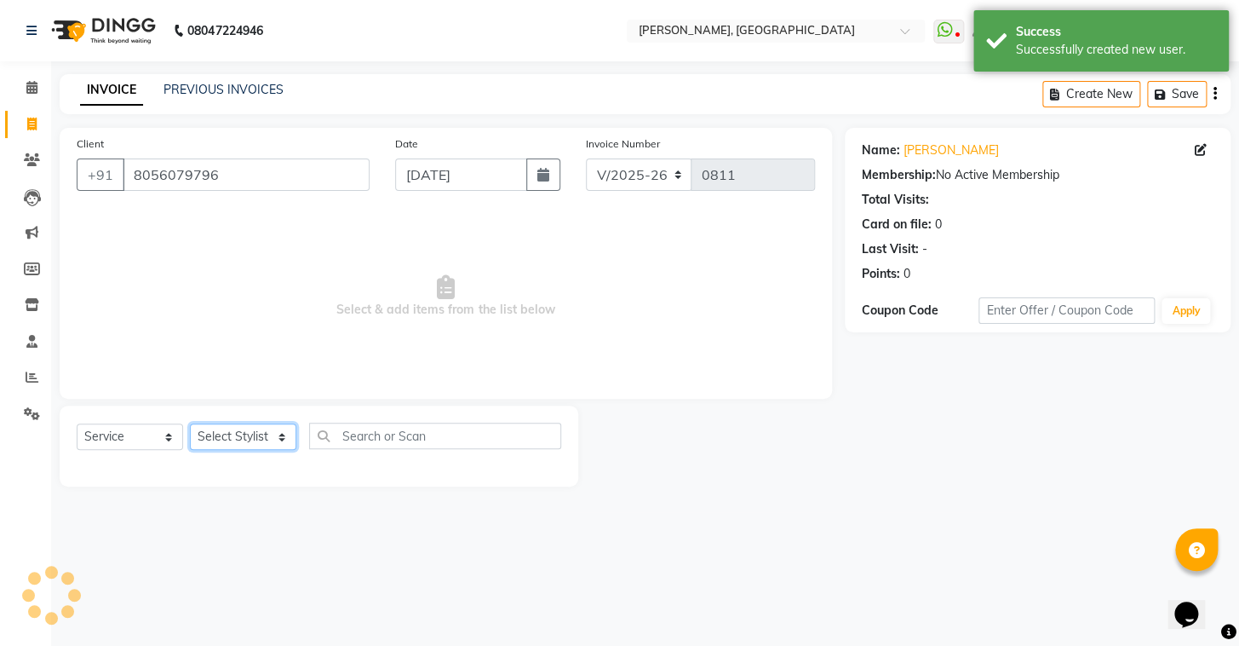
click at [230, 434] on select "Select Stylist Admin AMEER AHMAD MOHAMMED NAVAJISH MOHAMMED SANIR SHIVAM" at bounding box center [243, 436] width 106 height 26
select select "87509"
click at [190, 423] on select "Select Stylist Admin AMEER AHMAD MOHAMMED NAVAJISH MOHAMMED SANIR SHIVAM" at bounding box center [243, 436] width 106 height 26
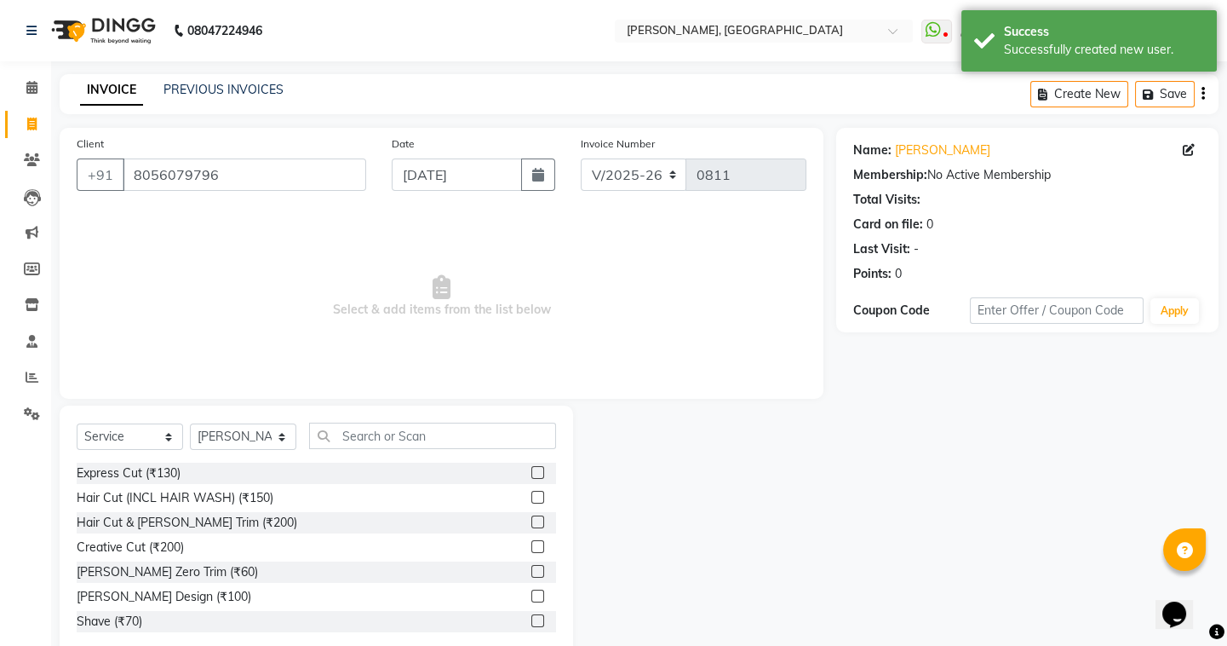
click at [531, 474] on label at bounding box center [537, 472] width 13 height 13
click at [531, 474] on input "checkbox" at bounding box center [536, 473] width 11 height 11
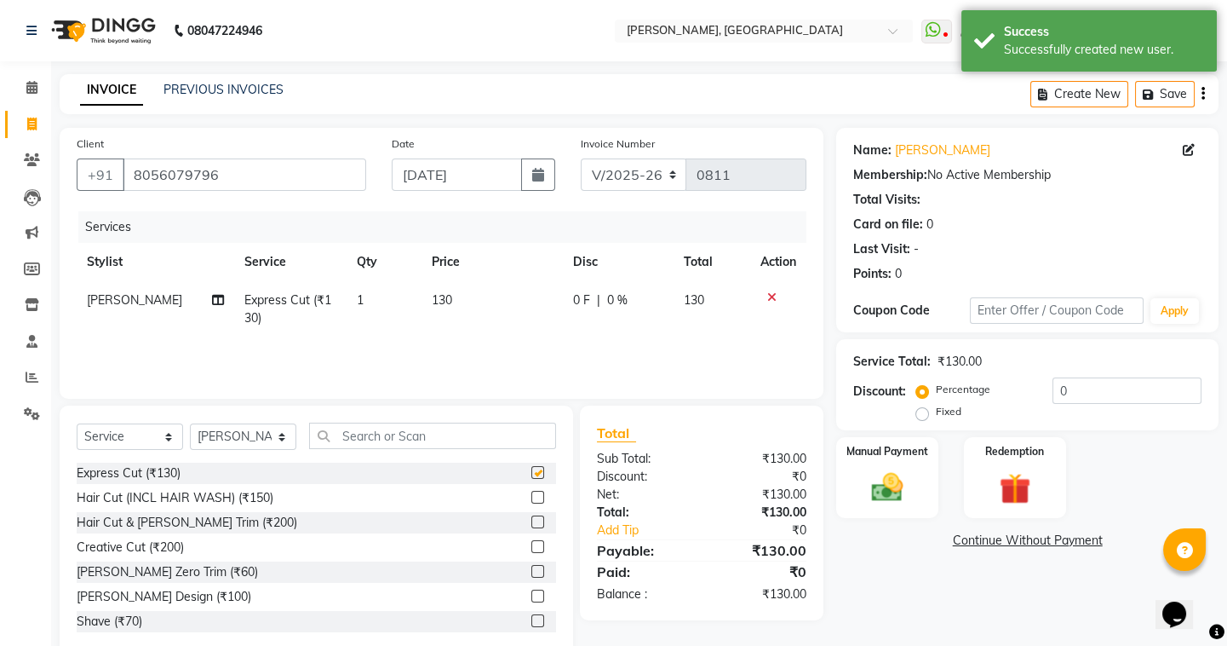
checkbox input "false"
click at [901, 485] on img at bounding box center [887, 486] width 53 height 37
click at [970, 538] on span "UPI" at bounding box center [973, 541] width 26 height 20
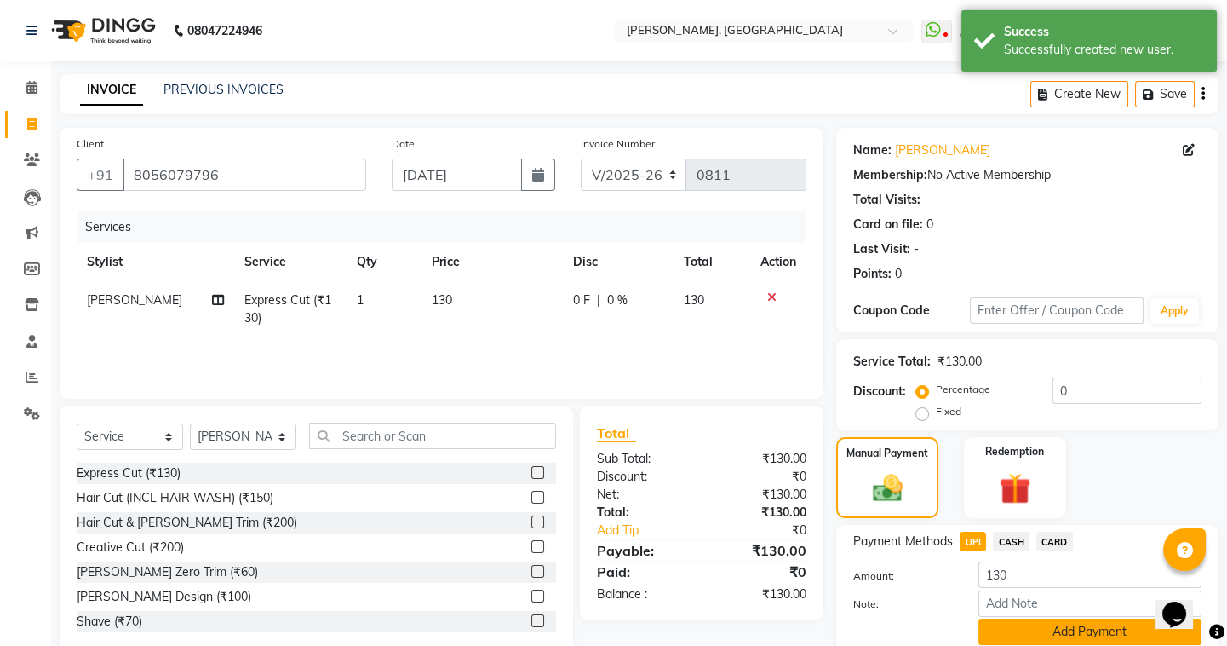
click at [1036, 630] on button "Add Payment" at bounding box center [1090, 631] width 223 height 26
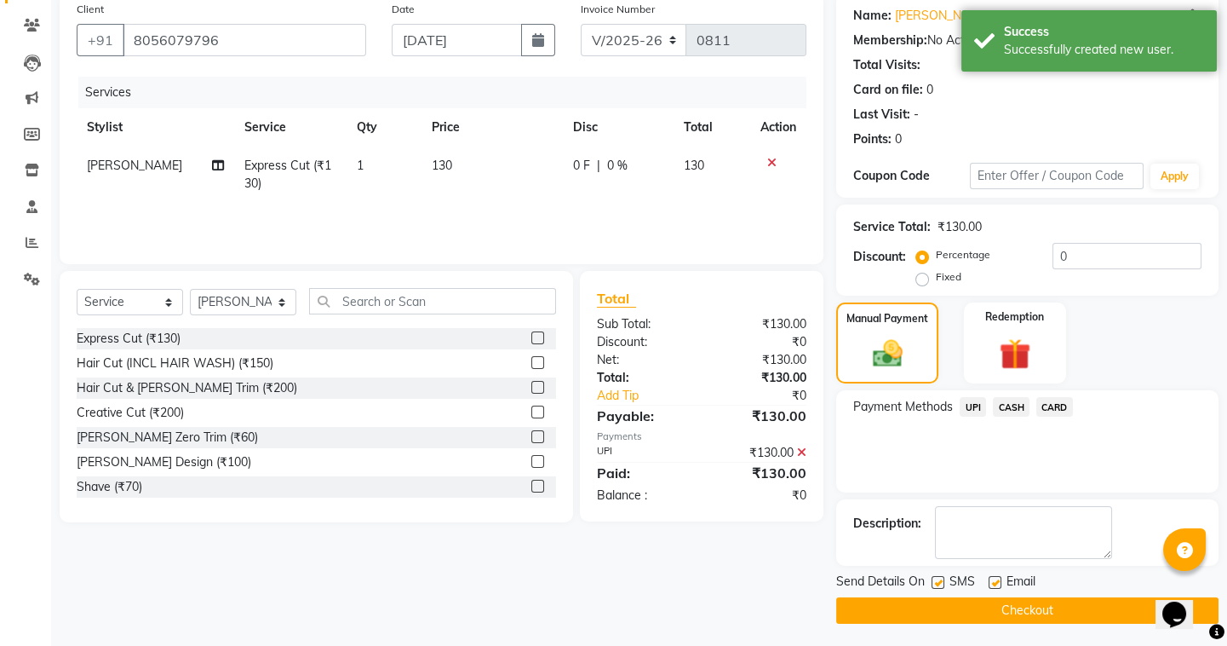
scroll to position [136, 0]
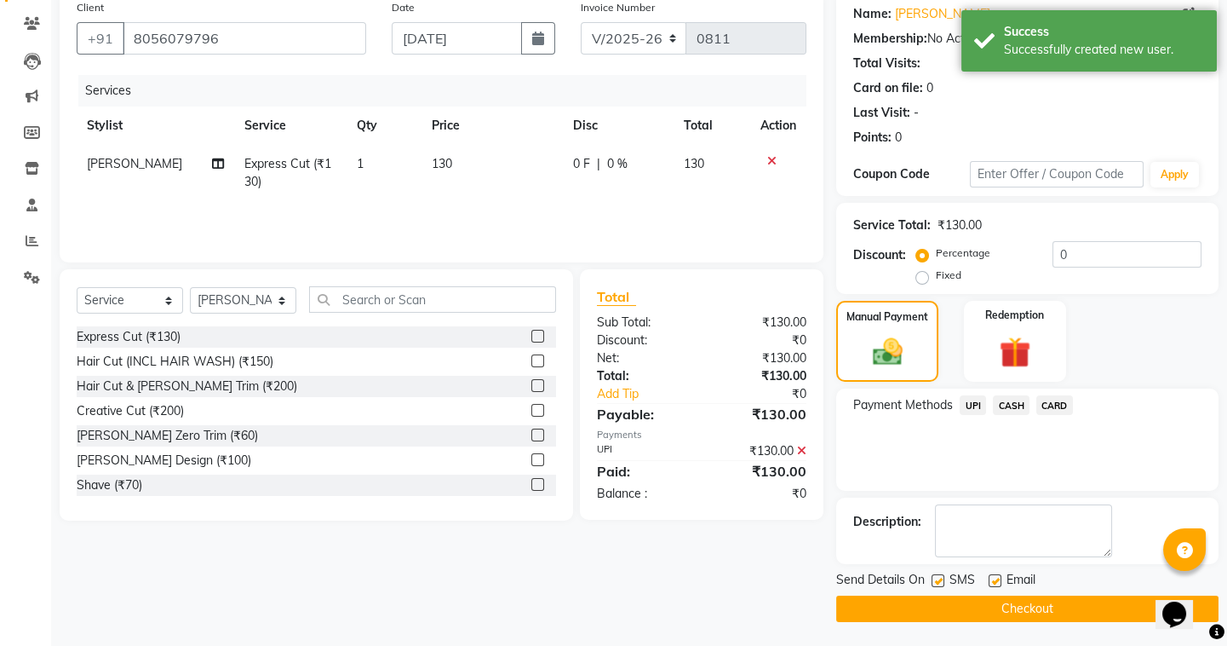
click at [971, 612] on button "Checkout" at bounding box center [1027, 608] width 382 height 26
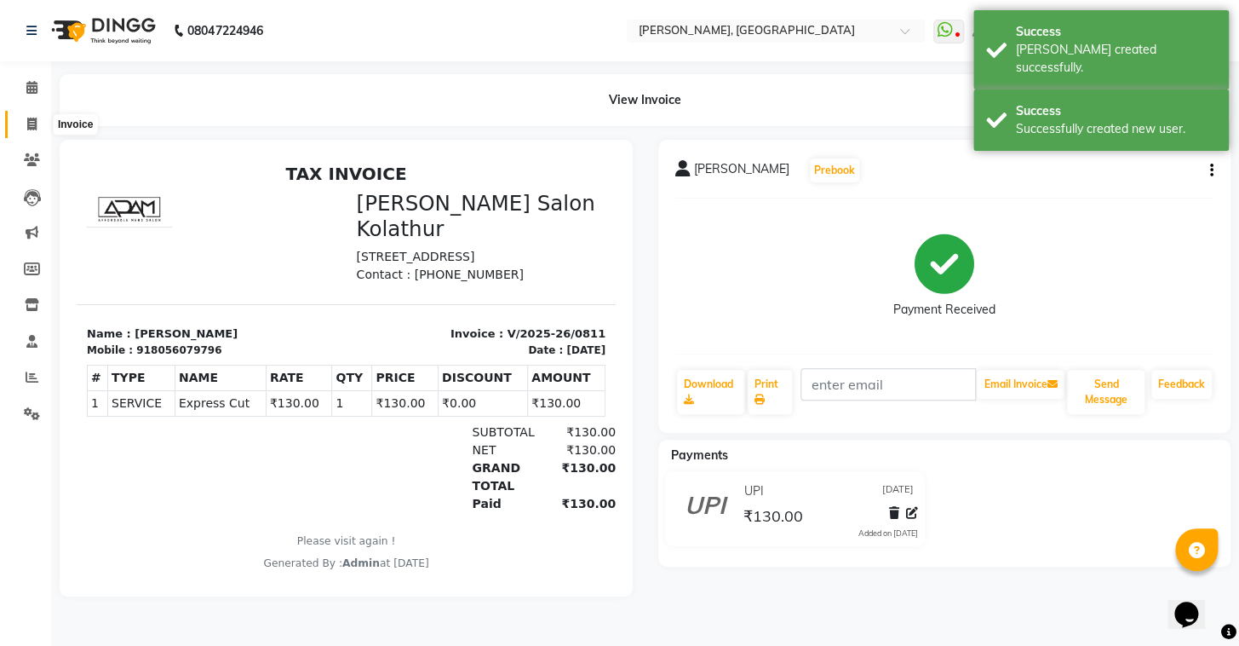
click at [28, 118] on icon at bounding box center [31, 124] width 9 height 13
select select "service"
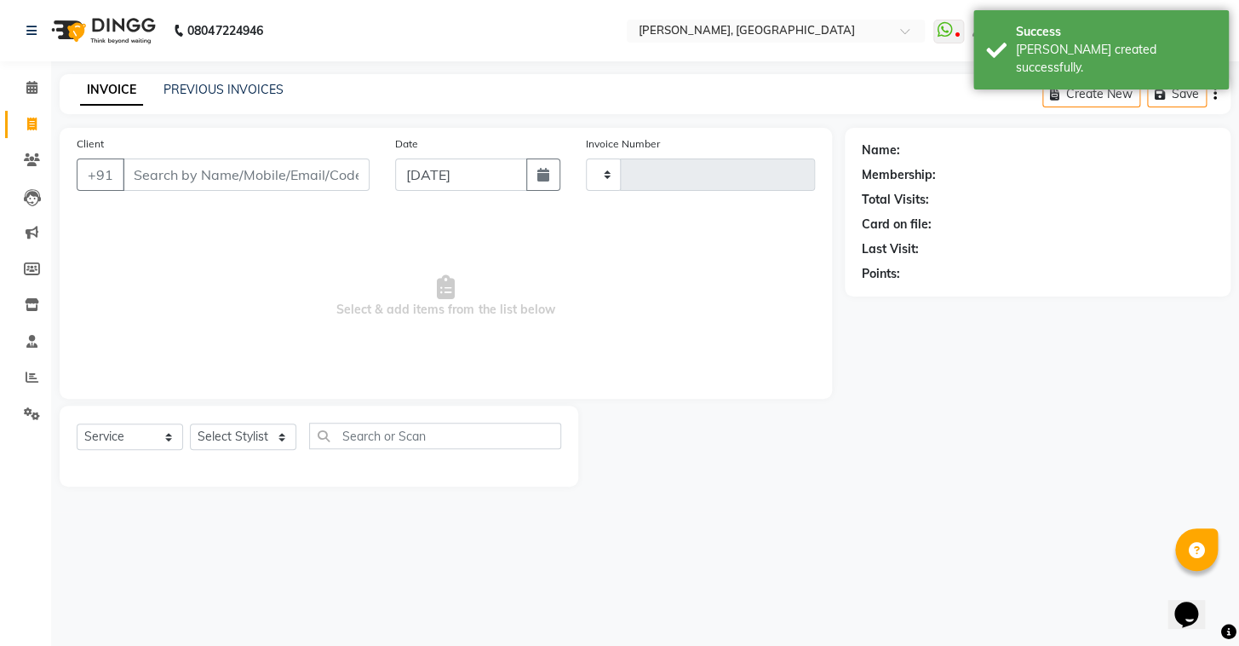
type input "0812"
select select "8667"
click at [195, 91] on link "PREVIOUS INVOICES" at bounding box center [224, 89] width 120 height 15
